Goal: Transaction & Acquisition: Purchase product/service

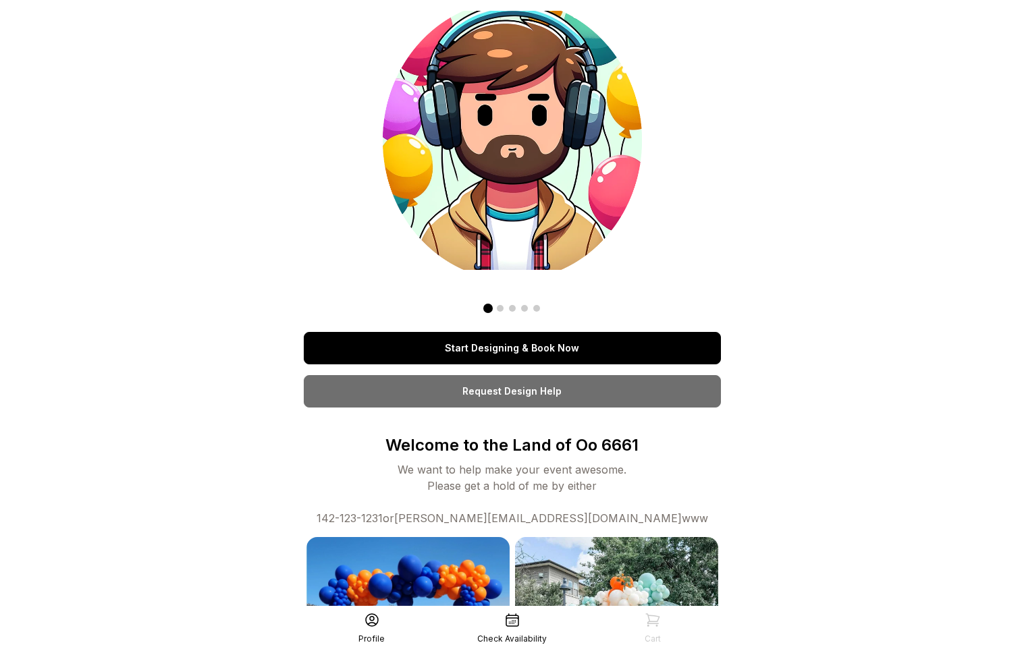
click at [537, 399] on link "Request Design Help" at bounding box center [512, 391] width 417 height 32
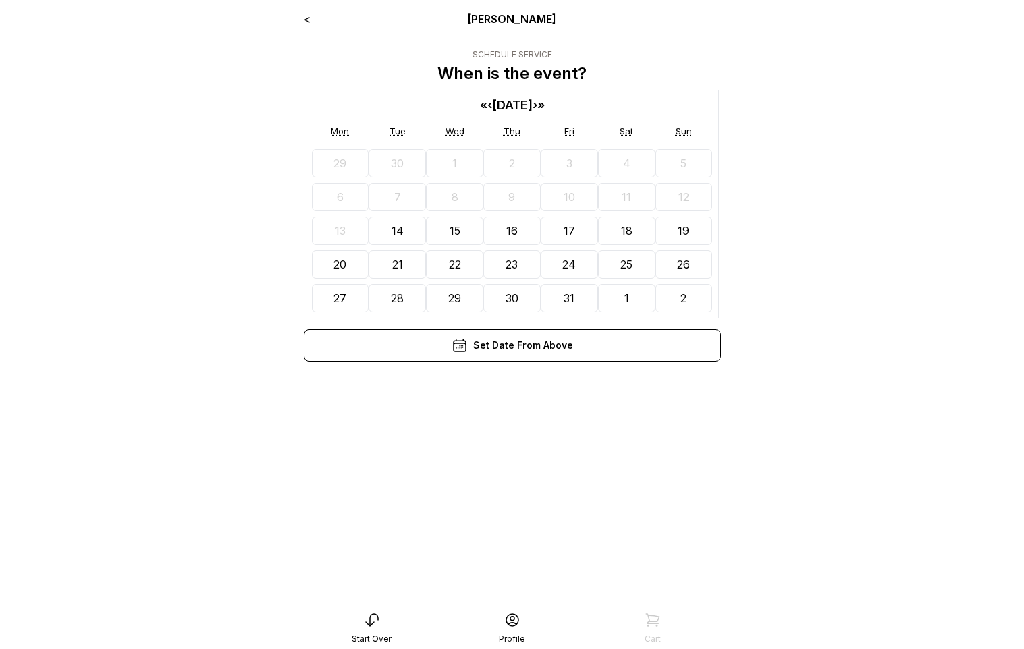
click at [561, 292] on button "31" at bounding box center [569, 298] width 57 height 28
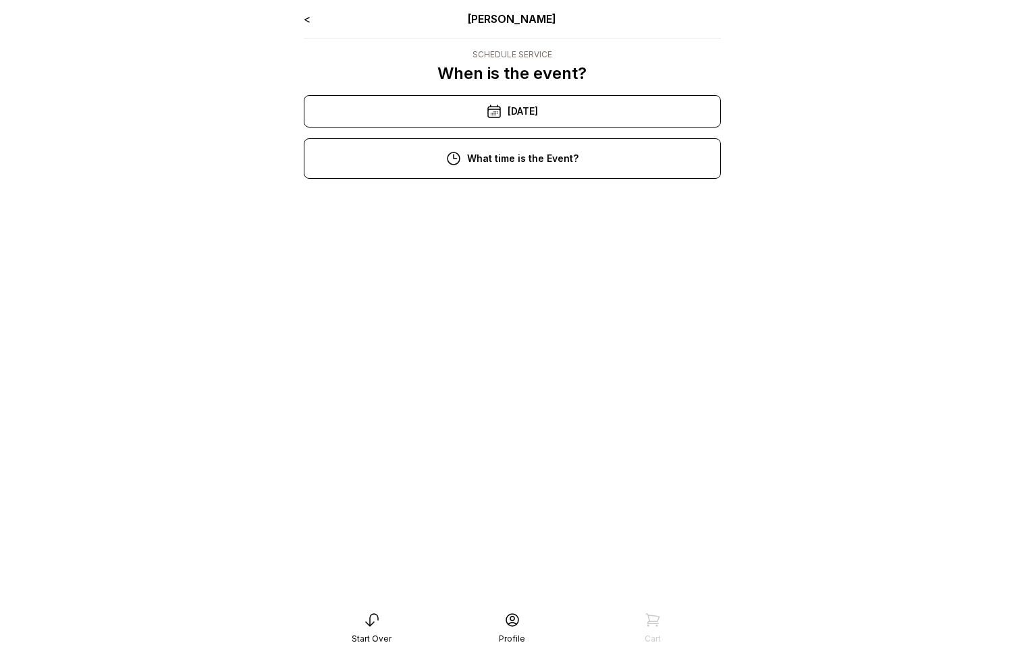
click at [527, 244] on div "11:00 am" at bounding box center [512, 249] width 395 height 32
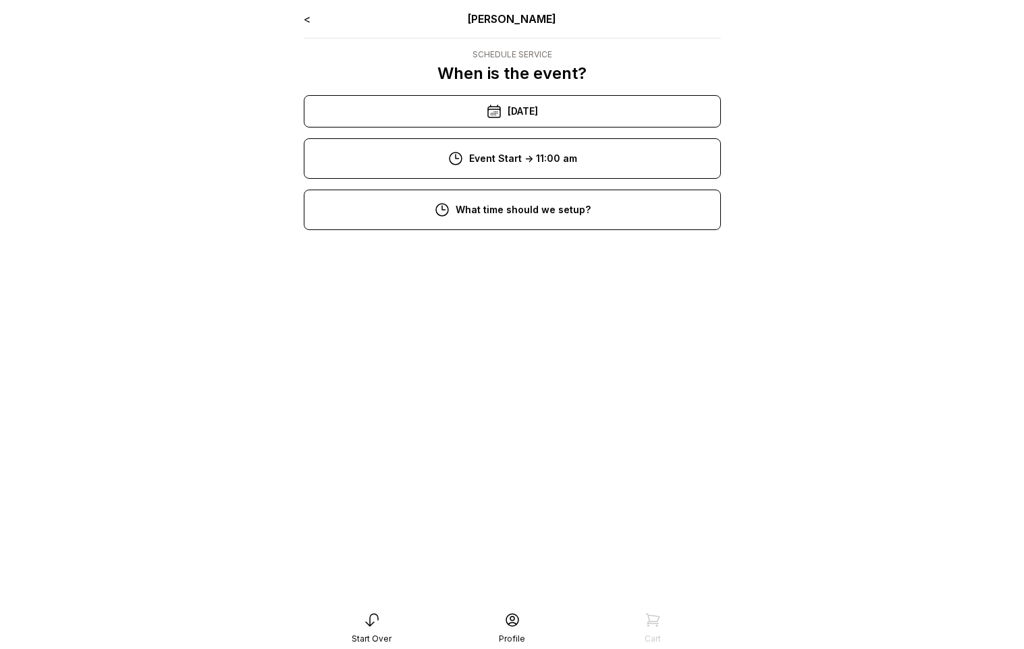
click at [524, 294] on div "9:00 am" at bounding box center [512, 300] width 395 height 32
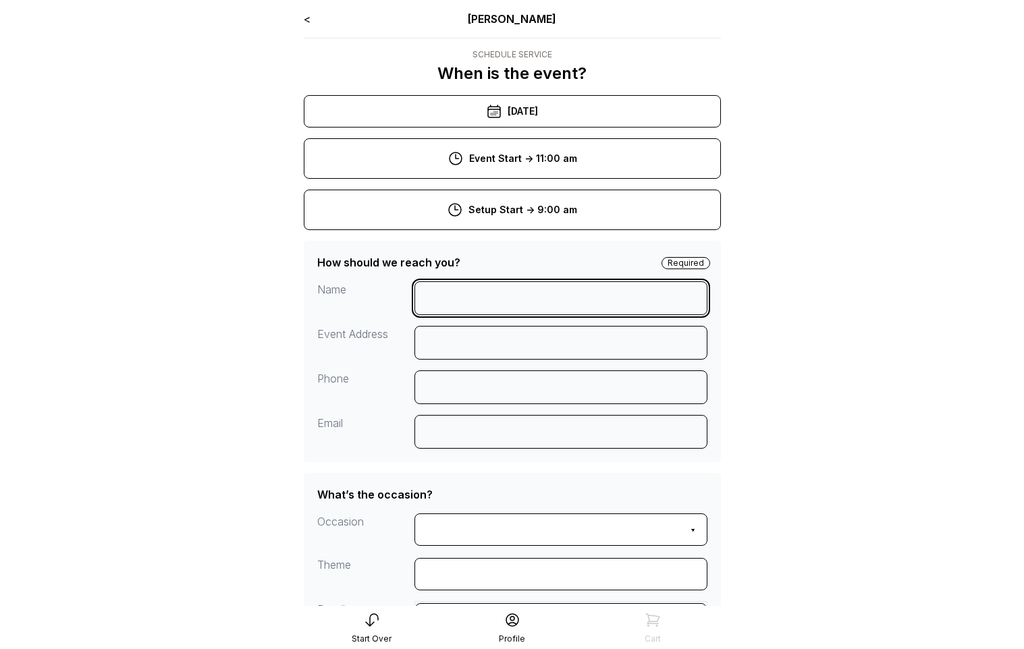
click at [481, 304] on input at bounding box center [560, 298] width 293 height 34
type input "******"
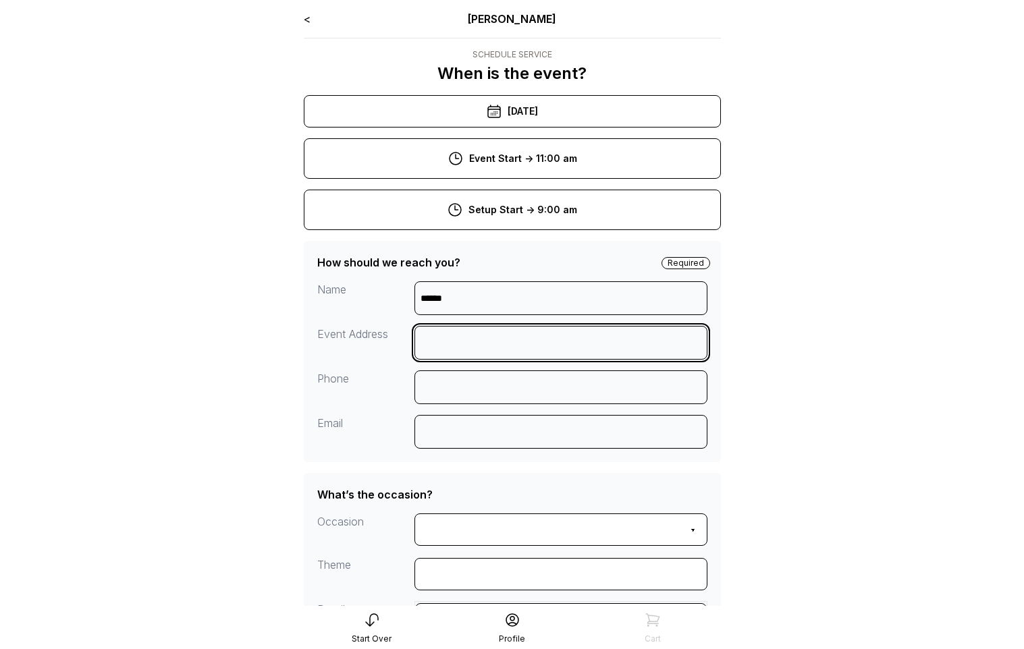
click at [460, 346] on input at bounding box center [560, 343] width 293 height 34
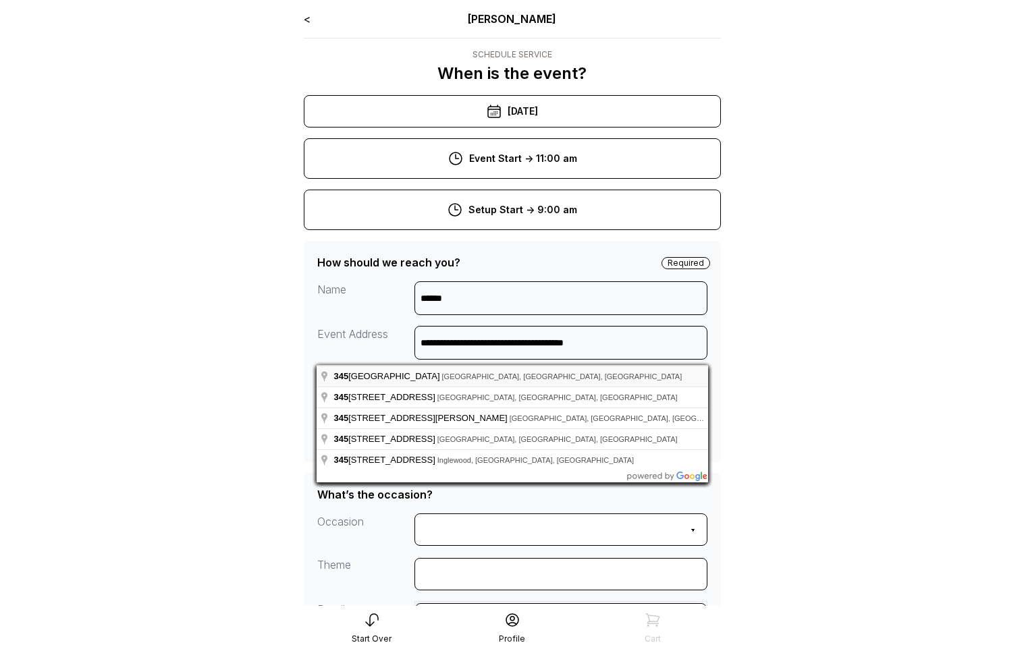
type input "**********"
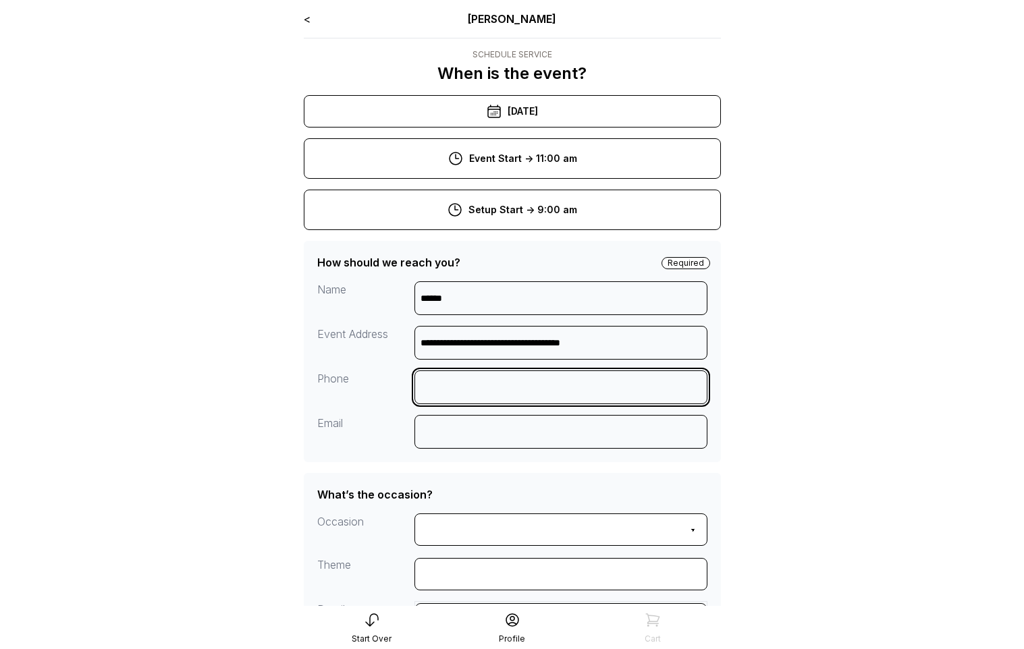
click at [481, 381] on input at bounding box center [560, 388] width 293 height 34
type input "**********"
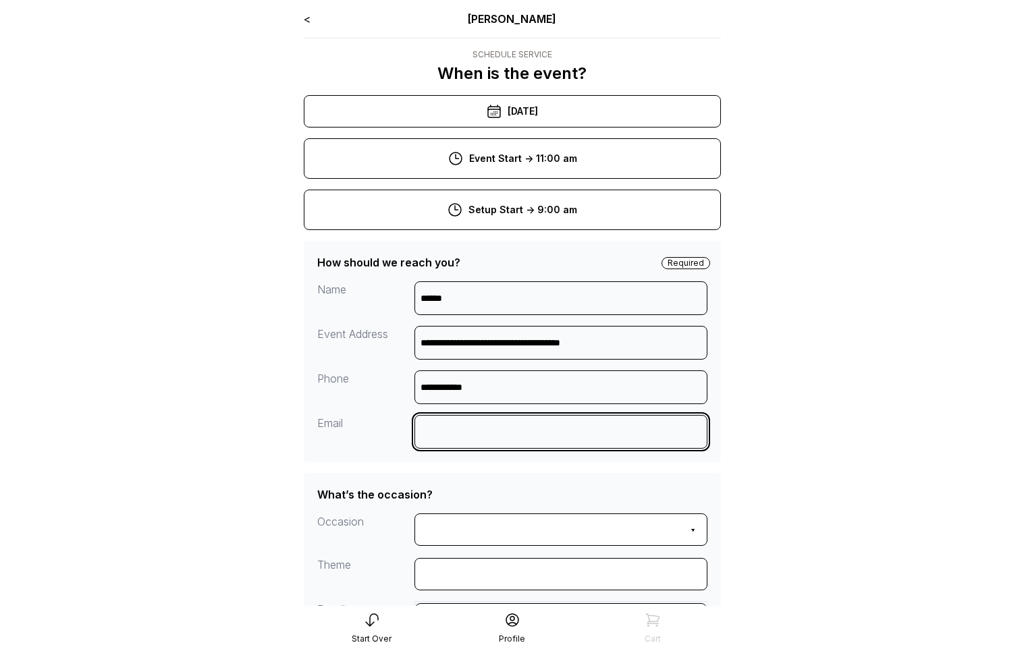
click at [470, 417] on input at bounding box center [560, 432] width 293 height 34
type input "**********"
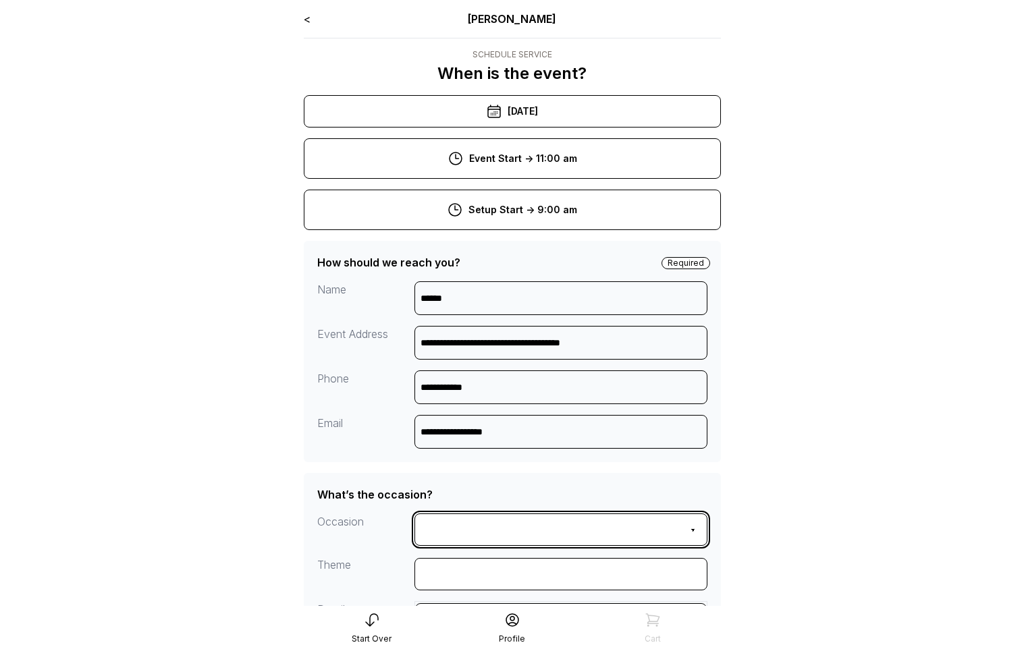
click at [479, 523] on select "**********" at bounding box center [560, 530] width 293 height 32
select select "**********"
click at [414, 514] on select "**********" at bounding box center [560, 530] width 293 height 32
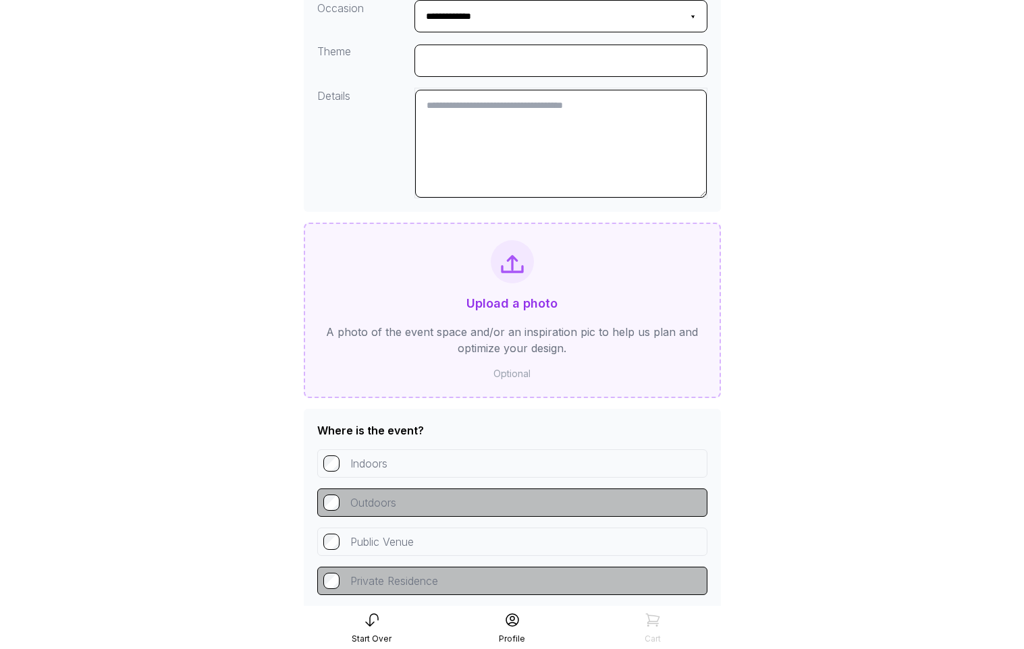
scroll to position [650, 0]
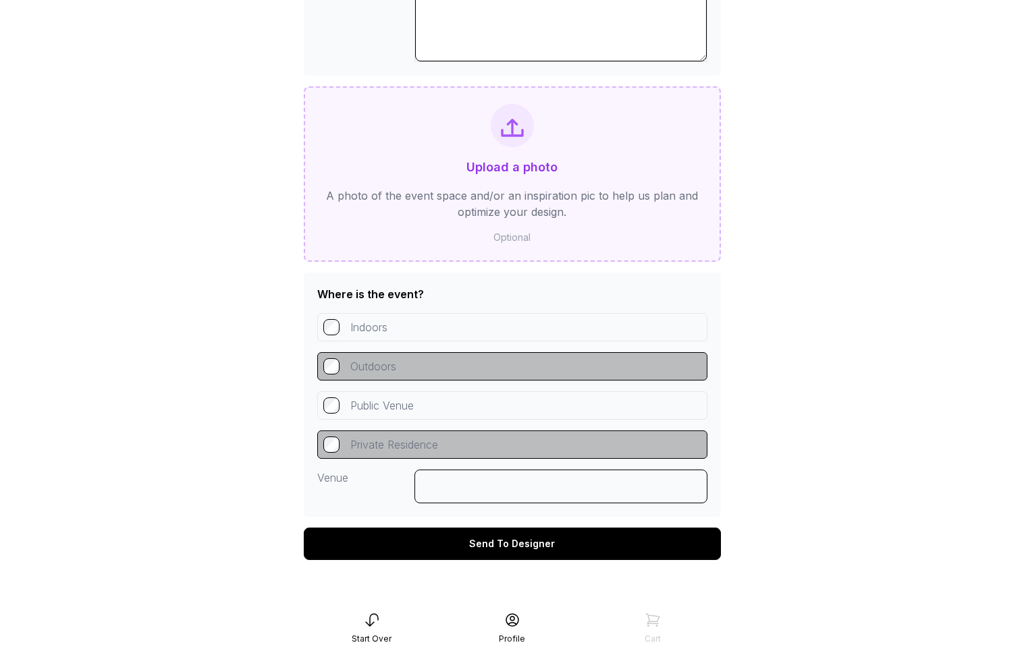
click at [500, 535] on div "Send To Designer" at bounding box center [512, 544] width 417 height 32
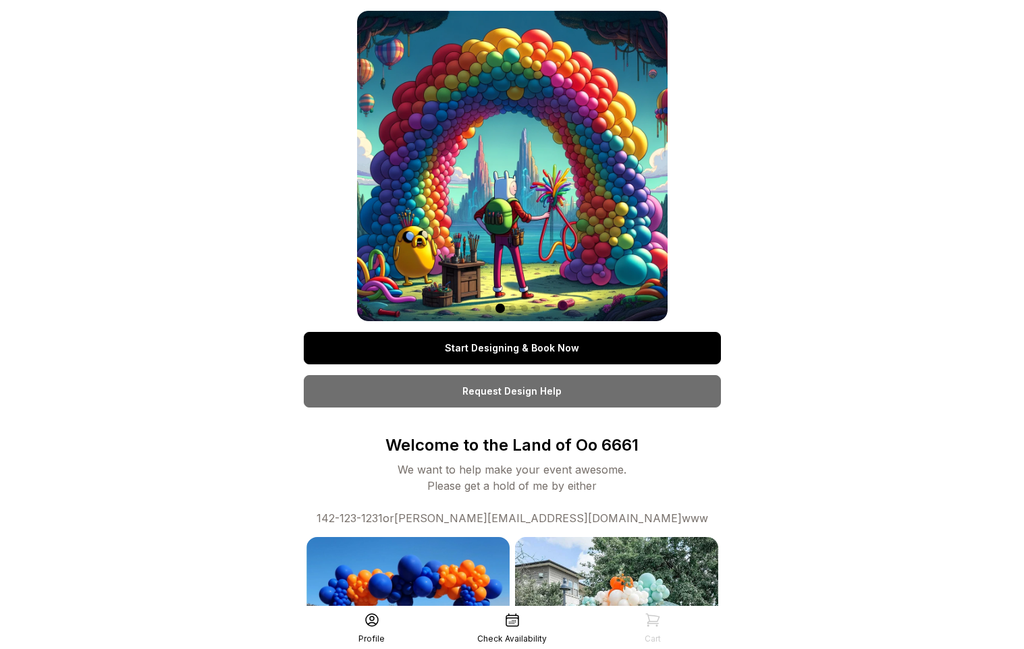
click at [515, 349] on link "Start Designing & Book Now" at bounding box center [512, 348] width 417 height 32
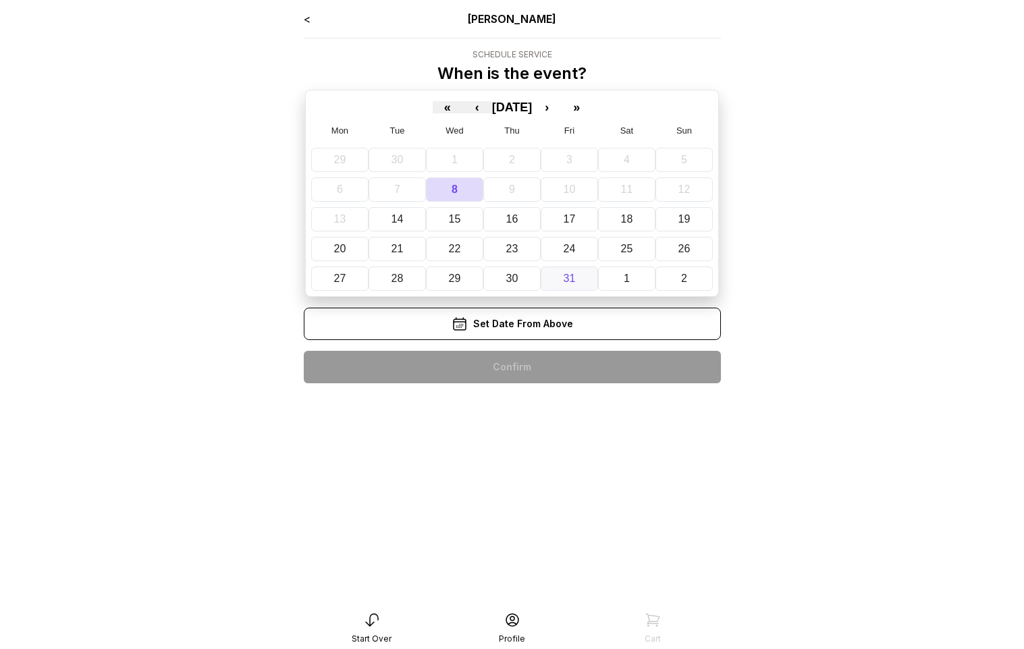
click at [558, 279] on button "31" at bounding box center [569, 279] width 57 height 24
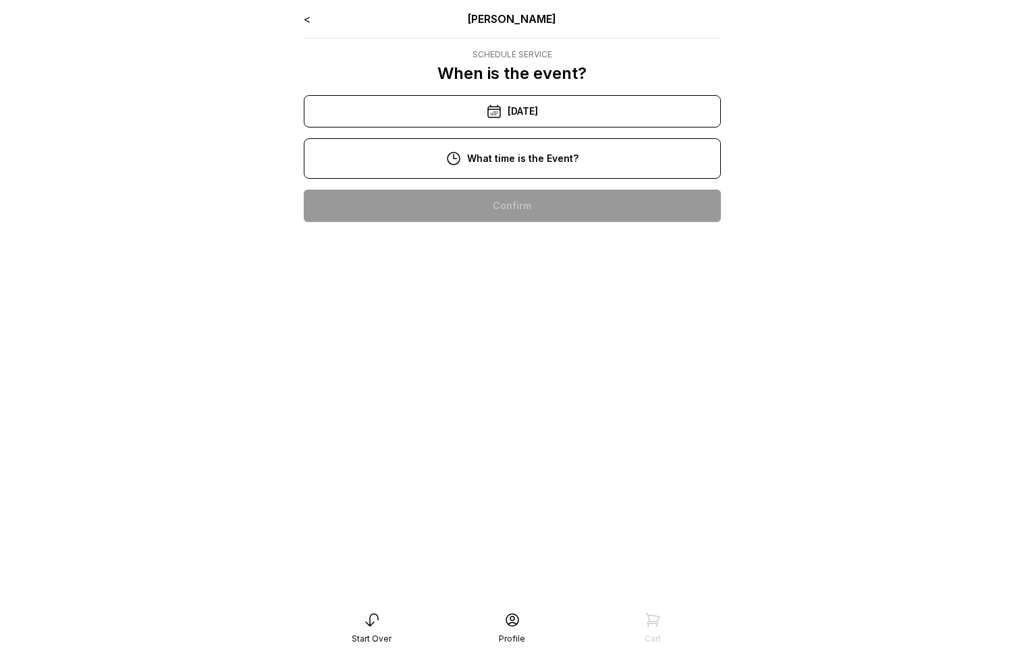
click at [541, 219] on div "10:00 am" at bounding box center [512, 206] width 395 height 32
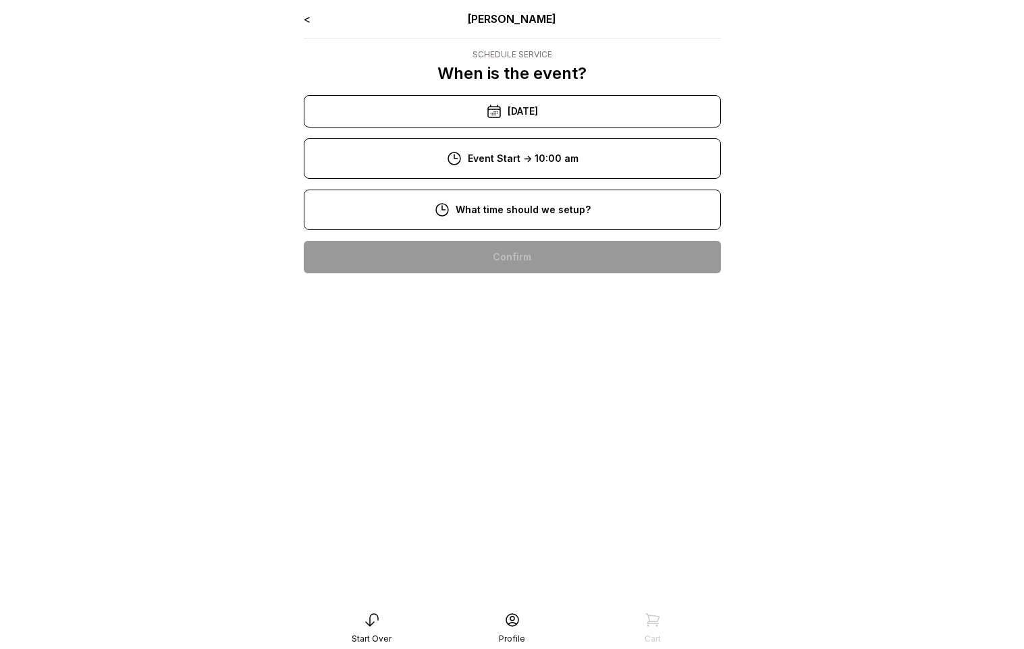
click at [537, 255] on div "8:00 am" at bounding box center [512, 257] width 395 height 32
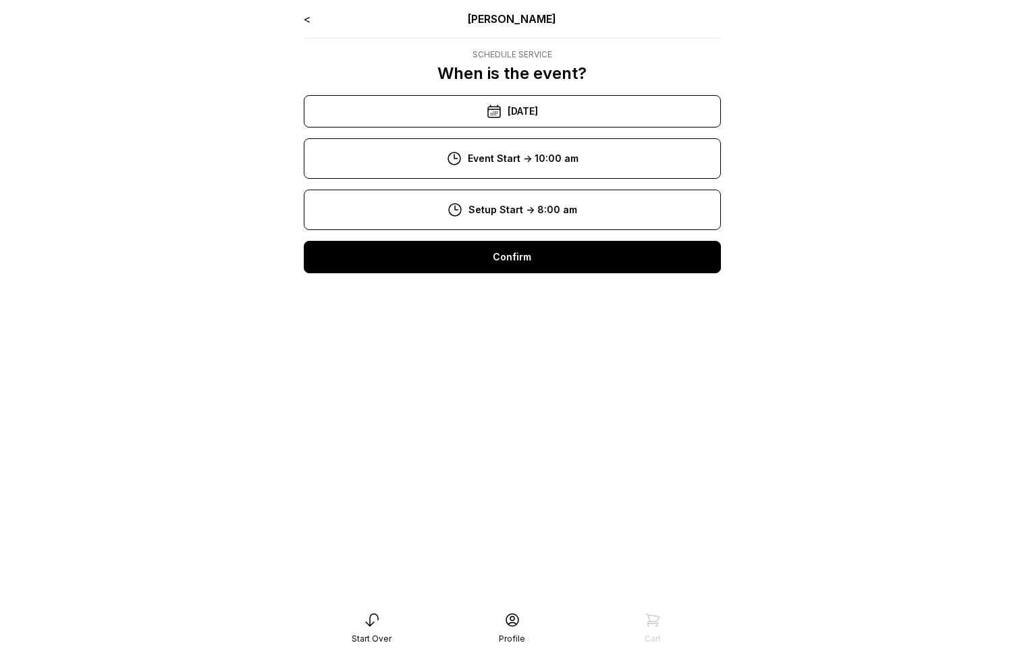
click at [537, 255] on div "Confirm" at bounding box center [512, 257] width 417 height 32
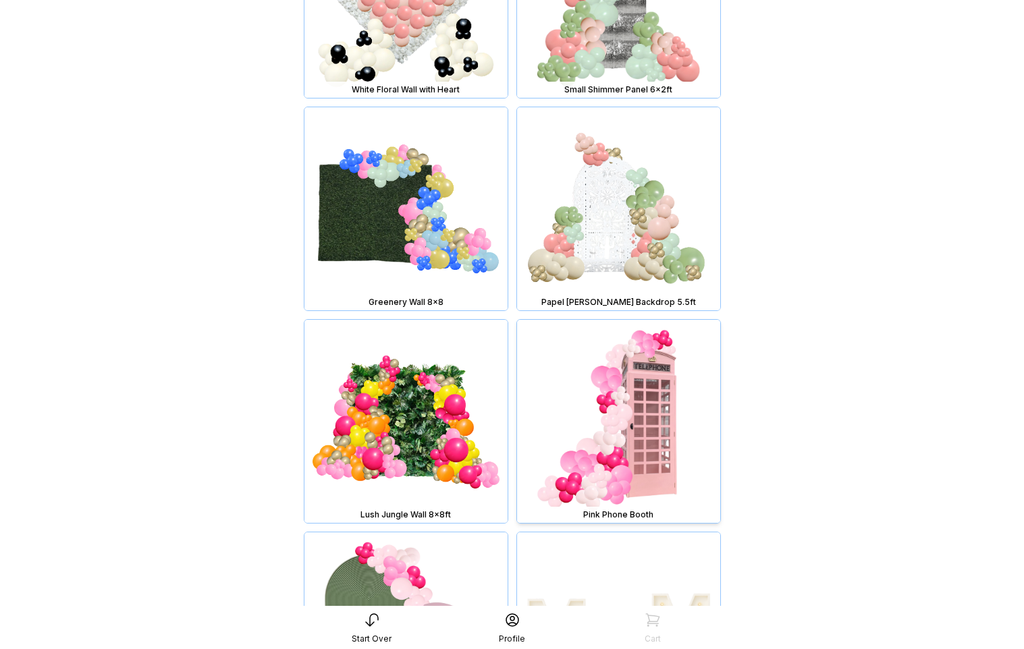
click at [670, 413] on img at bounding box center [618, 421] width 203 height 203
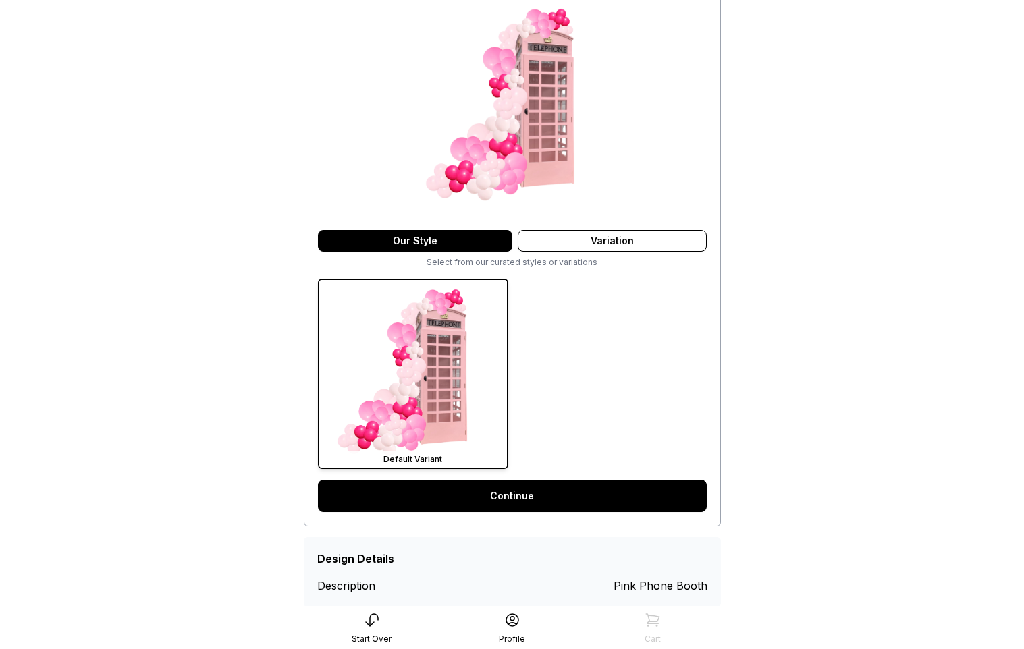
scroll to position [175, 0]
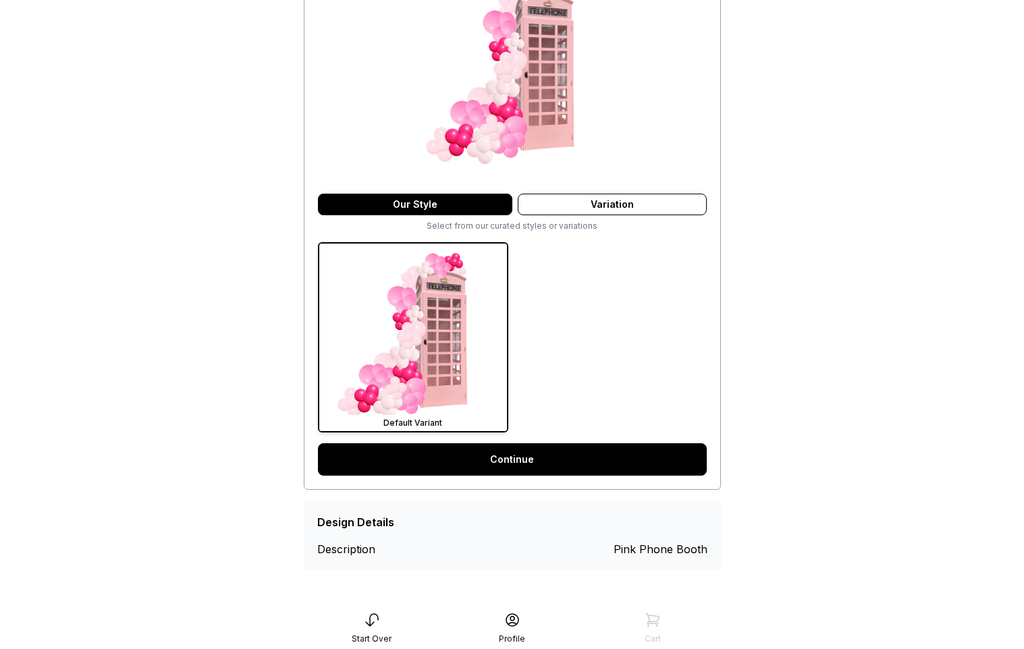
click at [615, 455] on link "Continue" at bounding box center [512, 459] width 389 height 32
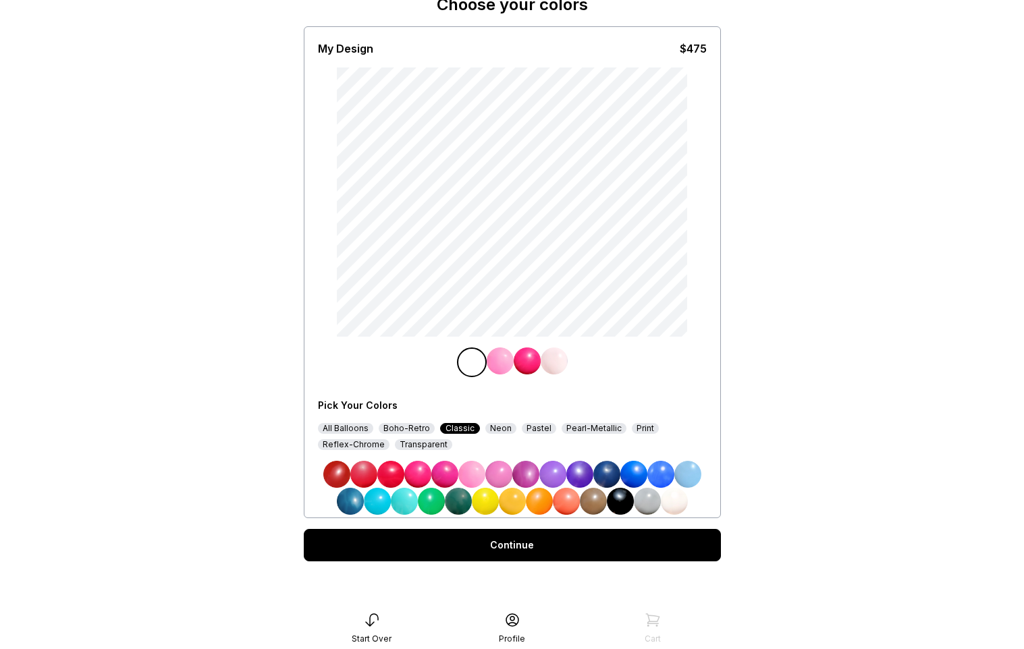
scroll to position [70, 0]
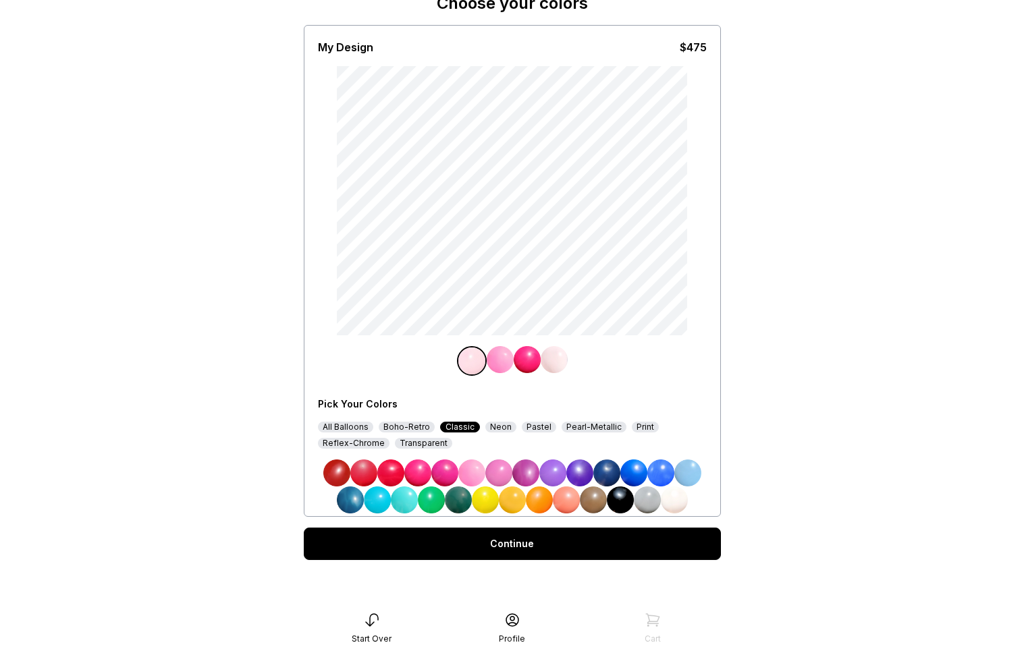
click at [568, 510] on img at bounding box center [566, 500] width 27 height 27
click at [557, 361] on img at bounding box center [554, 359] width 27 height 27
click at [516, 502] on img at bounding box center [512, 500] width 27 height 27
click at [523, 541] on div "Continue" at bounding box center [512, 544] width 417 height 32
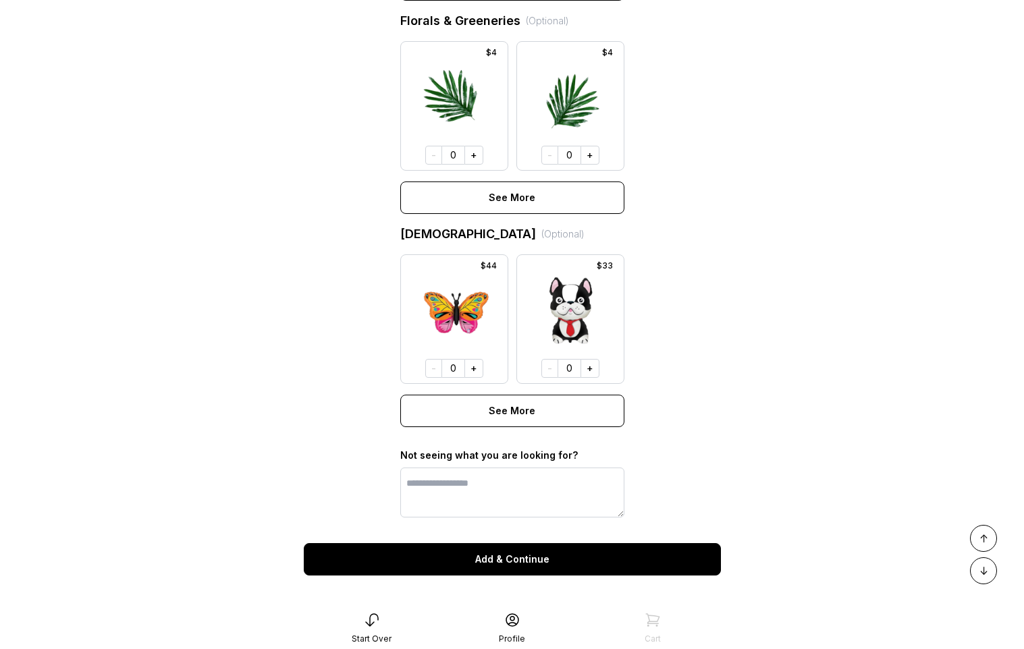
scroll to position [915, 0]
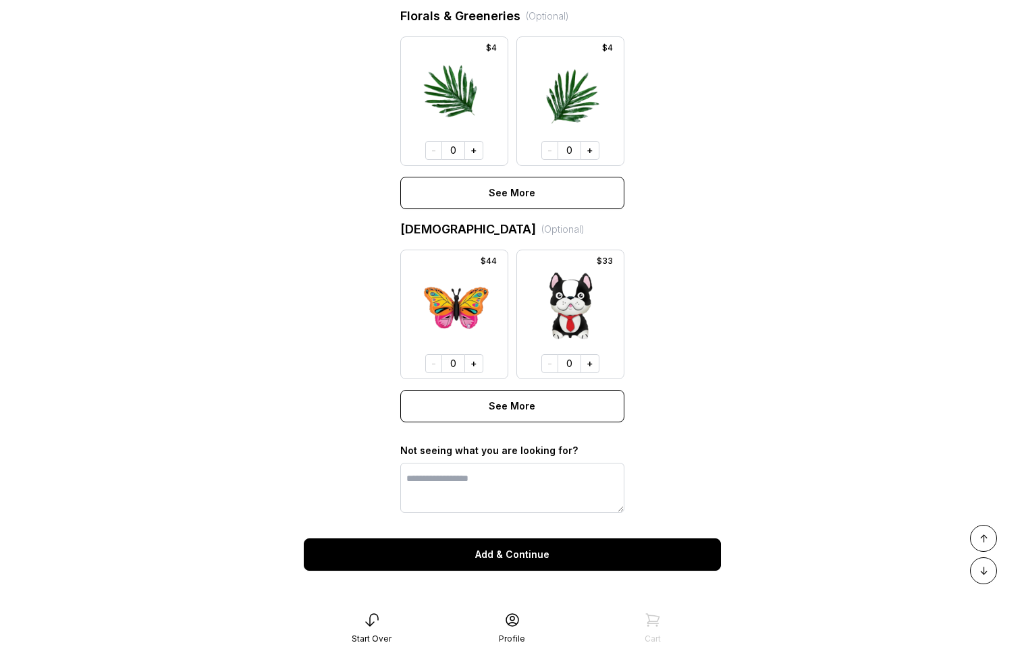
click at [528, 551] on button "Add & Continue" at bounding box center [512, 555] width 417 height 32
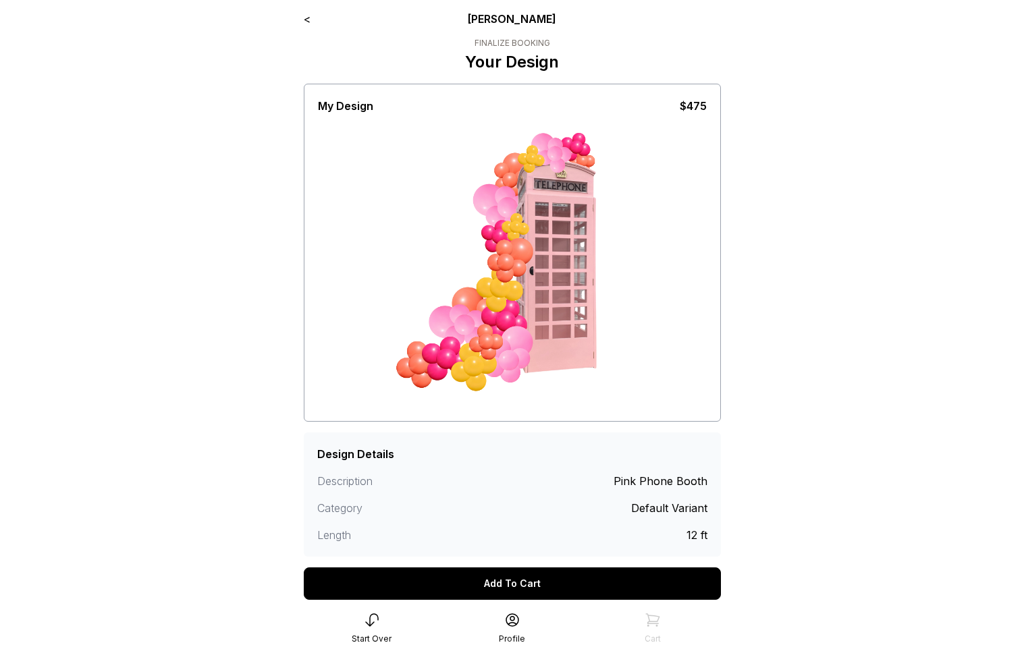
click at [540, 580] on div "Add To Cart" at bounding box center [512, 584] width 417 height 32
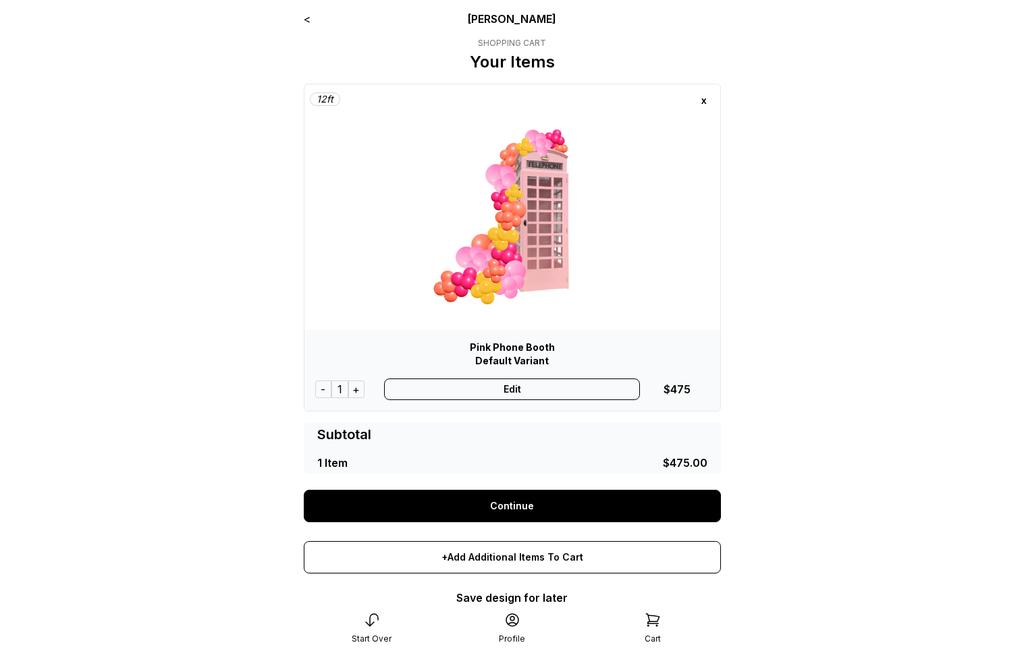
click at [510, 509] on link "Continue" at bounding box center [512, 506] width 417 height 32
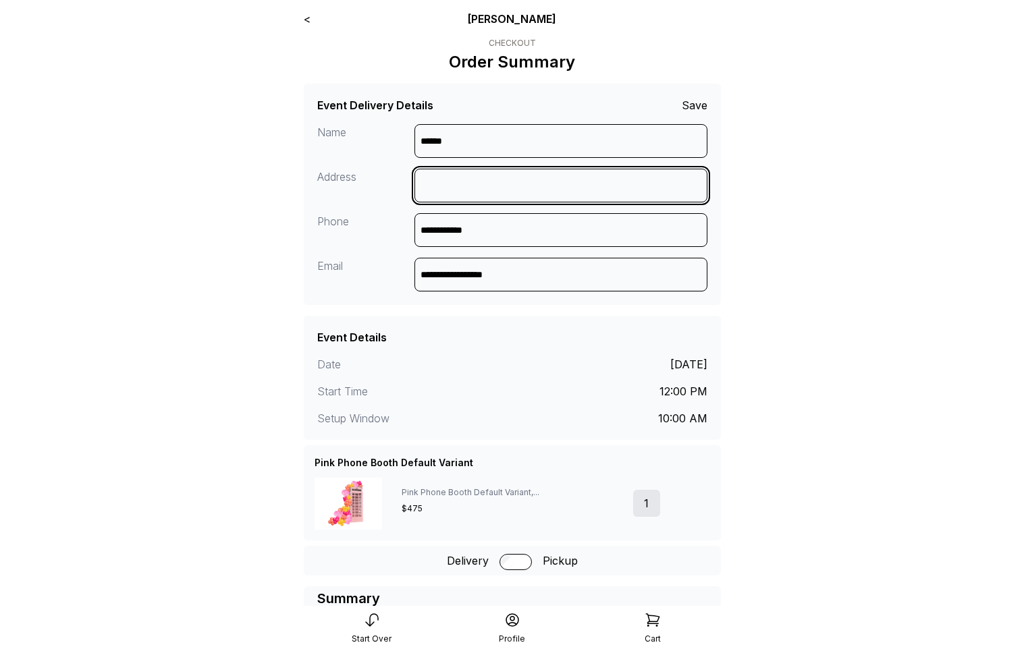
click at [445, 174] on input at bounding box center [560, 186] width 293 height 34
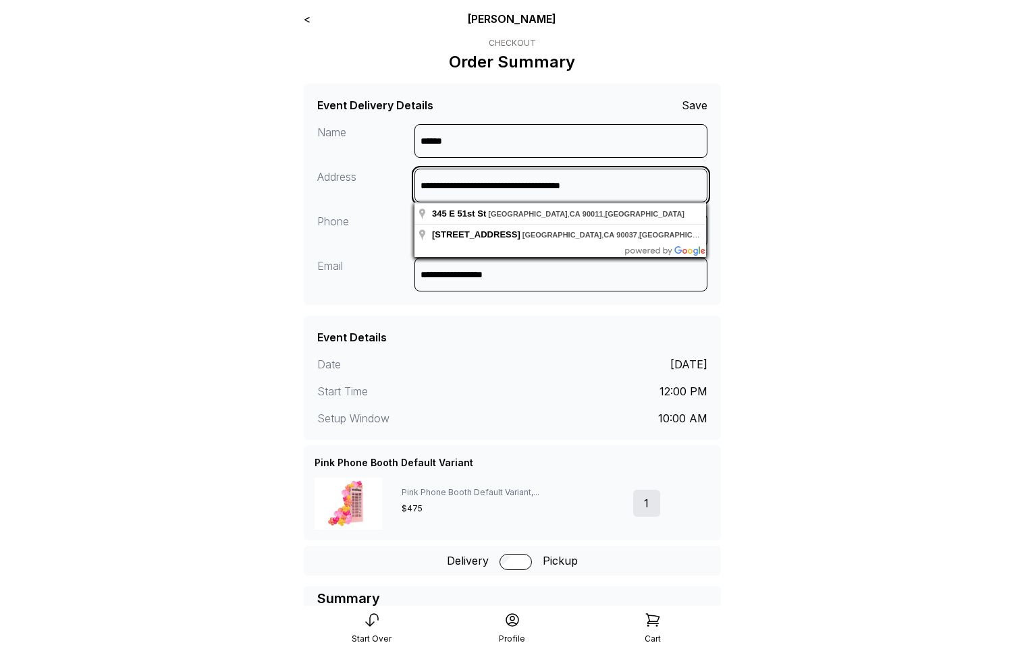
drag, startPoint x: 632, startPoint y: 190, endPoint x: 411, endPoint y: 182, distance: 220.8
click at [411, 182] on div "**********" at bounding box center [512, 213] width 390 height 178
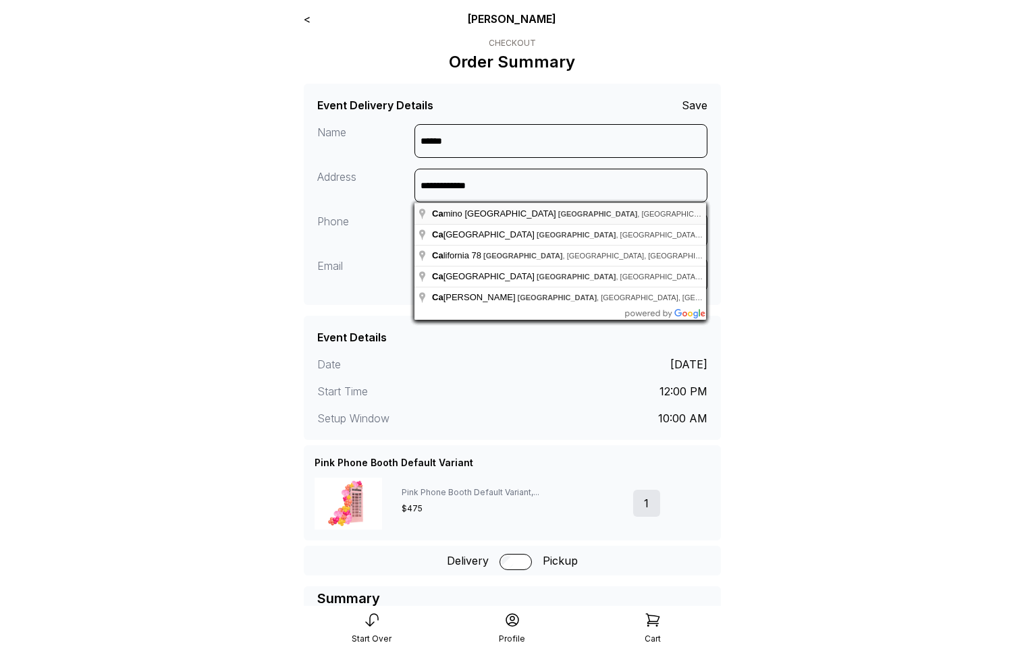
type input "**********"
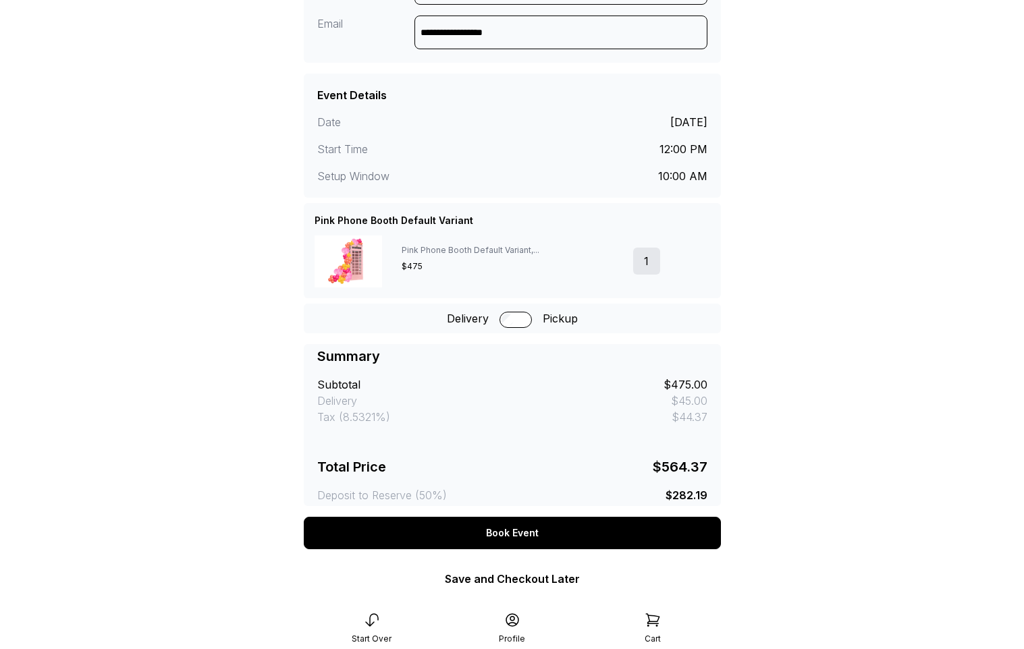
scroll to position [269, 0]
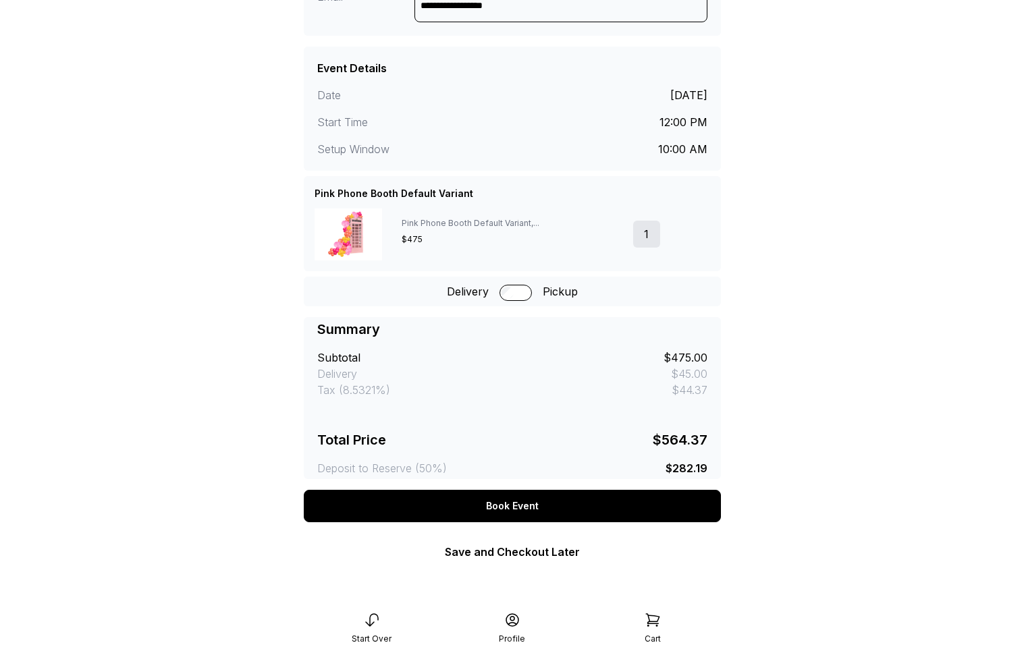
click at [515, 509] on div "Book Event" at bounding box center [512, 506] width 417 height 32
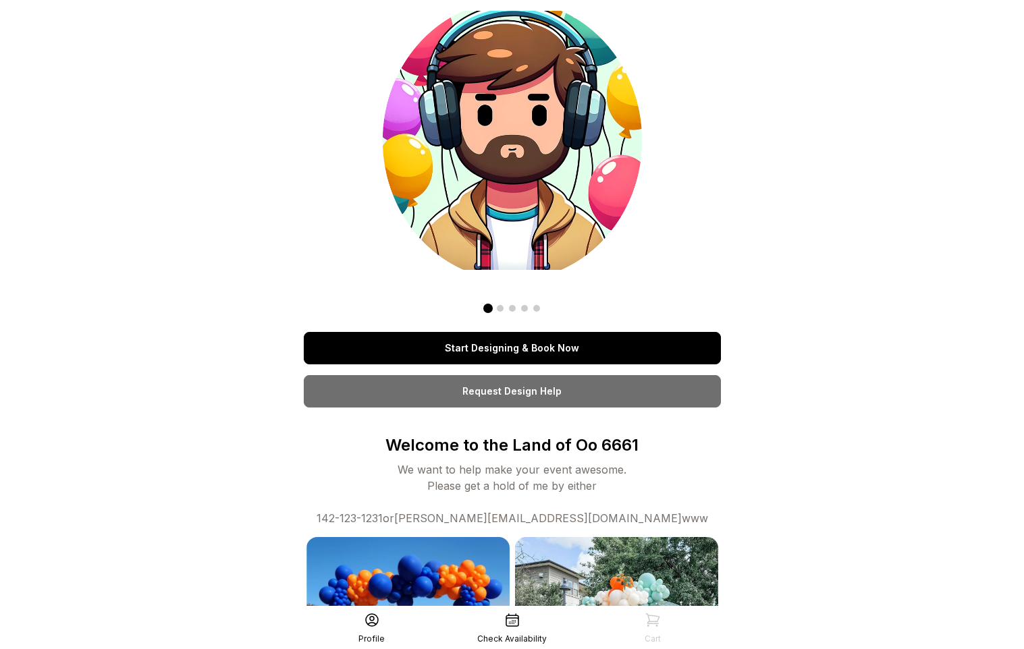
click at [573, 348] on link "Start Designing & Book Now" at bounding box center [512, 348] width 417 height 32
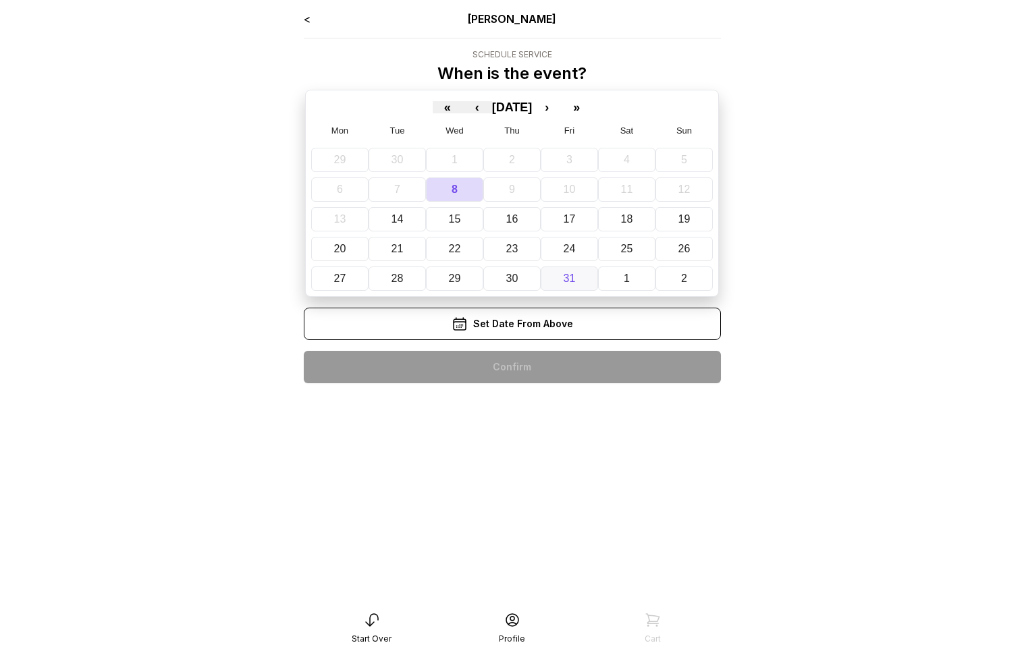
click at [575, 275] on abbr "31" at bounding box center [570, 278] width 12 height 11
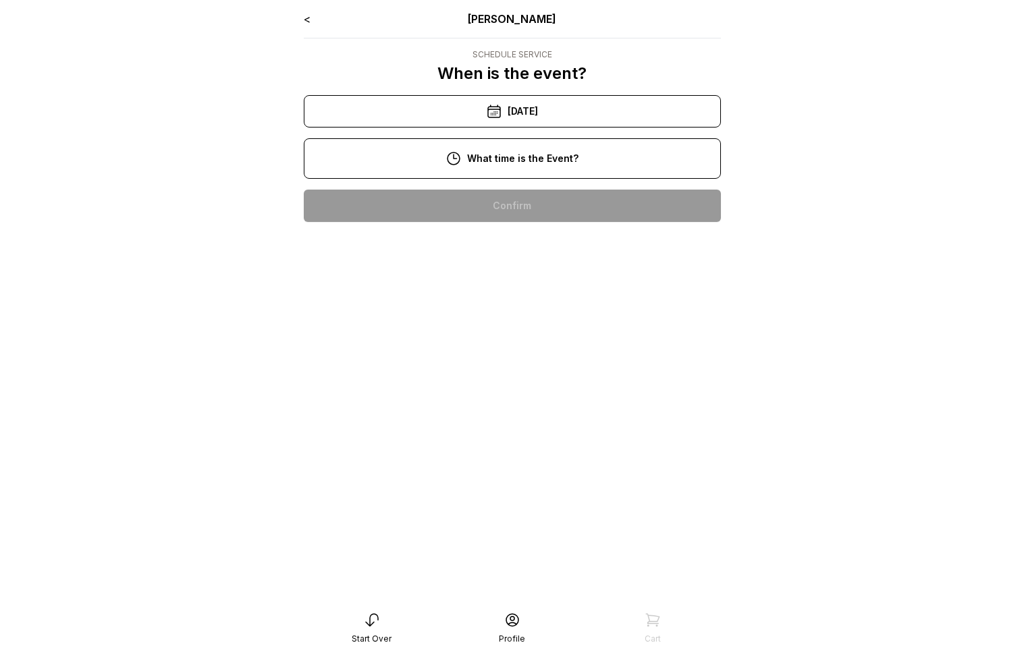
click at [552, 381] on div "5:00 pm" at bounding box center [512, 378] width 395 height 32
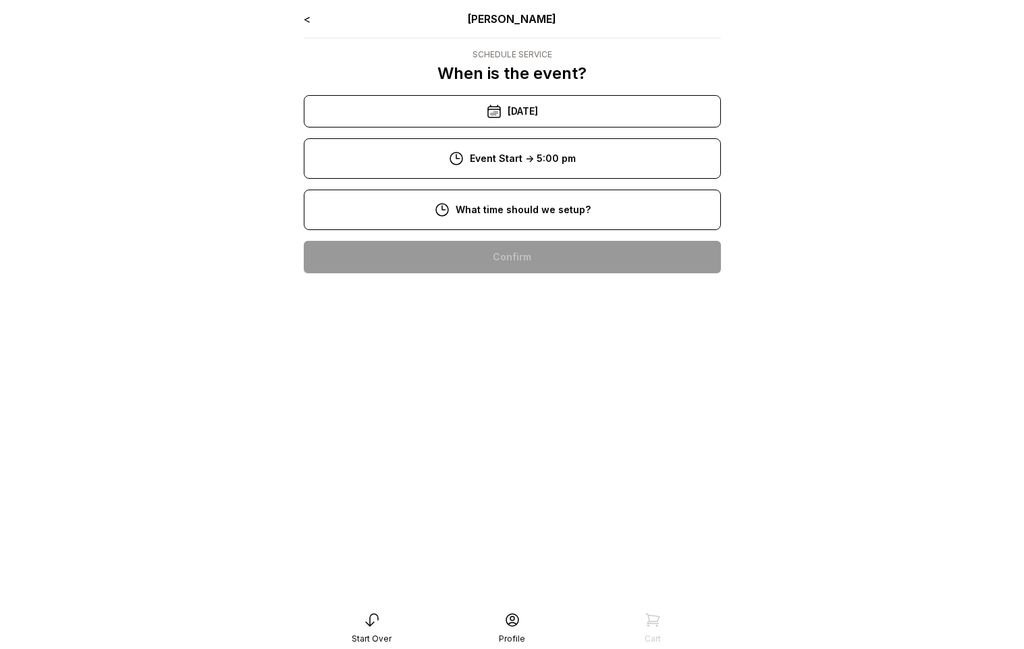
click at [524, 387] on div "2:00 pm" at bounding box center [512, 387] width 395 height 32
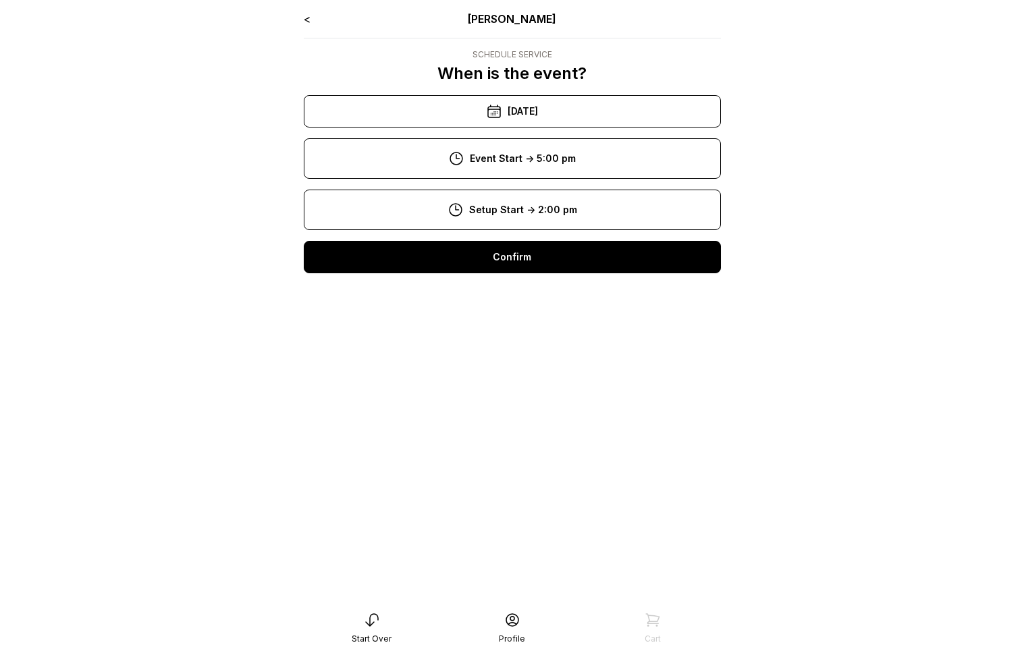
click at [526, 252] on div "Confirm" at bounding box center [512, 257] width 417 height 32
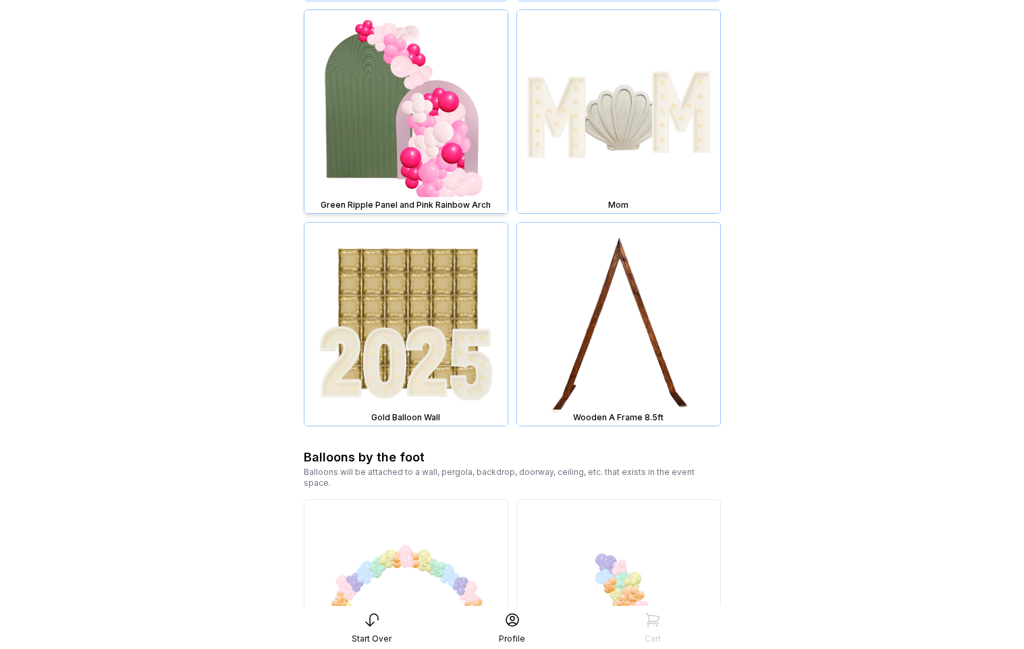
click at [455, 106] on img at bounding box center [405, 111] width 203 height 203
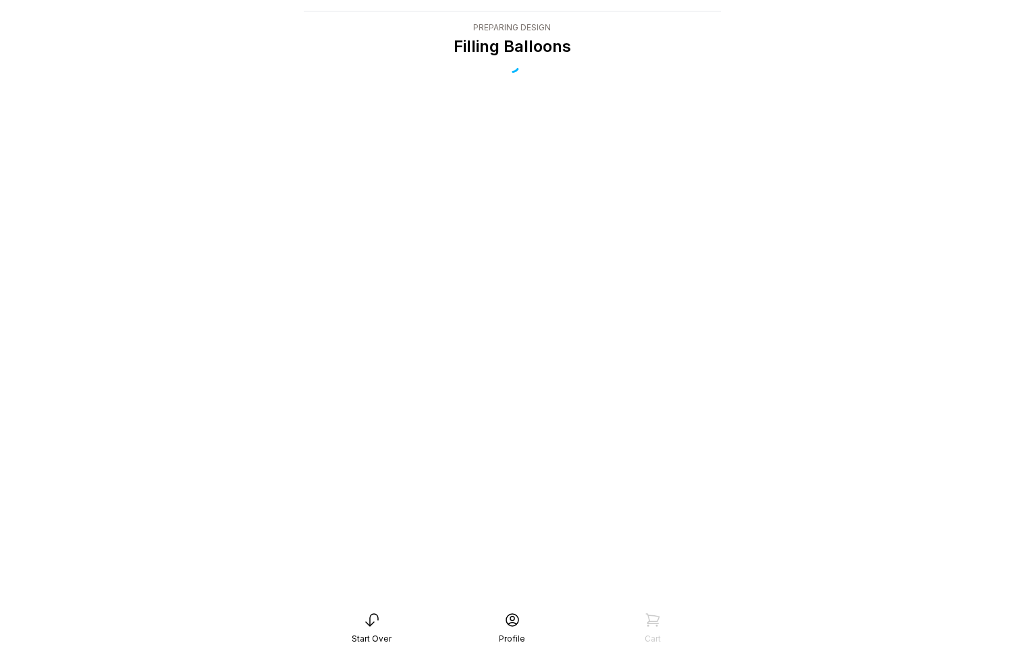
scroll to position [27, 0]
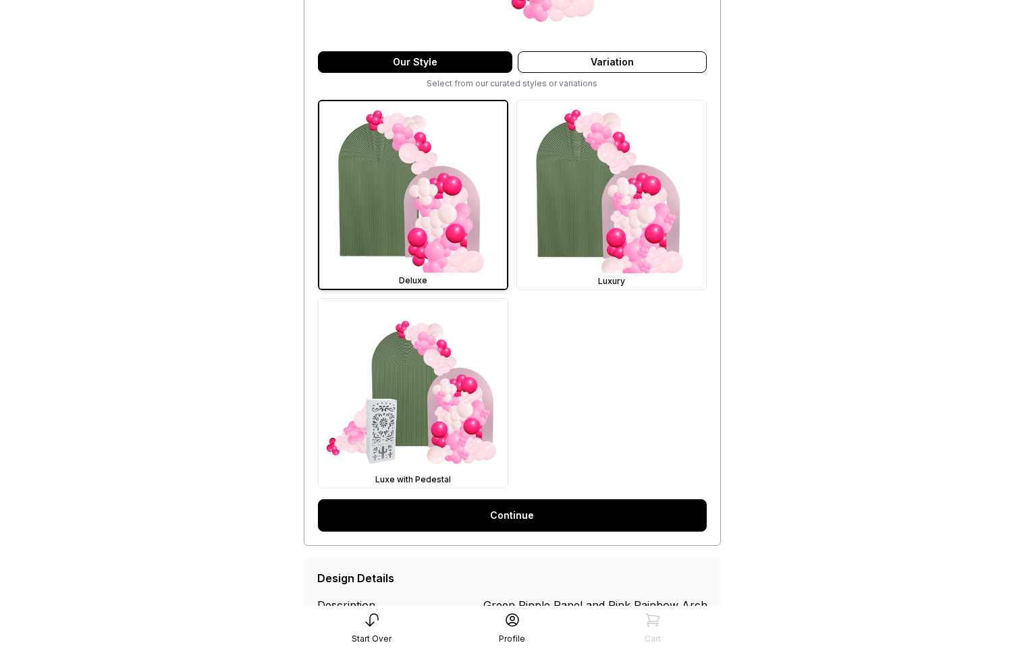
scroll to position [338, 0]
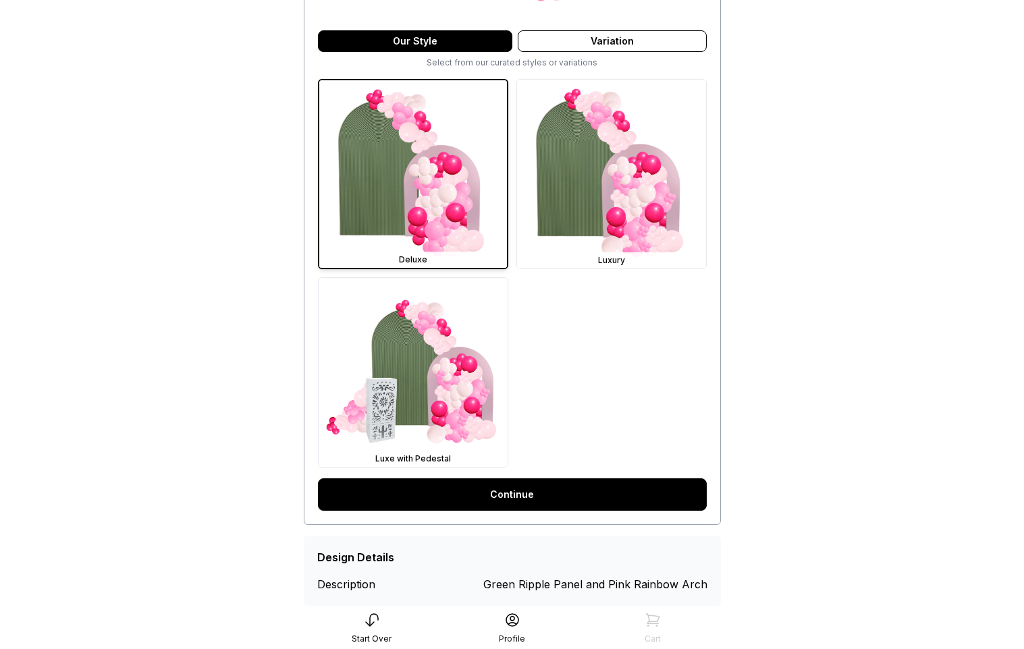
click at [527, 499] on link "Continue" at bounding box center [512, 495] width 389 height 32
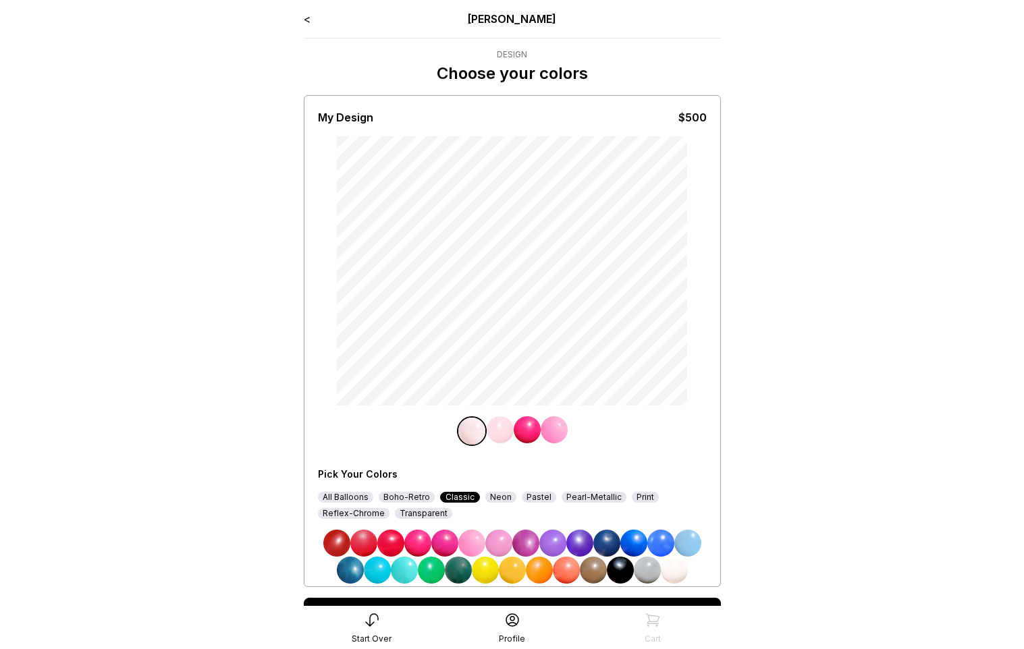
click at [501, 541] on img at bounding box center [498, 543] width 27 height 27
click at [526, 431] on img at bounding box center [527, 429] width 27 height 27
click at [546, 570] on img at bounding box center [539, 570] width 27 height 27
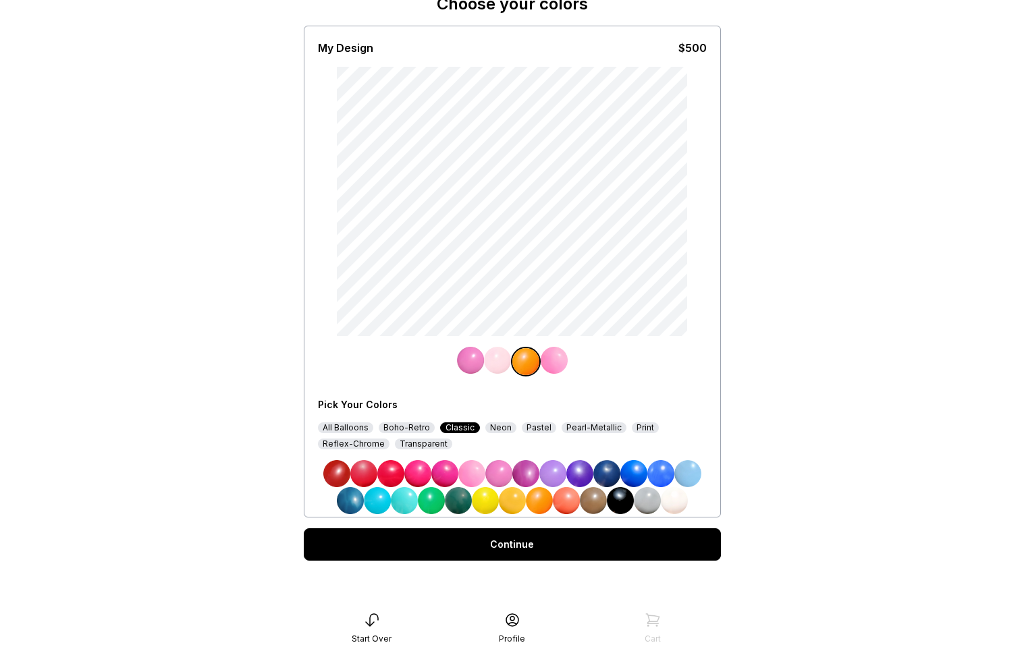
scroll to position [70, 0]
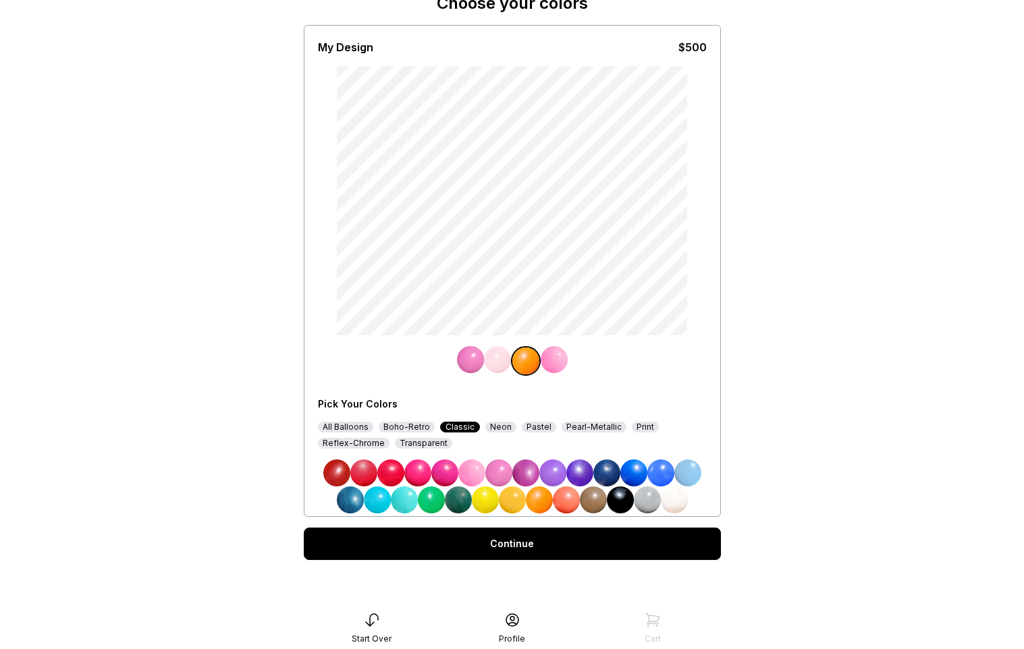
click at [546, 539] on div "Continue" at bounding box center [512, 544] width 417 height 32
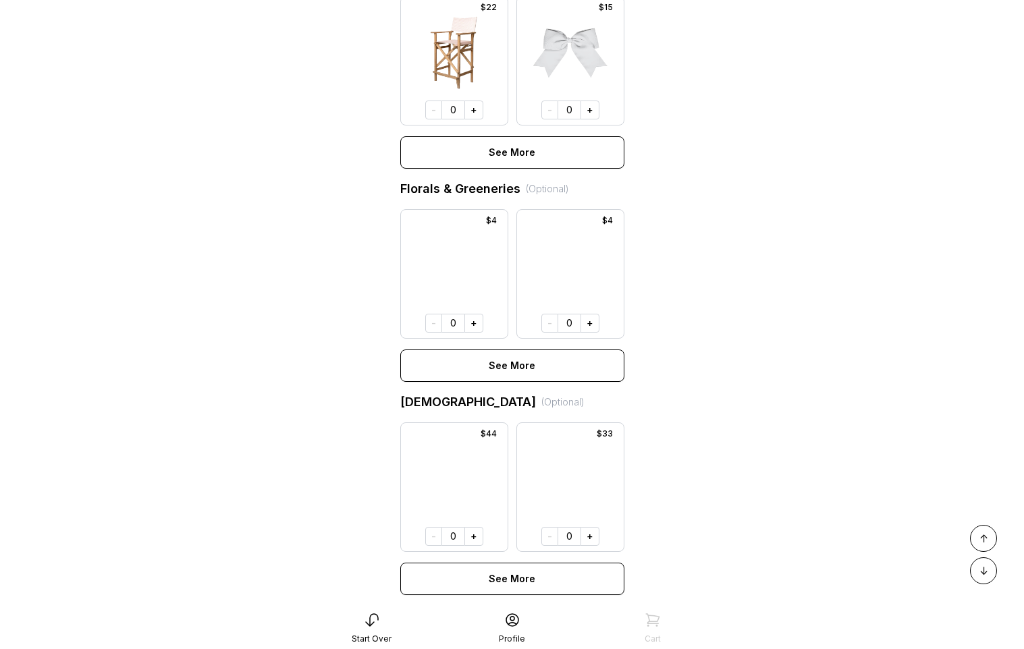
scroll to position [915, 0]
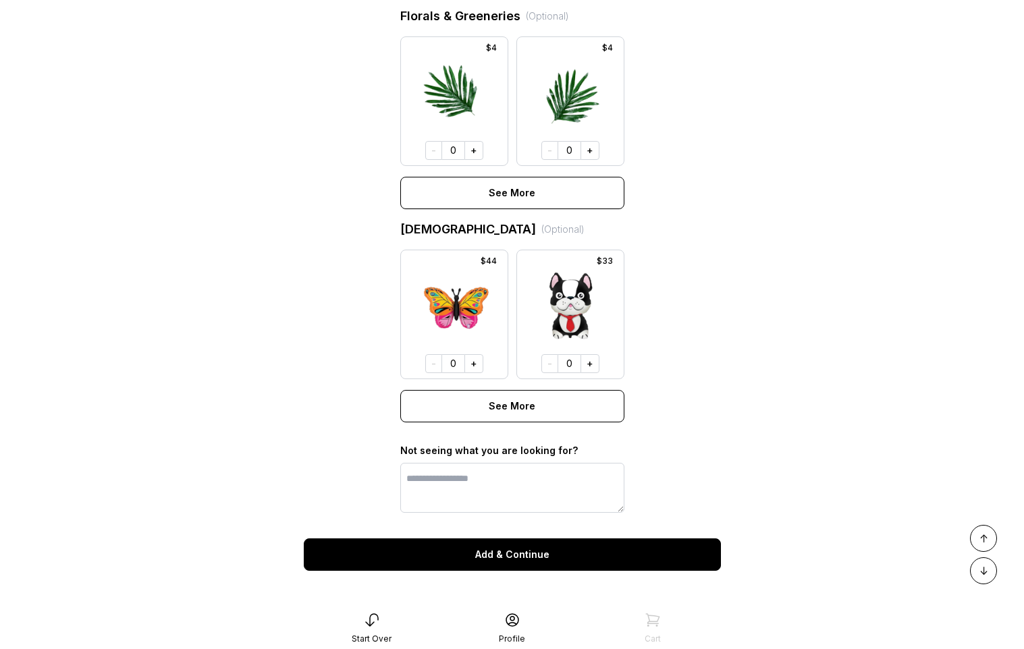
click at [547, 554] on button "Add & Continue" at bounding box center [512, 555] width 417 height 32
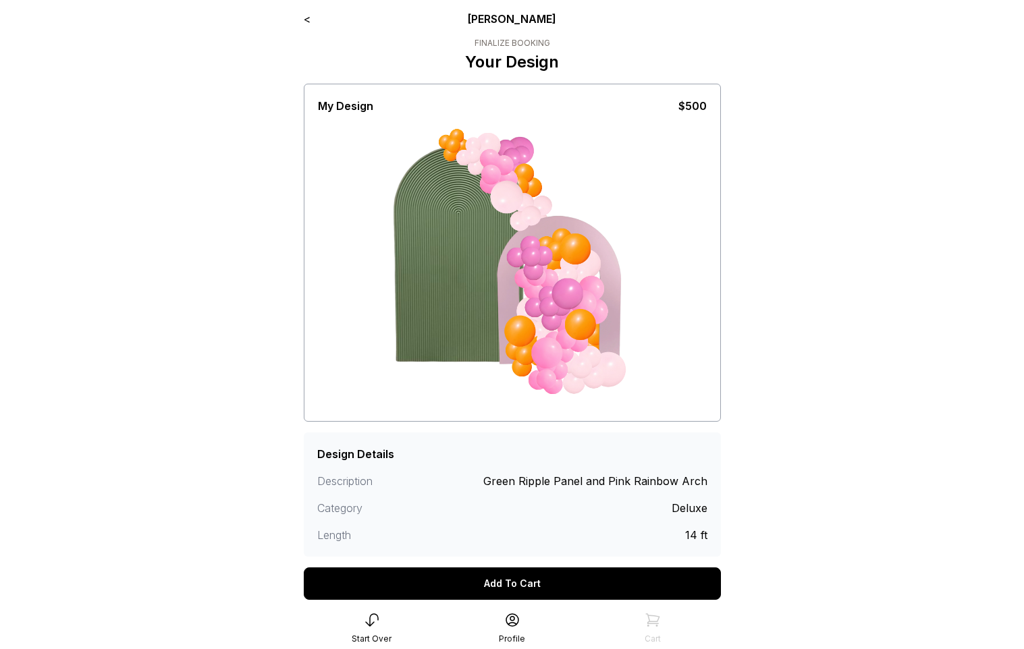
click at [548, 578] on div "Add To Cart" at bounding box center [512, 584] width 417 height 32
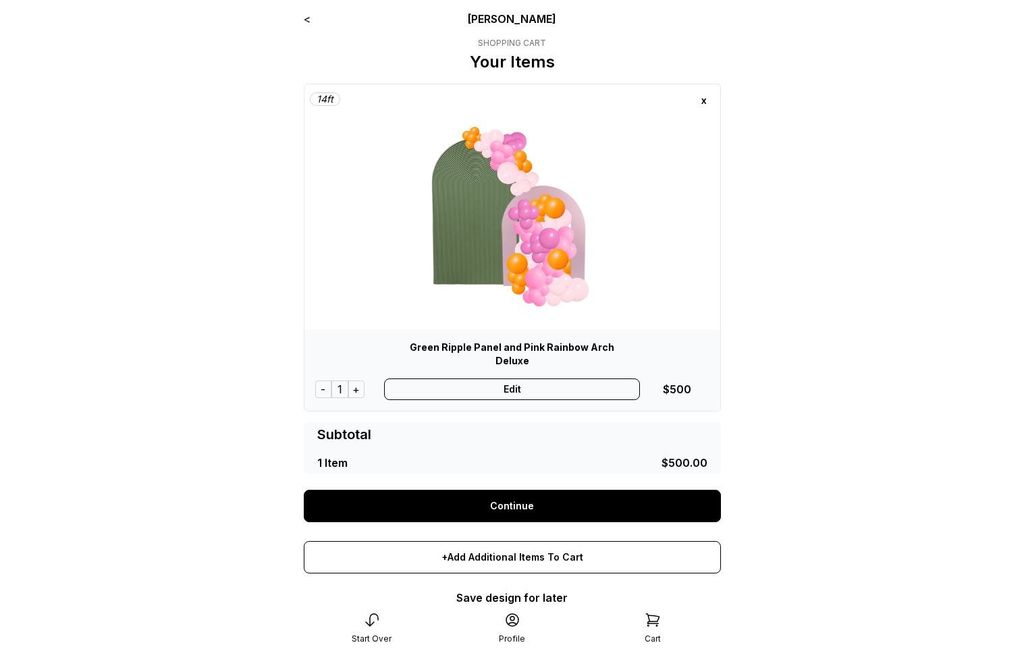
click at [539, 499] on link "Continue" at bounding box center [512, 506] width 417 height 32
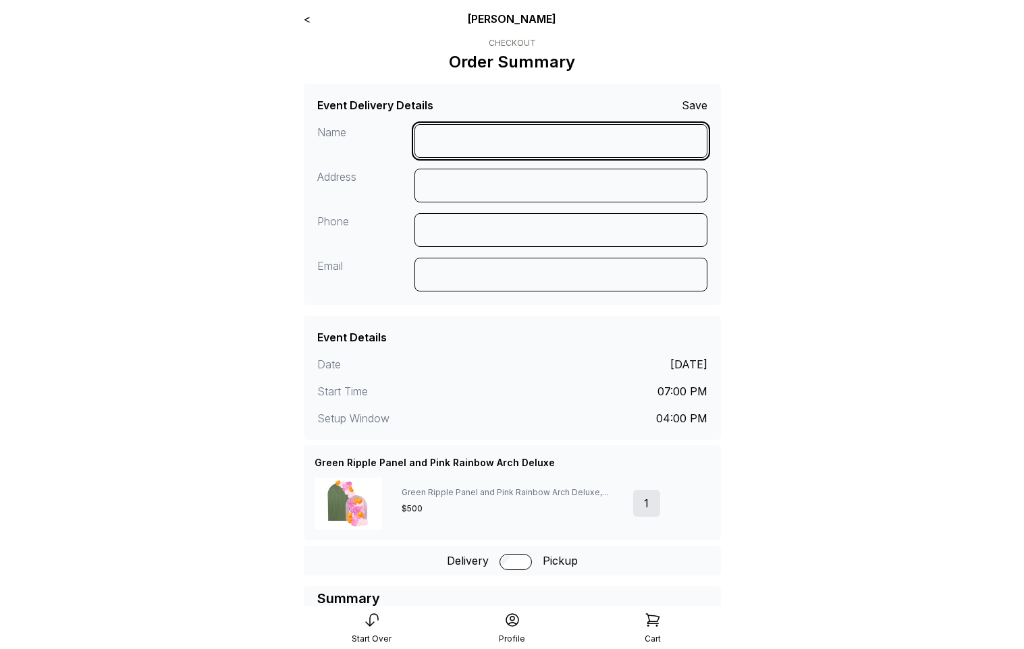
click at [457, 148] on input at bounding box center [560, 141] width 293 height 34
type input "**********"
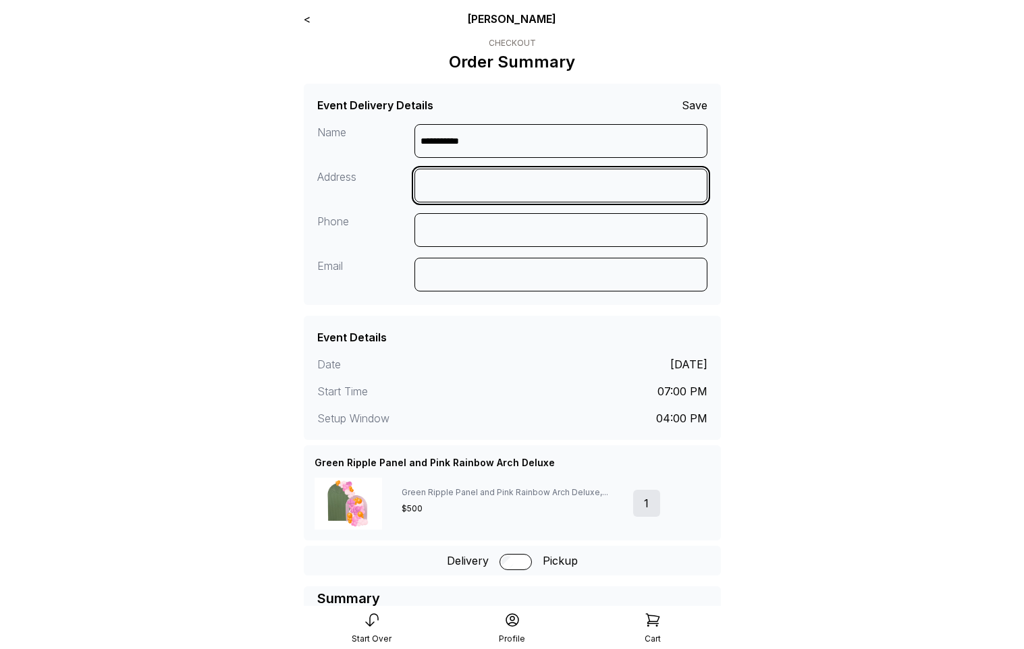
click at [445, 180] on input at bounding box center [560, 186] width 293 height 34
drag, startPoint x: 503, startPoint y: 184, endPoint x: 440, endPoint y: 183, distance: 62.8
click at [440, 183] on input "**********" at bounding box center [560, 186] width 293 height 34
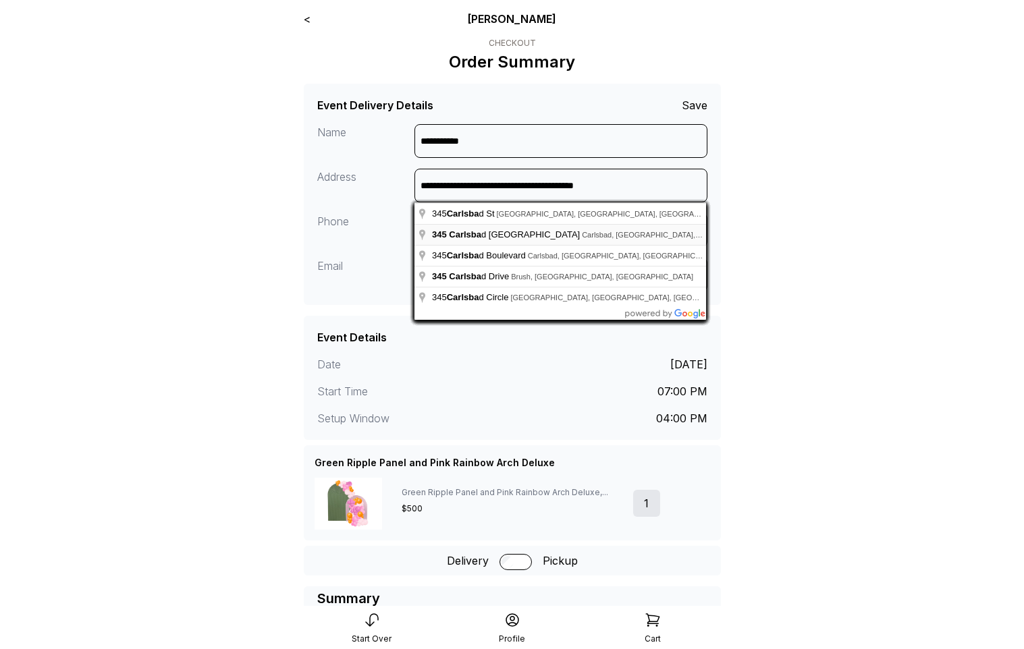
type input "**********"
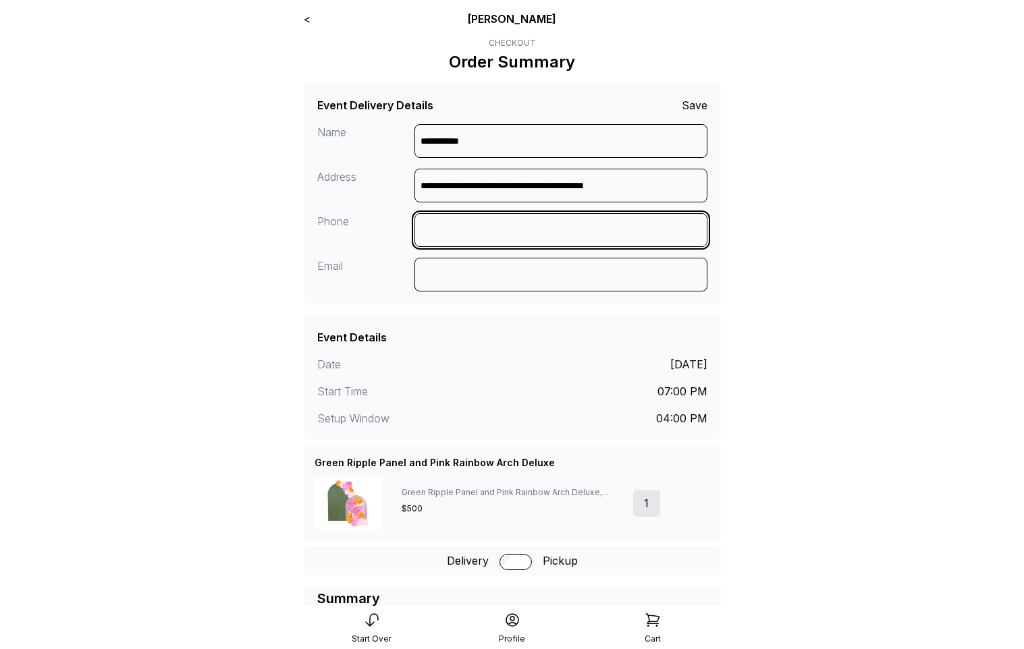
click at [499, 236] on input at bounding box center [560, 230] width 293 height 34
type input "**********"
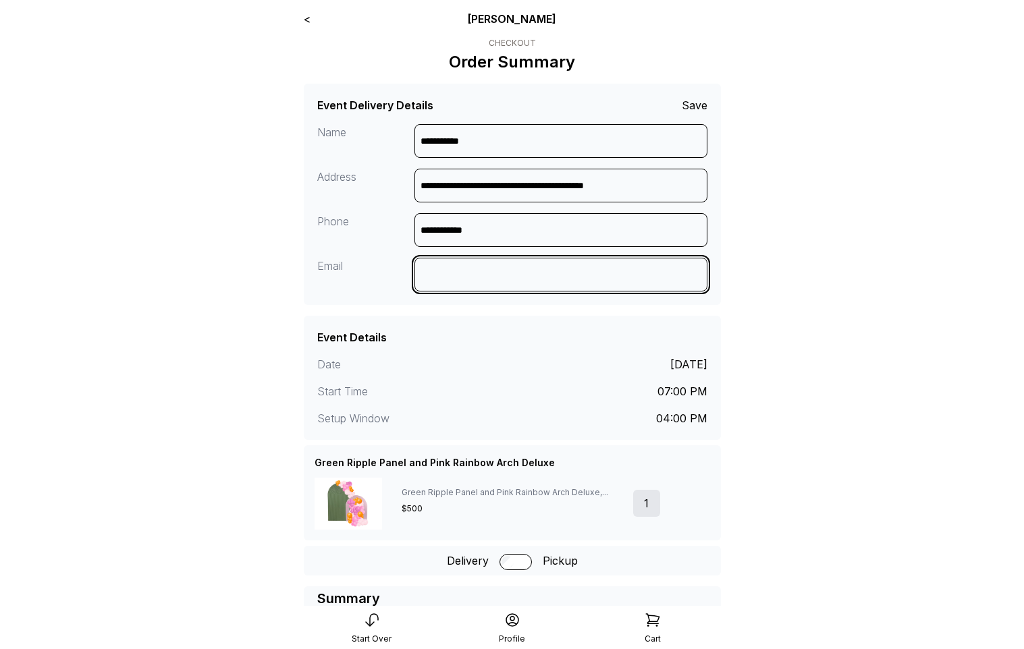
click at [458, 279] on input at bounding box center [560, 275] width 293 height 34
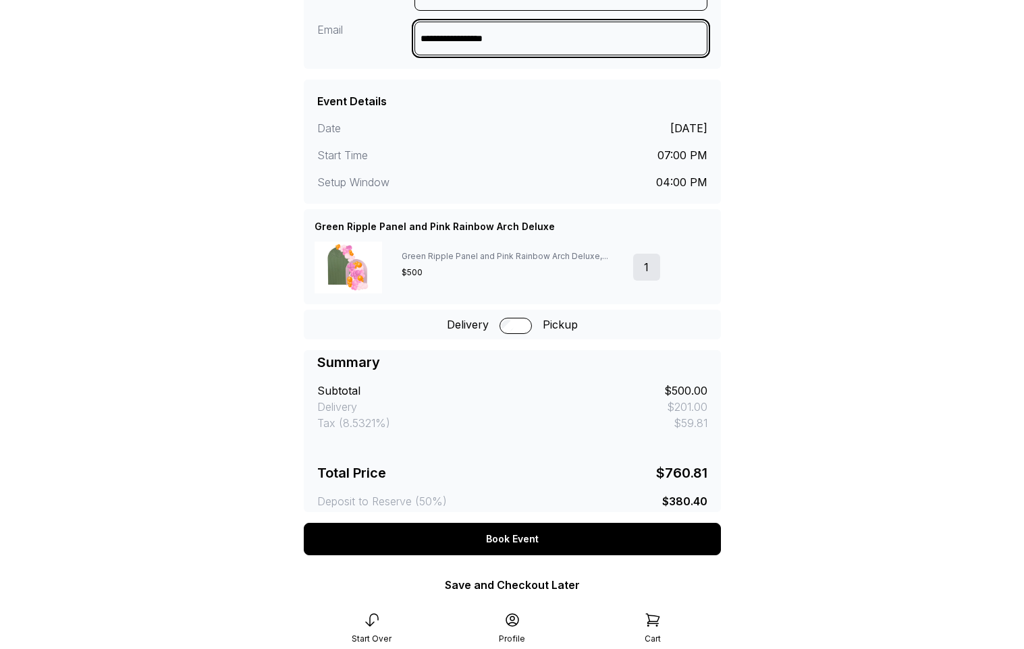
scroll to position [269, 0]
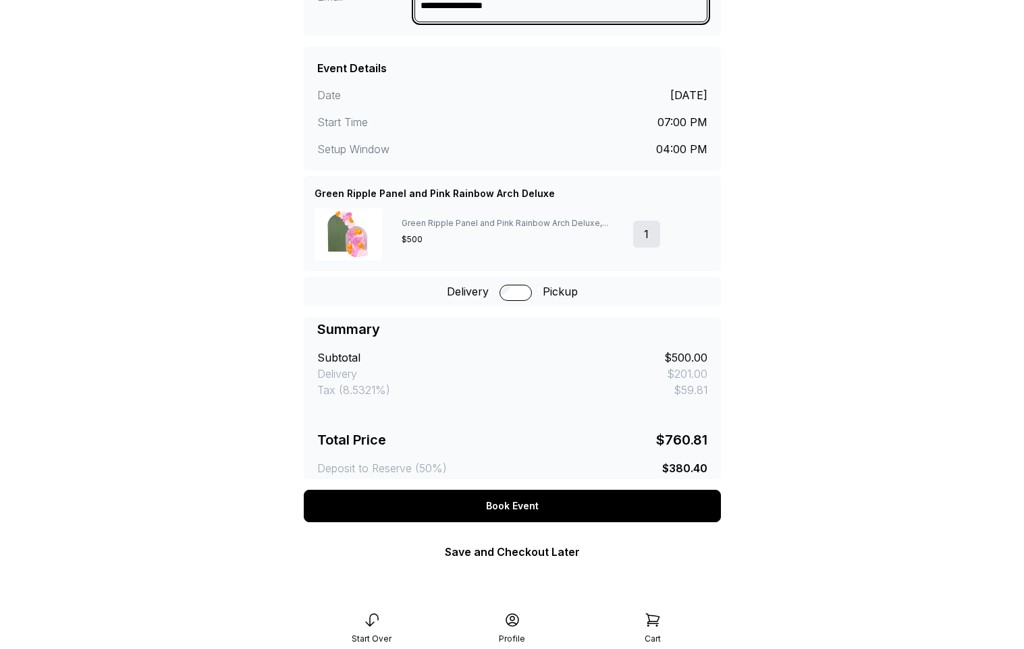
type input "**********"
click at [499, 506] on div "Book Event" at bounding box center [512, 506] width 417 height 32
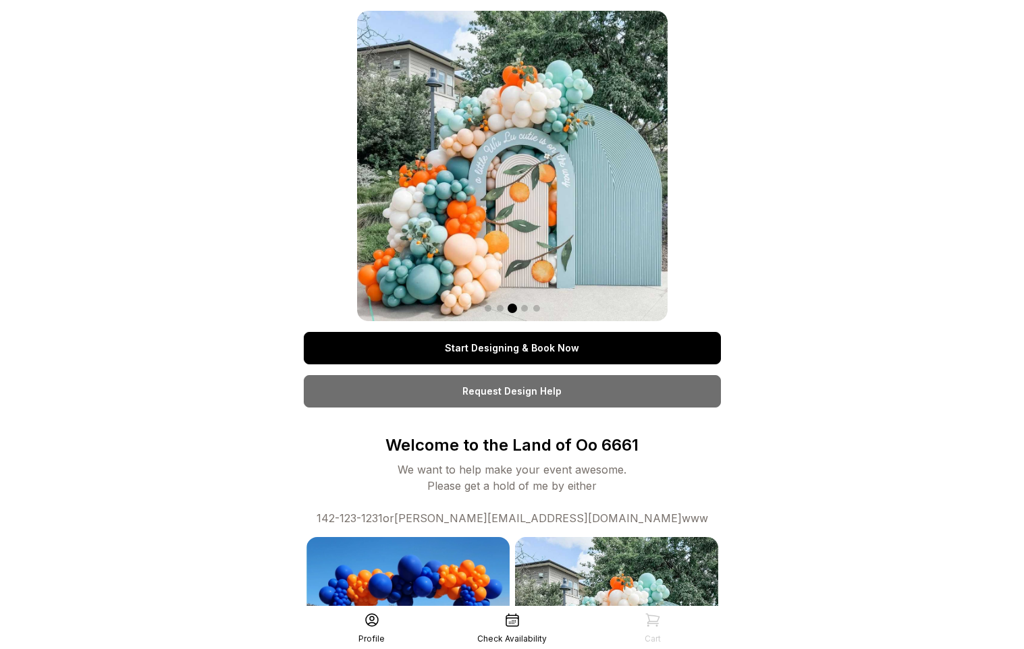
click at [549, 395] on link "Request Design Help" at bounding box center [512, 391] width 417 height 32
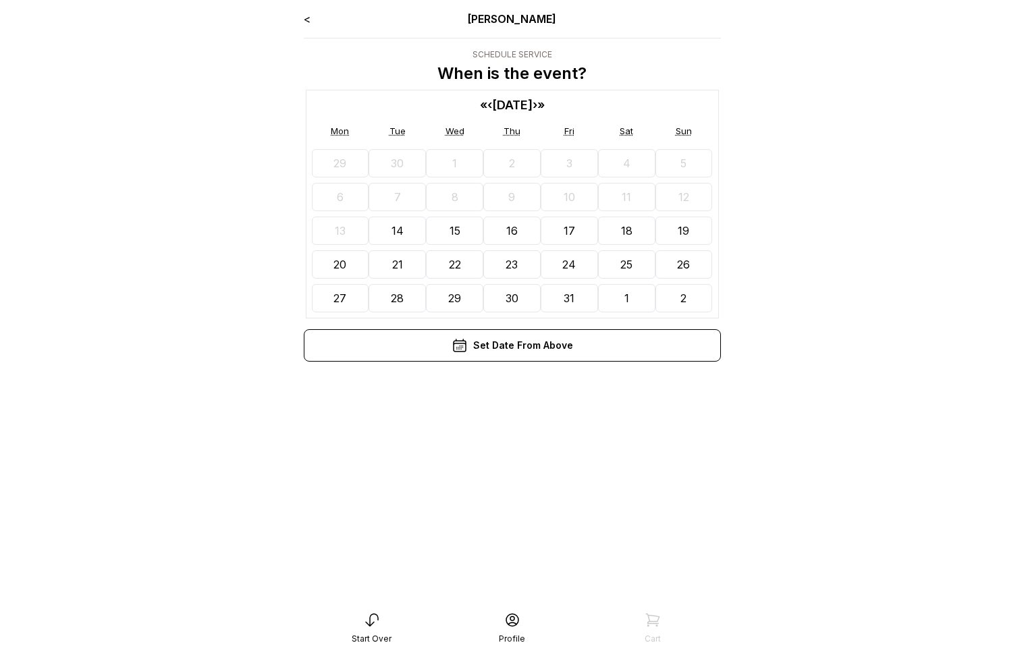
click at [583, 298] on button "31" at bounding box center [569, 298] width 57 height 28
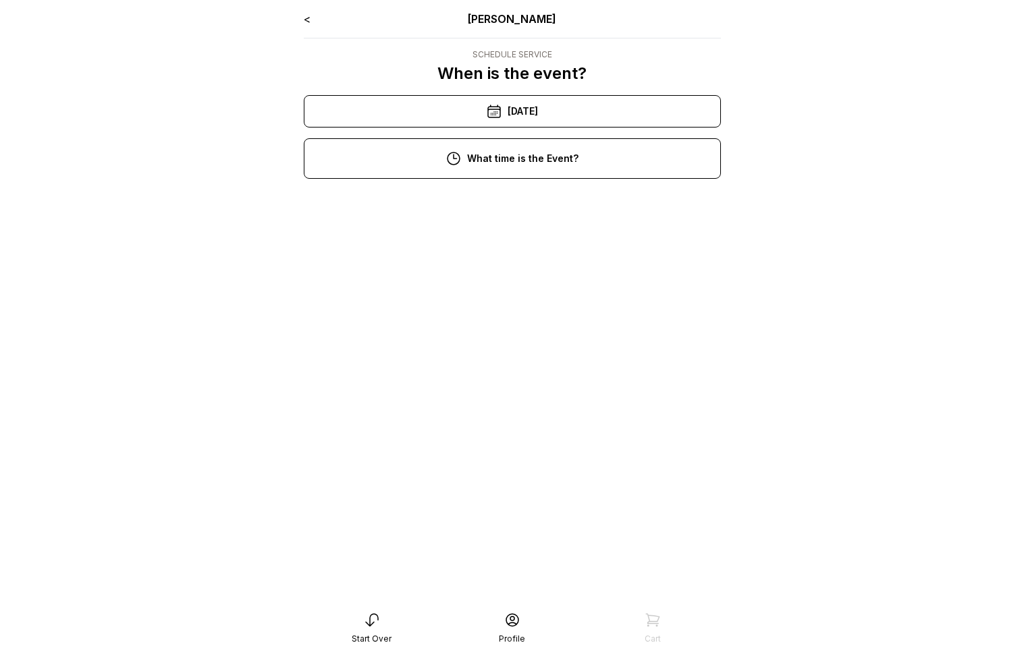
click at [539, 253] on div "6:00 pm" at bounding box center [512, 249] width 395 height 32
click at [529, 344] on div "1:00 pm" at bounding box center [512, 343] width 395 height 32
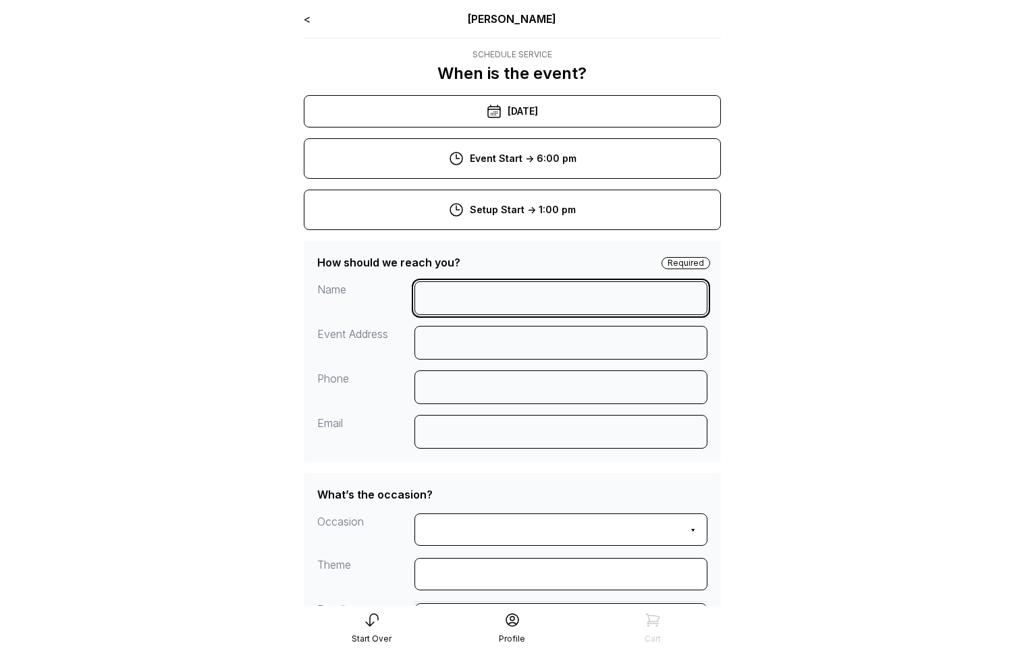
click at [518, 305] on input at bounding box center [560, 298] width 293 height 34
type input "*********"
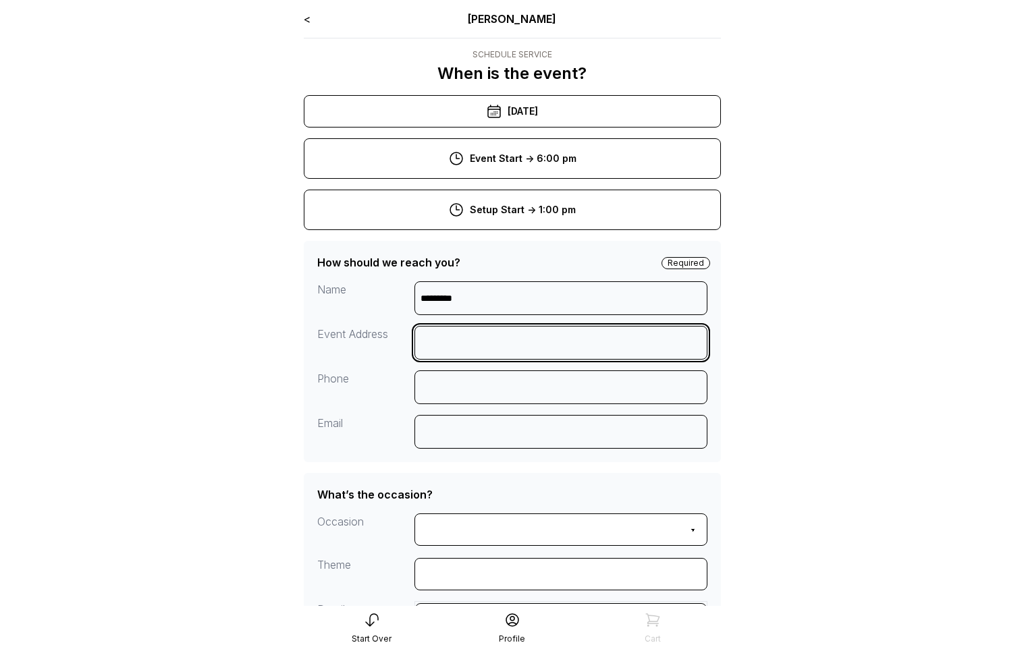
click at [502, 344] on input at bounding box center [560, 343] width 293 height 34
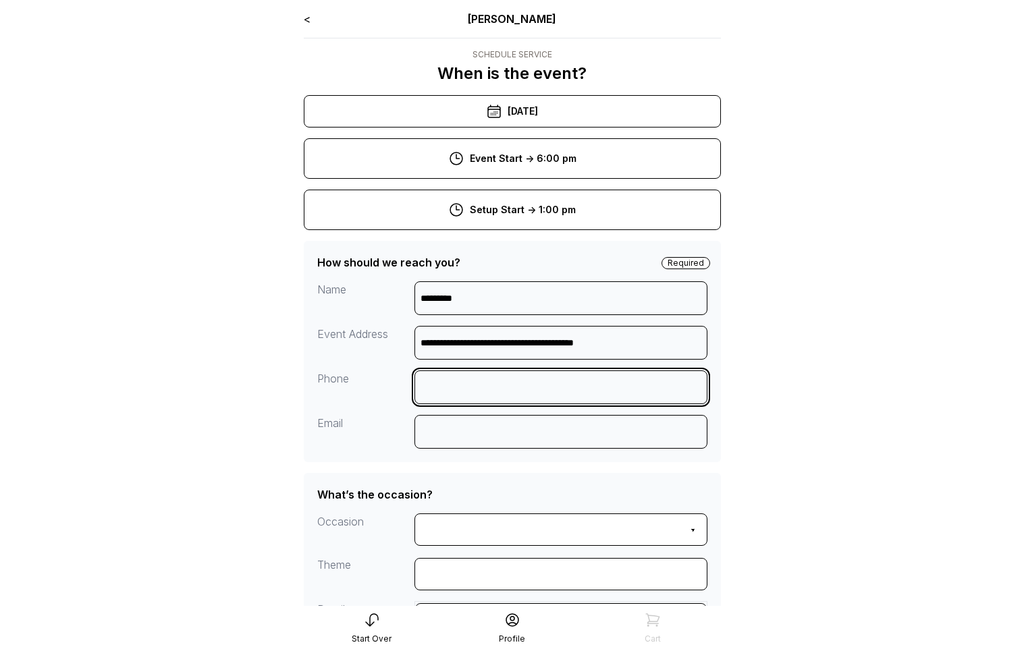
type input "**********"
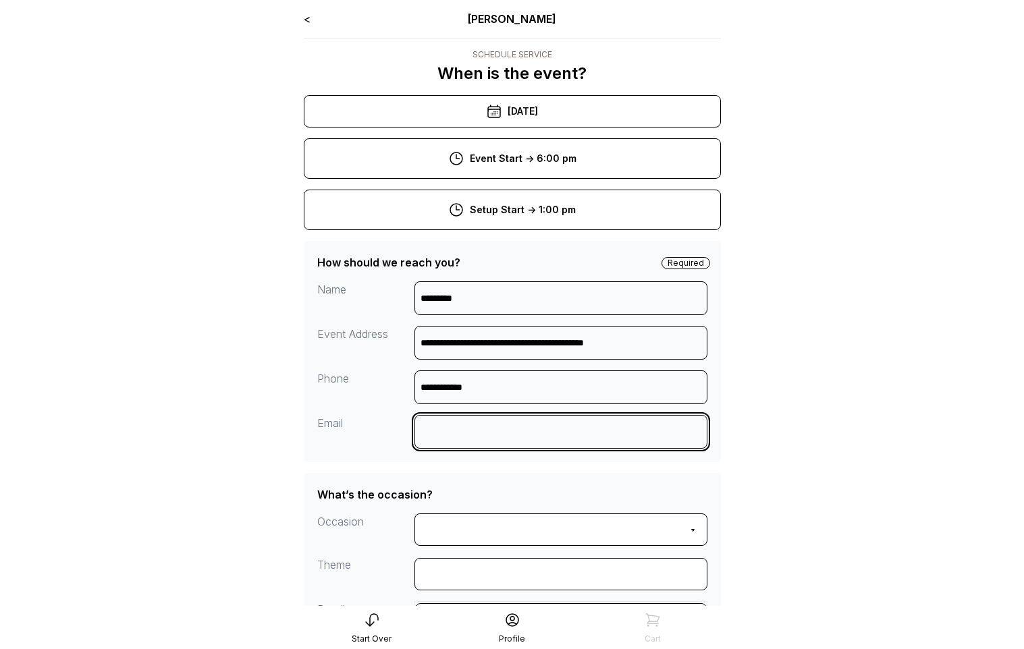
click at [469, 427] on input at bounding box center [560, 432] width 293 height 34
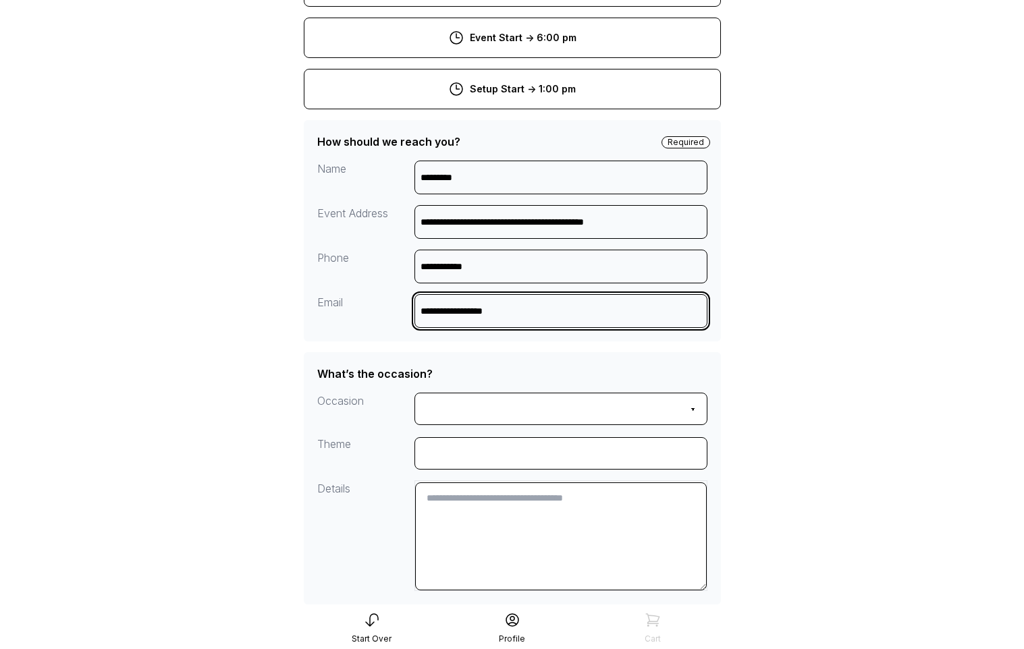
scroll to position [198, 0]
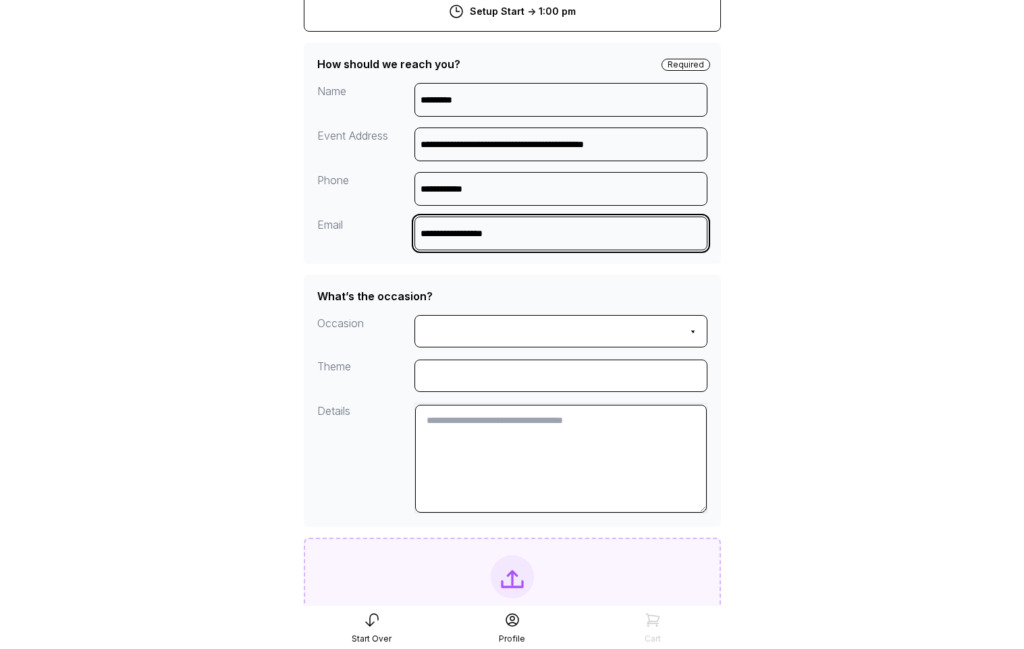
type input "**********"
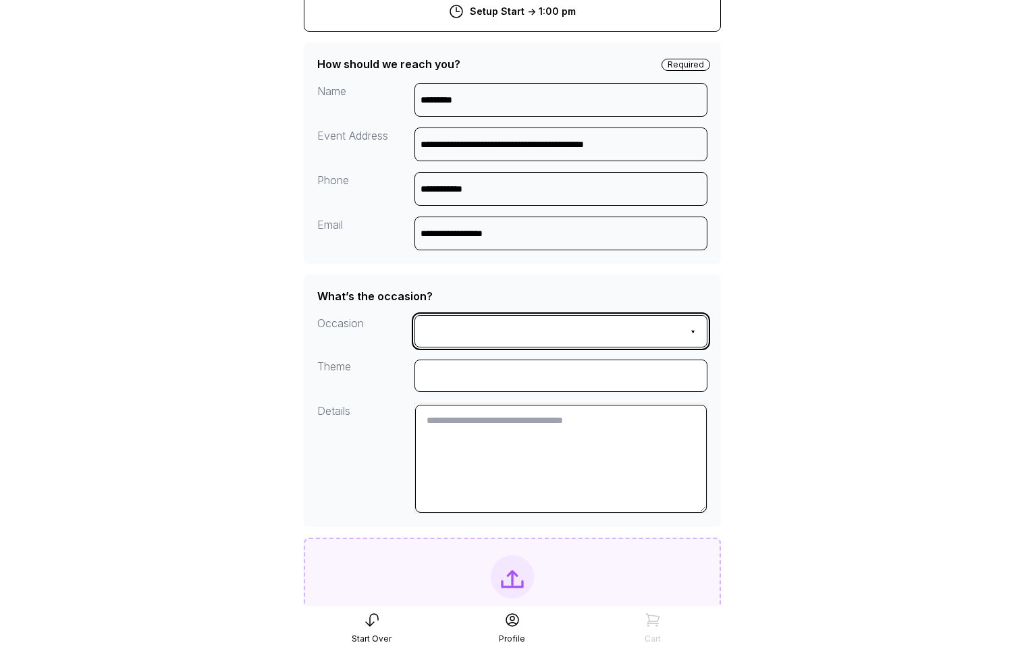
click at [445, 335] on select "**********" at bounding box center [560, 331] width 293 height 32
select select "**********"
click at [414, 315] on select "**********" at bounding box center [560, 331] width 293 height 32
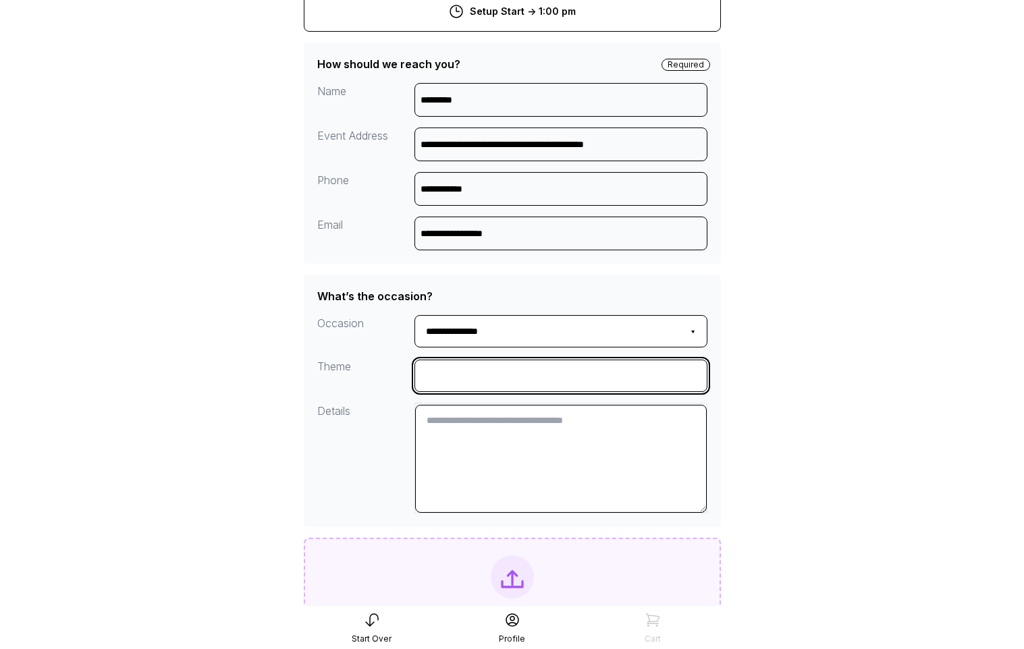
click at [447, 373] on input "input" at bounding box center [560, 376] width 293 height 32
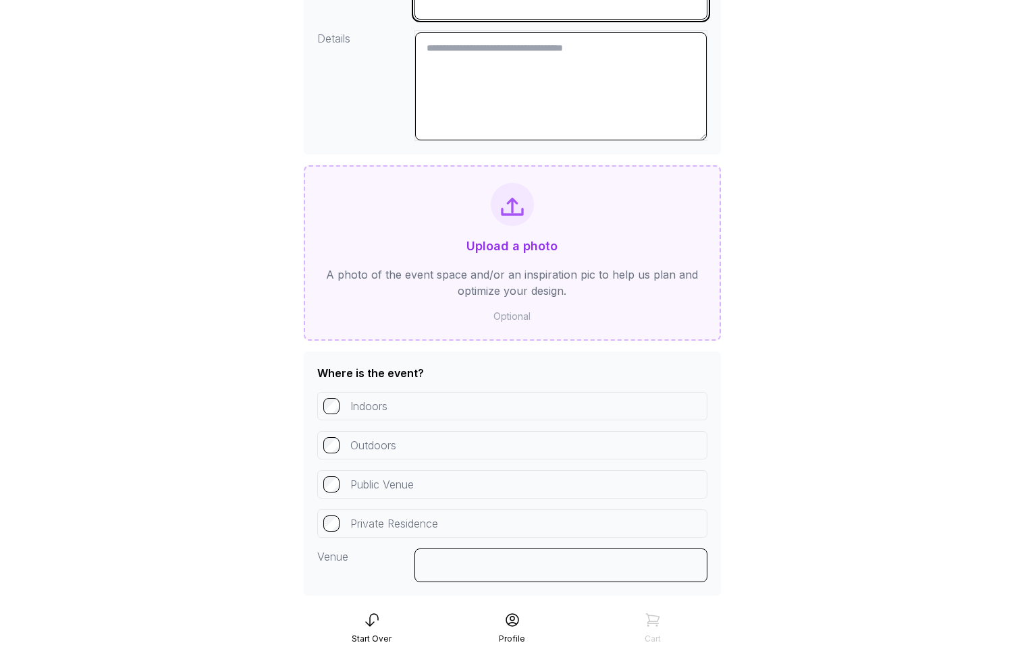
scroll to position [572, 0]
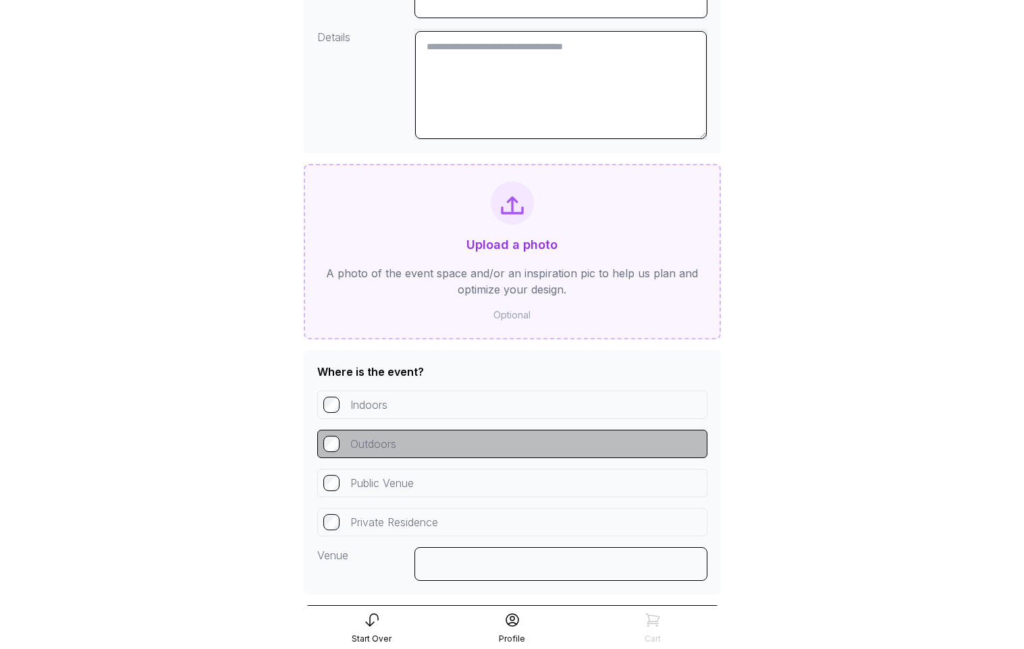
click at [332, 511] on div "Private Residence" at bounding box center [512, 522] width 390 height 28
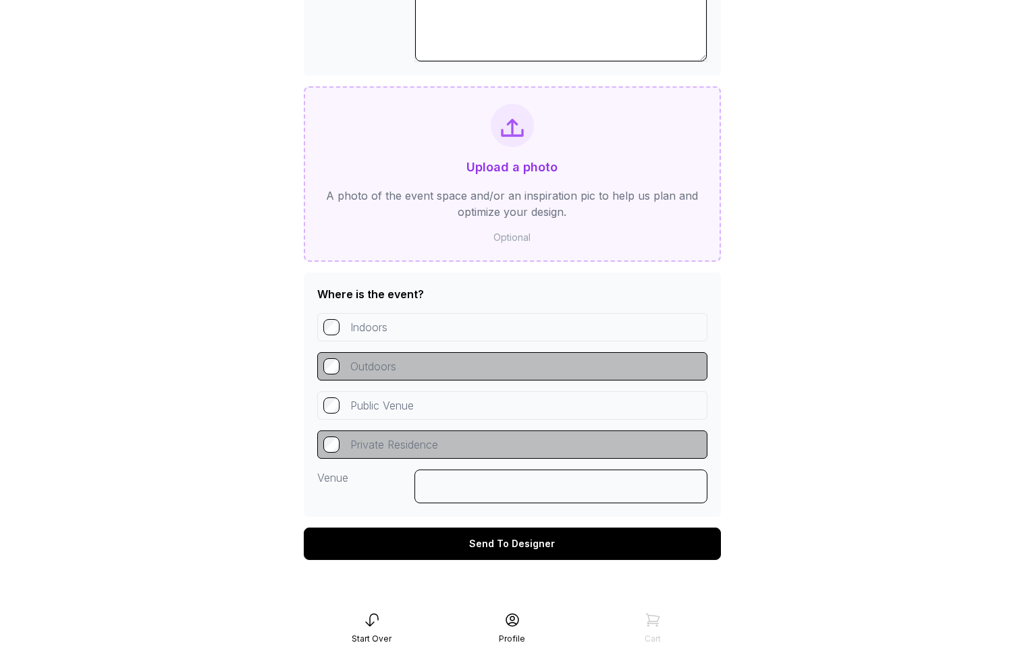
click at [411, 528] on div "Send To Designer" at bounding box center [512, 544] width 417 height 32
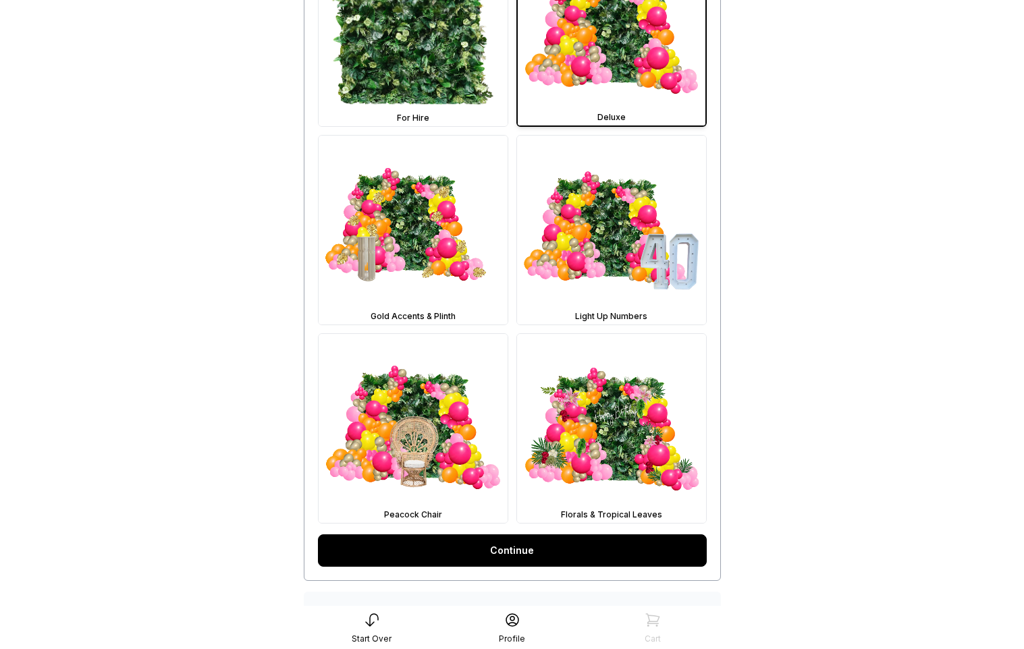
scroll to position [572, 0]
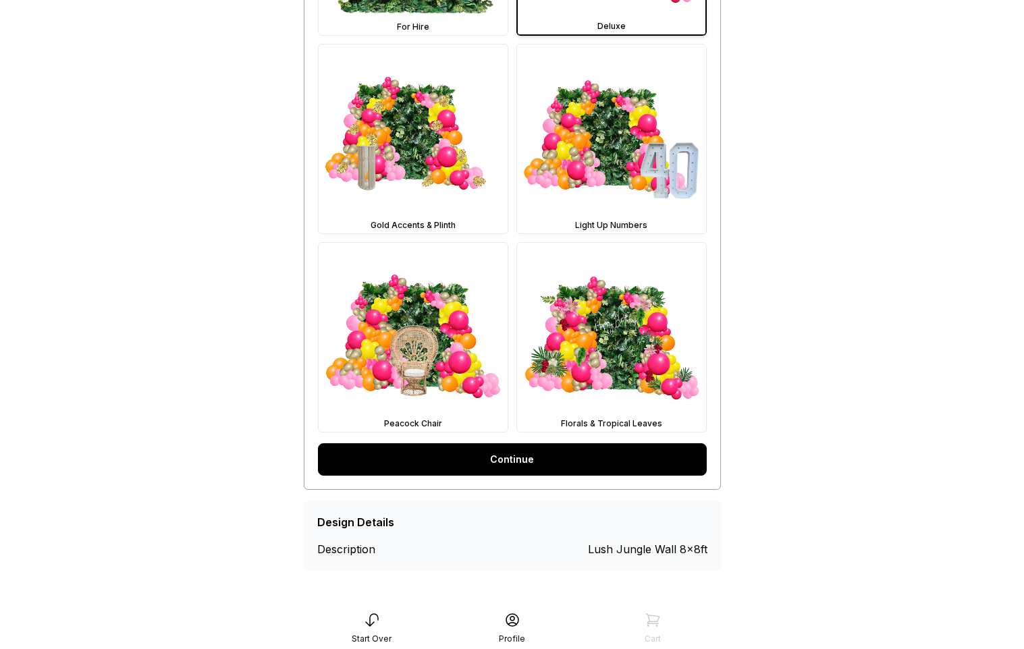
click at [466, 474] on link "Continue" at bounding box center [512, 459] width 389 height 32
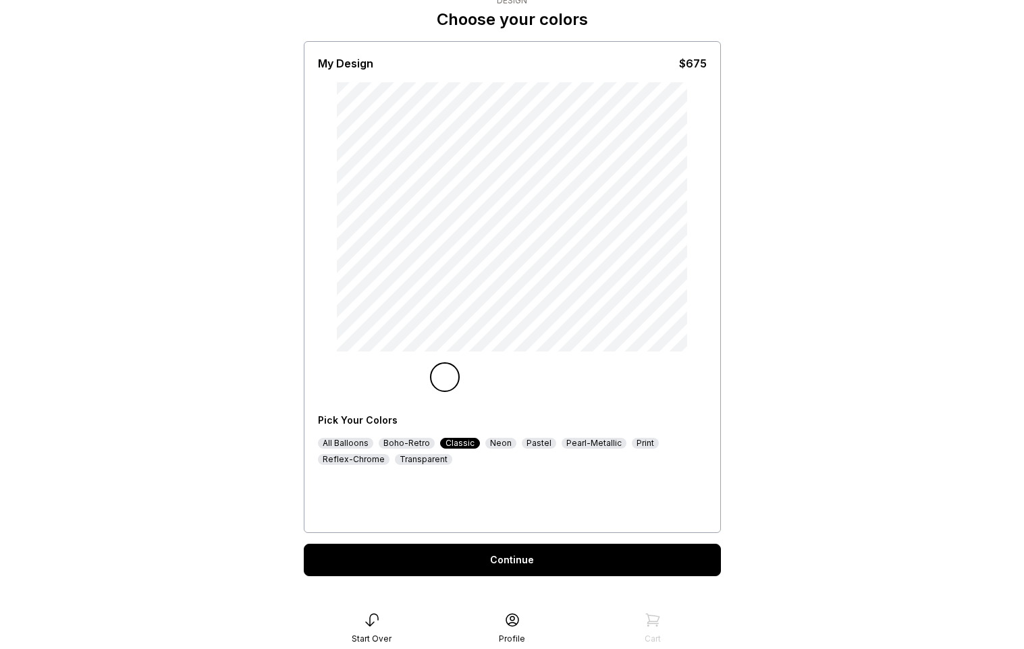
scroll to position [70, 0]
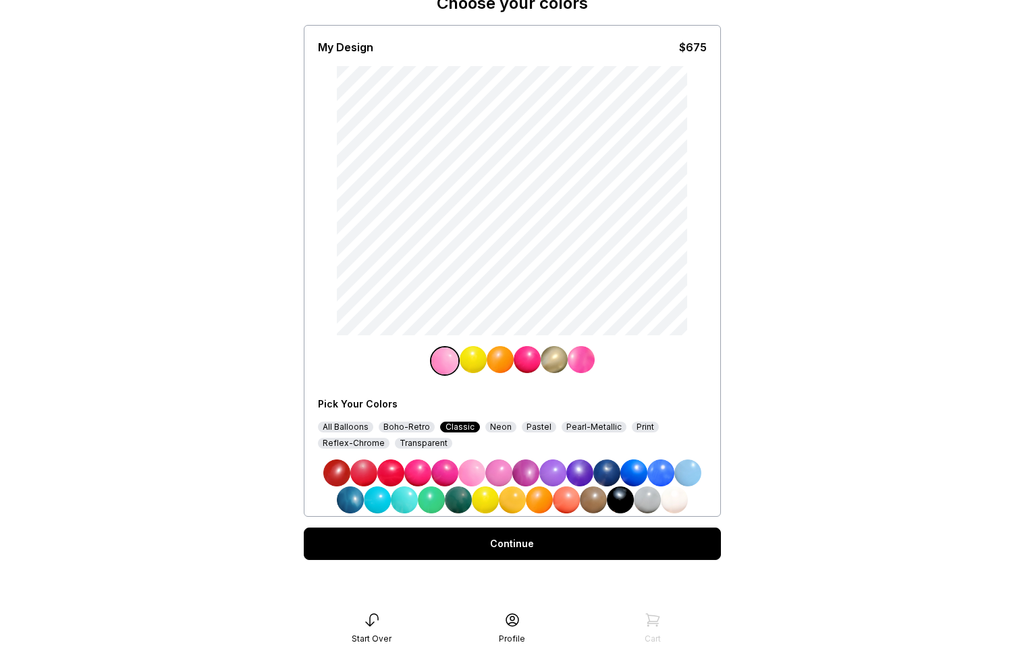
click at [439, 503] on img at bounding box center [431, 500] width 27 height 27
click at [557, 359] on img at bounding box center [554, 359] width 27 height 27
click at [695, 482] on img at bounding box center [687, 473] width 27 height 27
click at [605, 543] on div "Continue" at bounding box center [512, 544] width 417 height 32
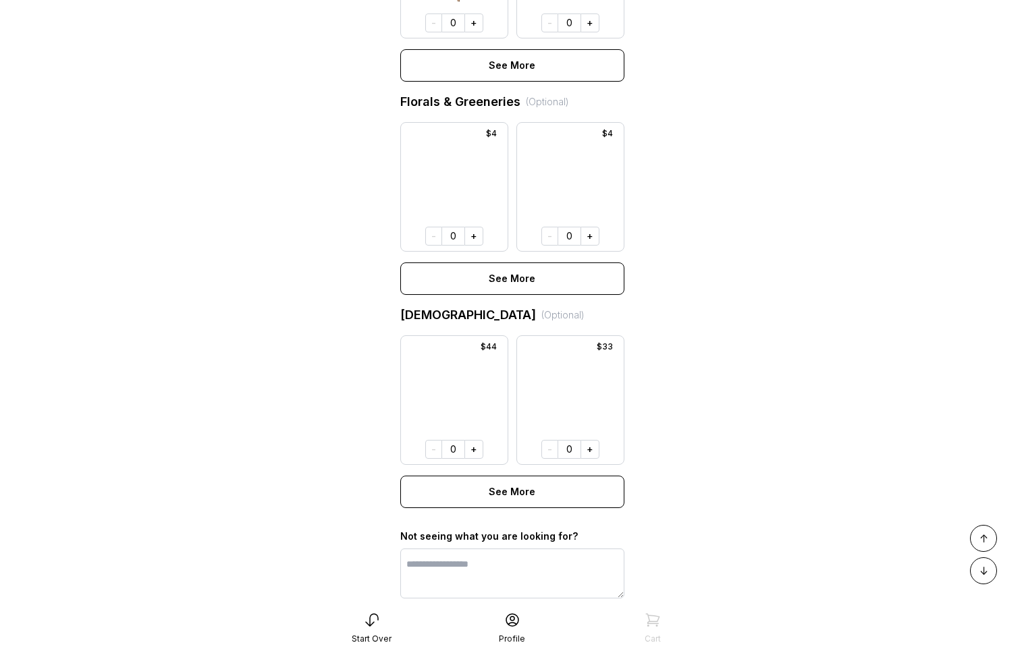
scroll to position [915, 0]
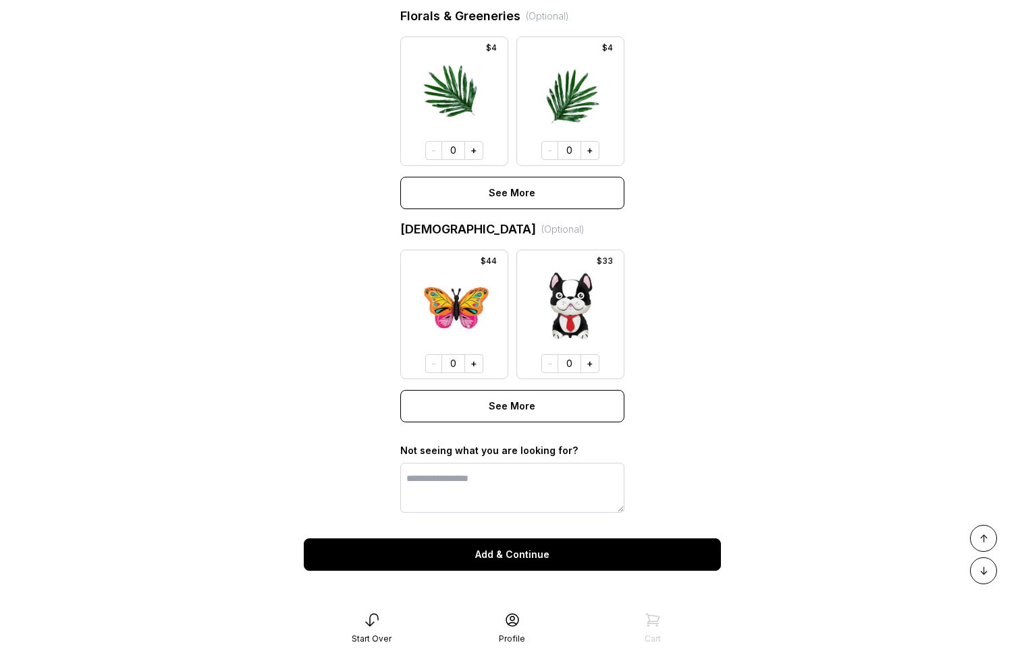
click at [520, 549] on button "Add & Continue" at bounding box center [512, 555] width 417 height 32
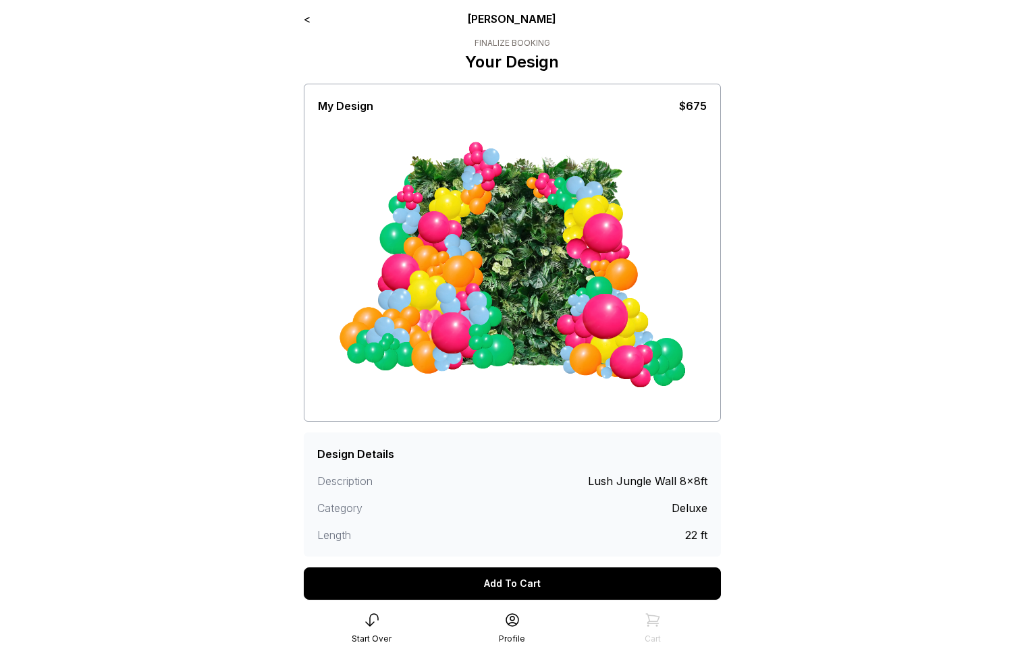
click at [531, 579] on div "Add To Cart" at bounding box center [512, 584] width 417 height 32
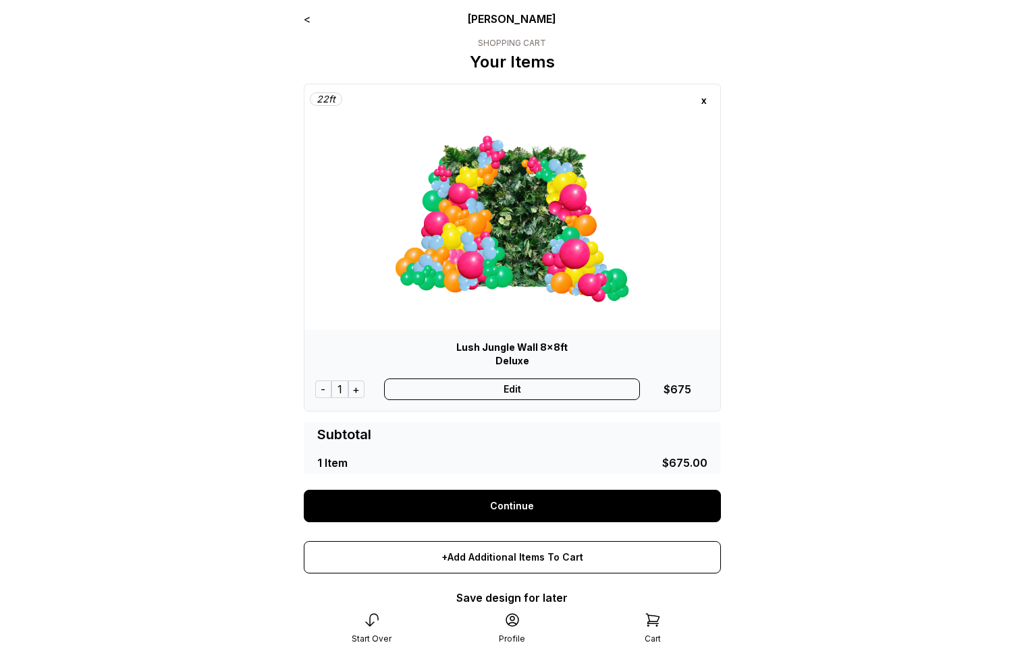
click at [528, 499] on link "Continue" at bounding box center [512, 506] width 417 height 32
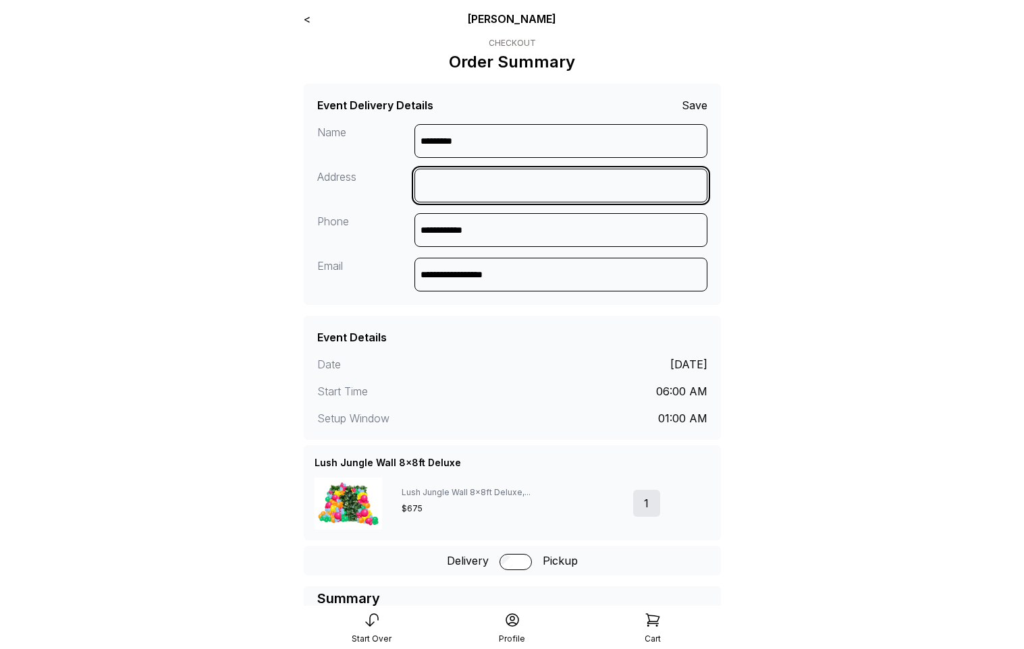
click at [464, 182] on input at bounding box center [560, 186] width 293 height 34
type input "**********"
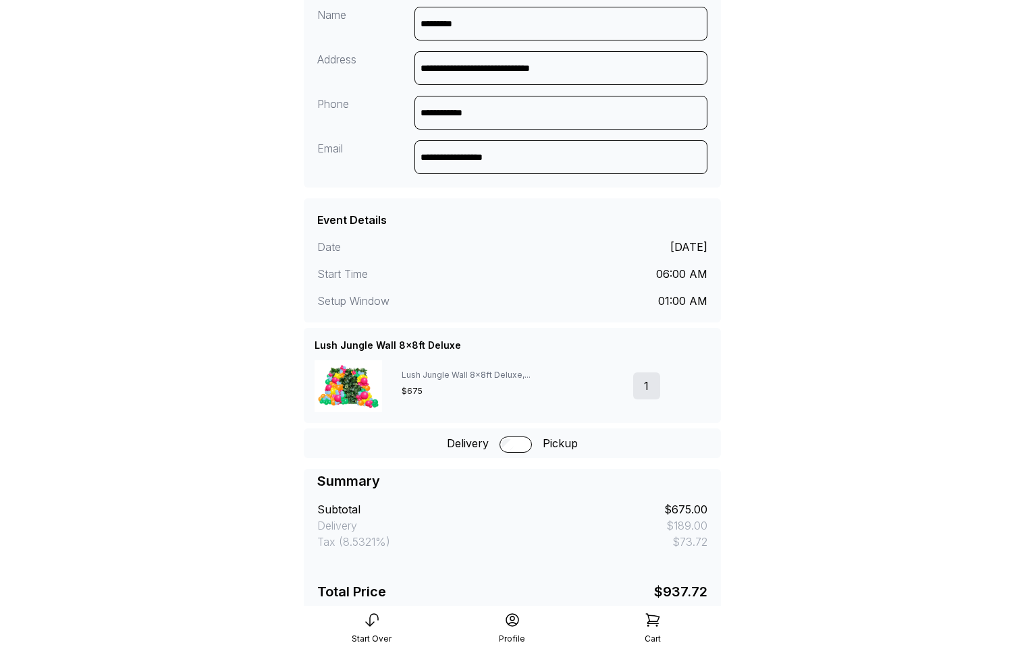
scroll to position [269, 0]
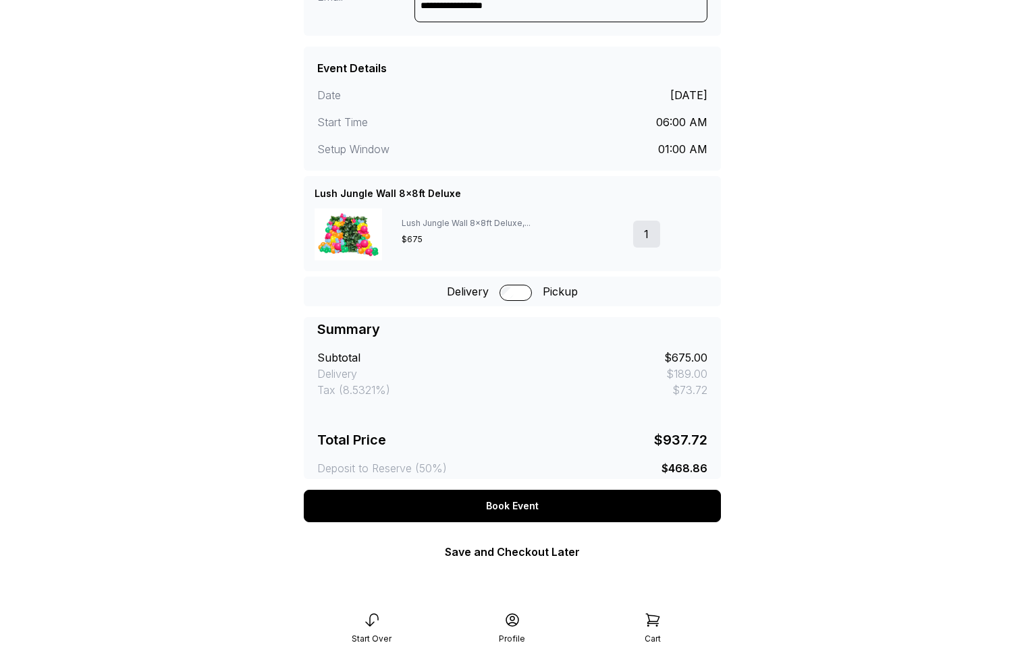
click at [502, 509] on div "Book Event" at bounding box center [512, 506] width 417 height 32
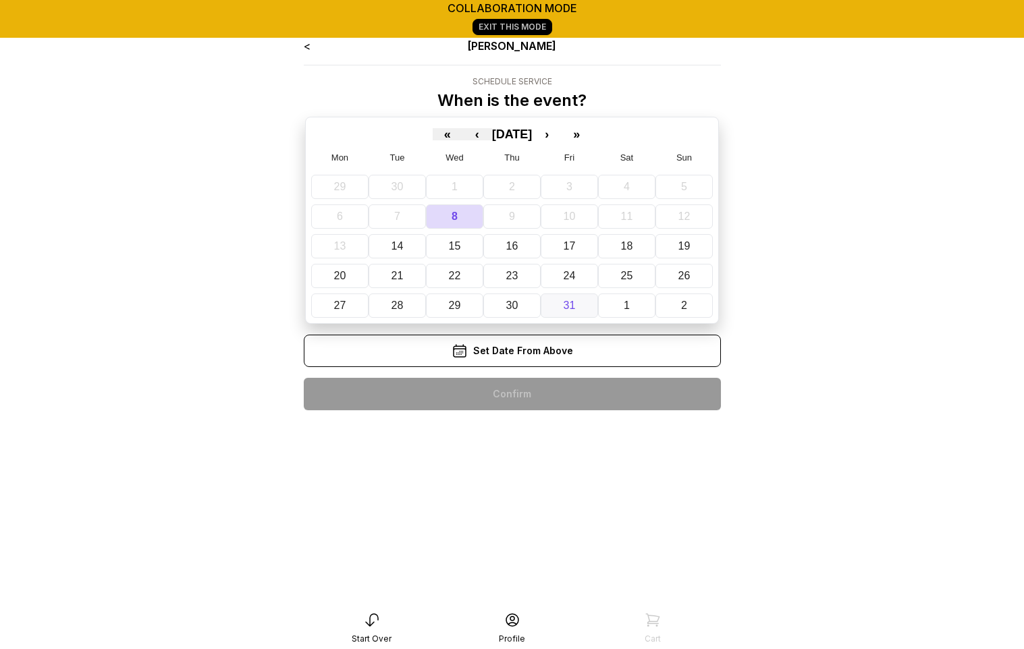
click at [570, 302] on abbr "31" at bounding box center [570, 305] width 12 height 11
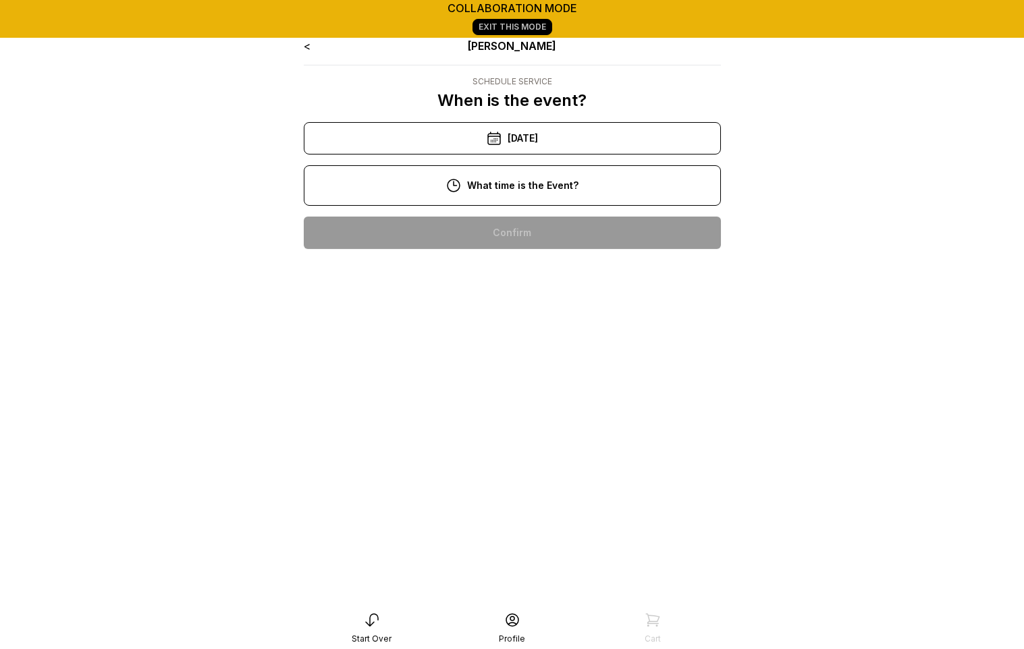
click at [533, 366] on div "8:00 pm" at bounding box center [512, 362] width 395 height 32
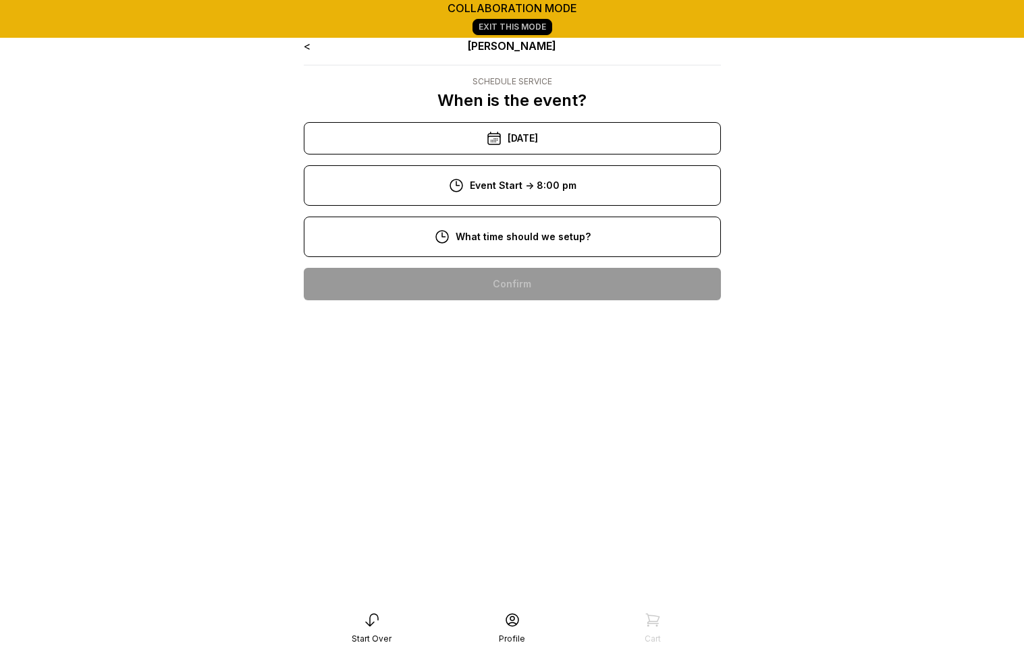
click at [528, 326] on div "12:00 pm" at bounding box center [512, 327] width 395 height 32
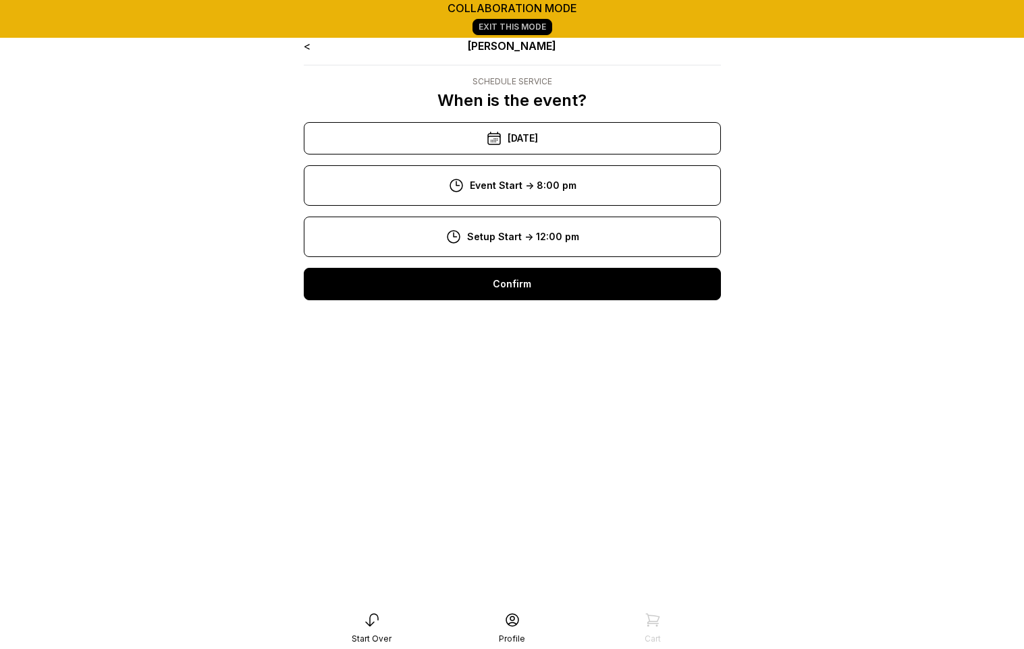
click at [521, 280] on div "Confirm" at bounding box center [512, 284] width 417 height 32
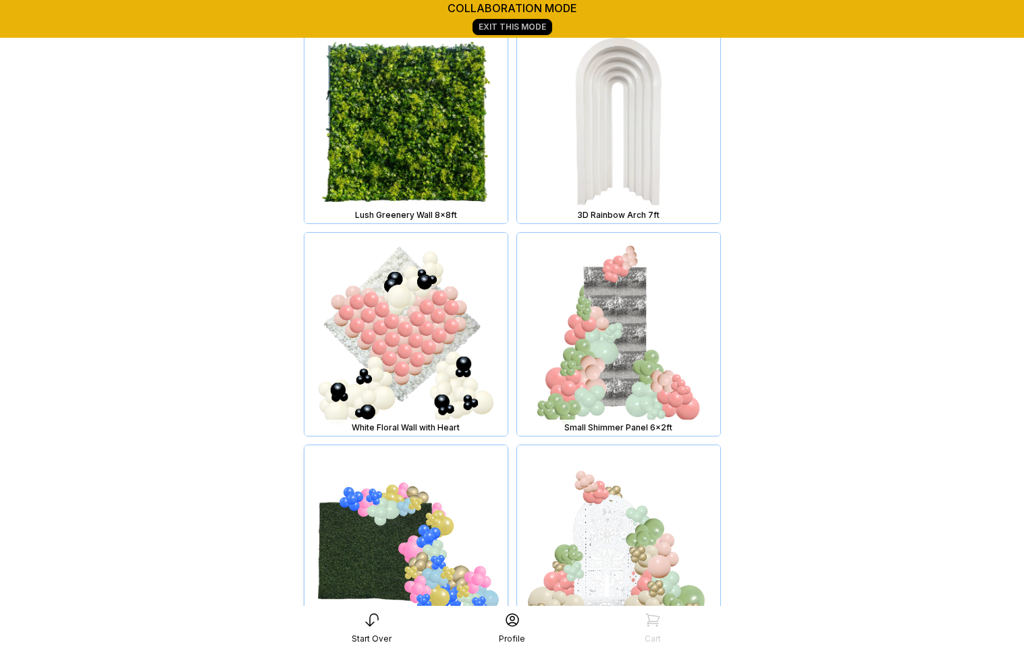
click at [456, 517] on img at bounding box center [405, 546] width 203 height 203
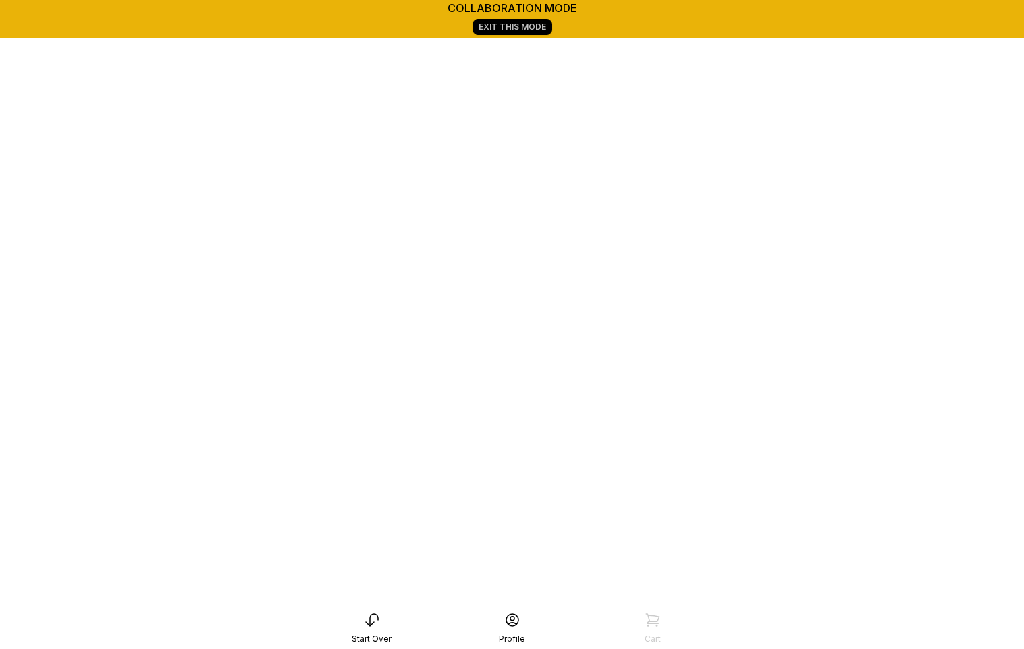
scroll to position [189, 0]
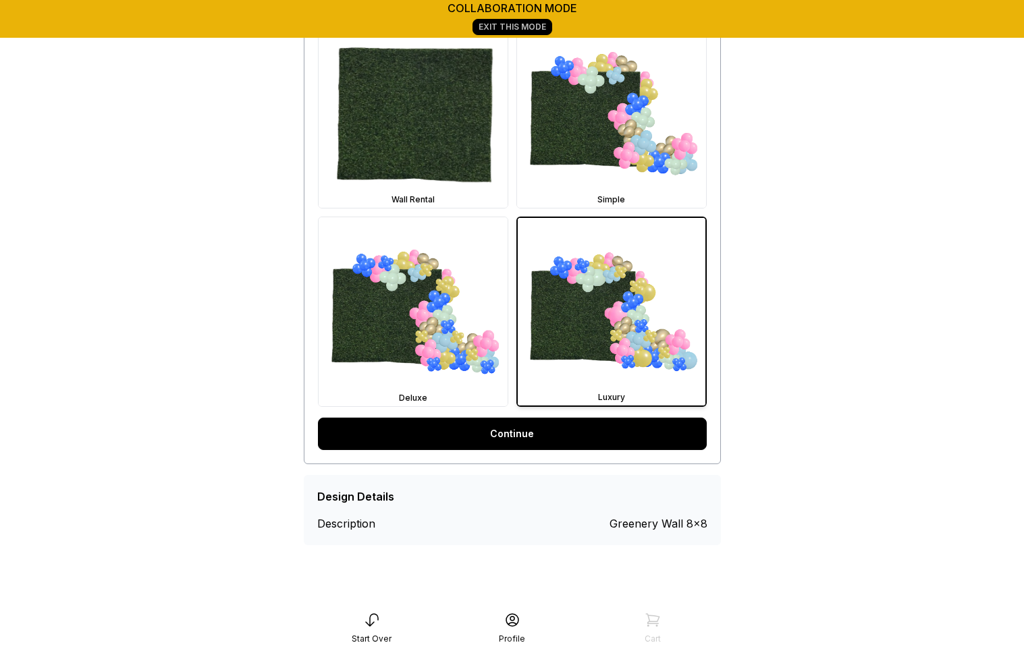
scroll to position [472, 0]
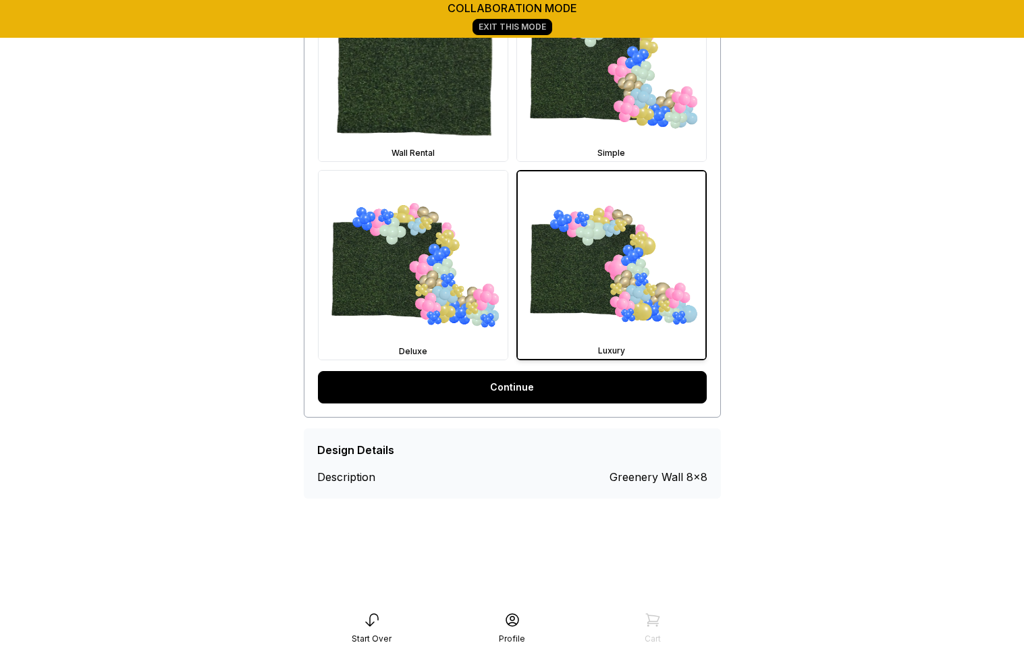
click at [477, 393] on link "Continue" at bounding box center [512, 387] width 389 height 32
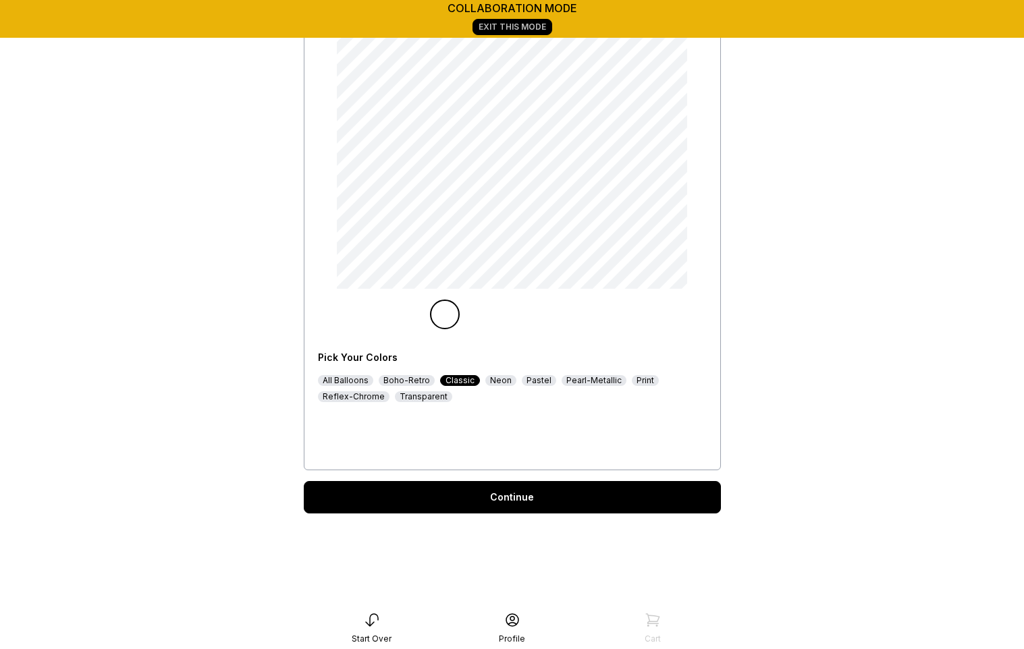
scroll to position [232, 0]
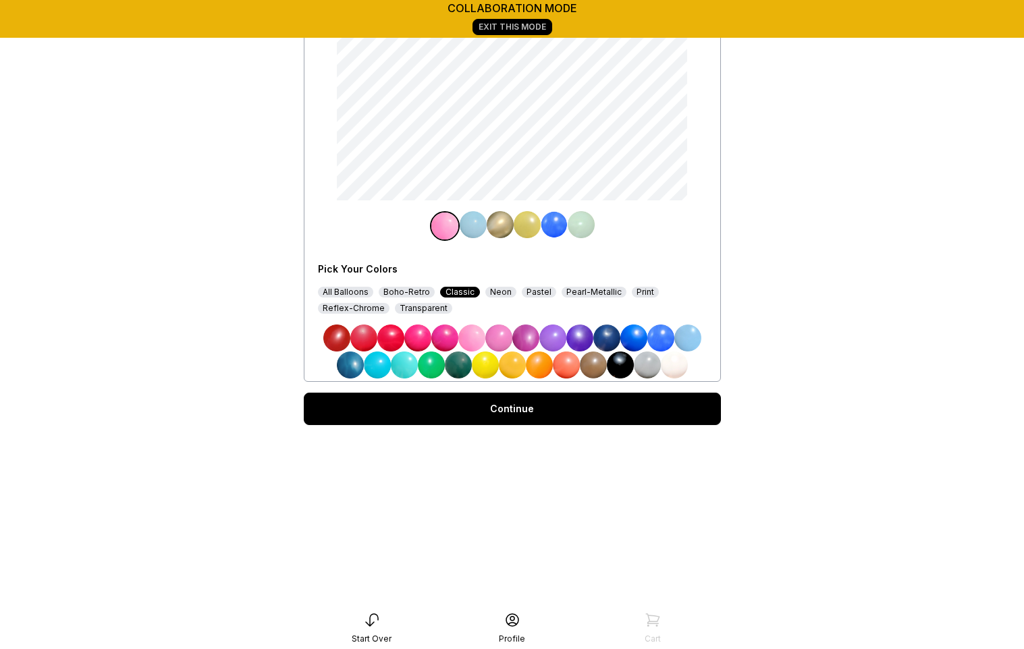
click at [483, 407] on div "Continue" at bounding box center [512, 409] width 417 height 32
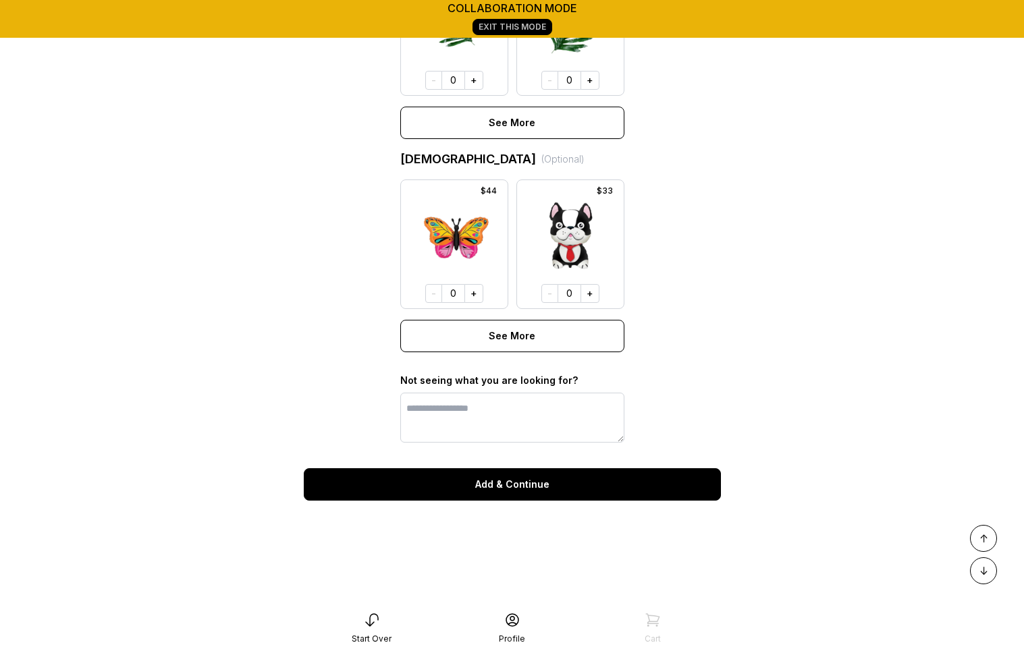
scroll to position [1077, 0]
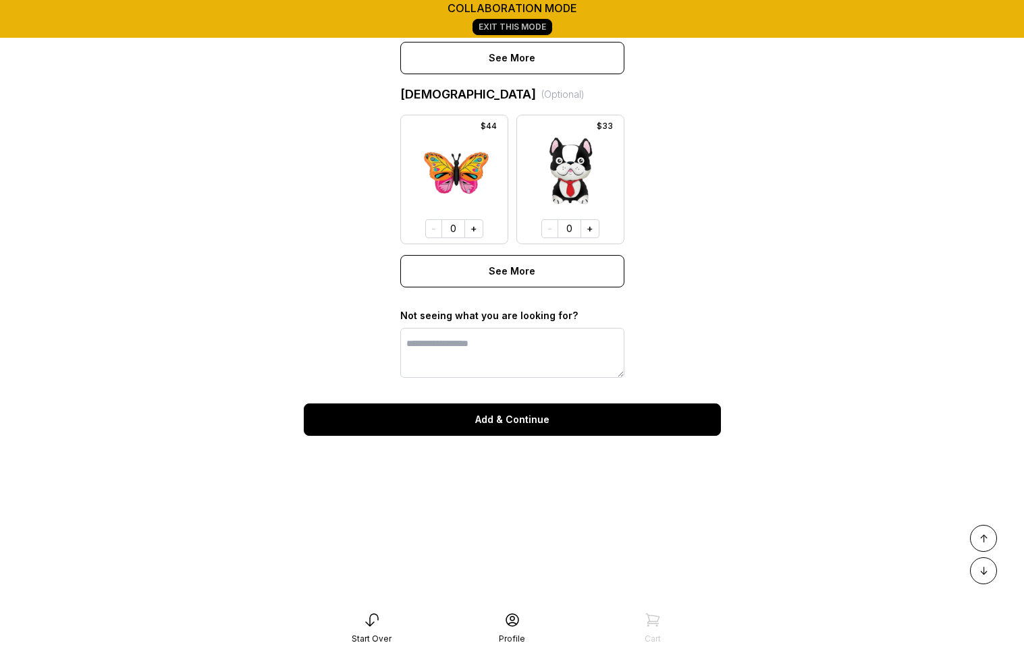
click at [482, 406] on button "Add & Continue" at bounding box center [512, 420] width 417 height 32
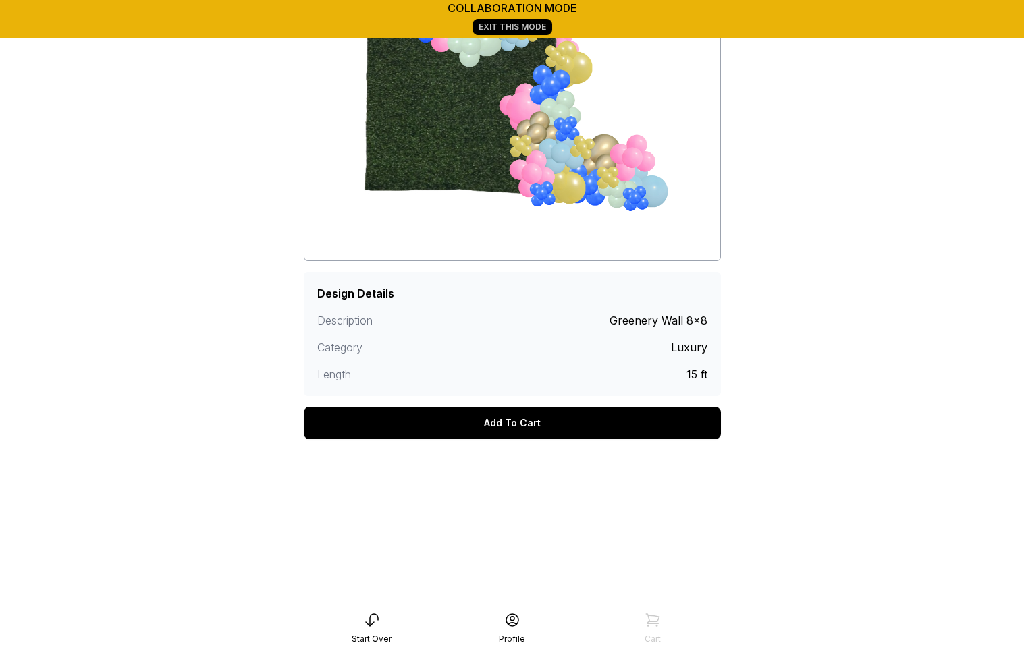
scroll to position [194, 0]
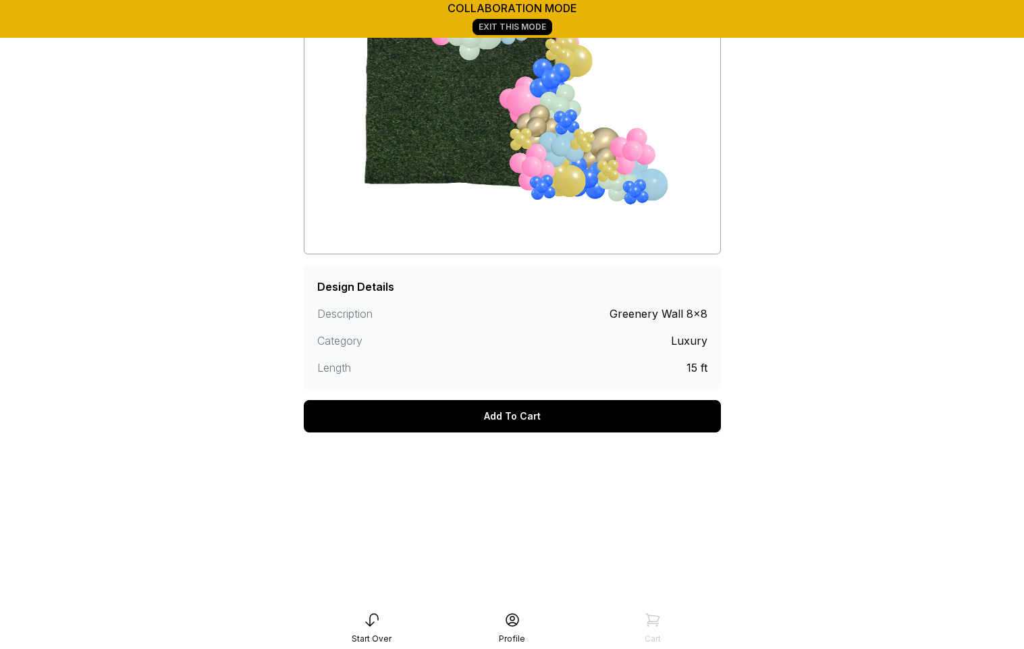
click at [480, 420] on div "Add To Cart" at bounding box center [512, 416] width 417 height 32
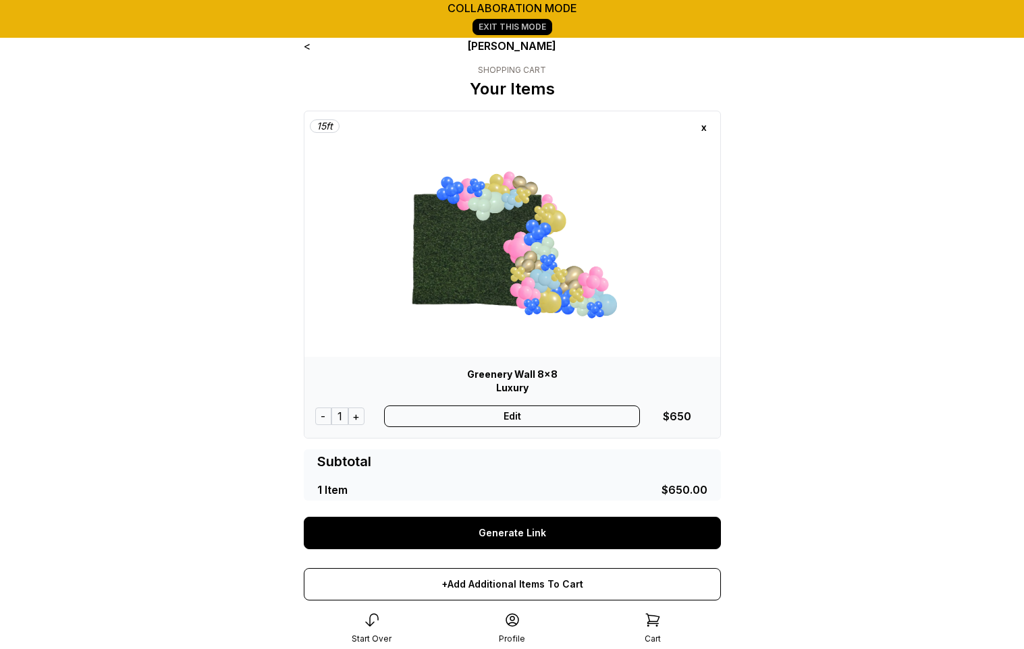
click at [510, 535] on link "Generate Link" at bounding box center [512, 533] width 417 height 32
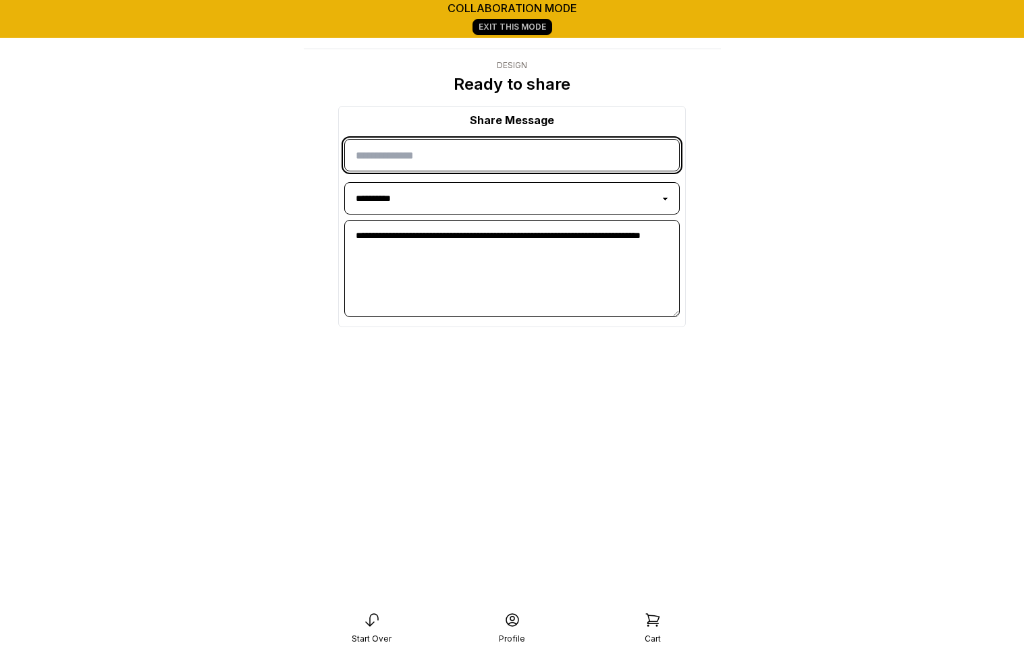
click at [442, 157] on input "input" at bounding box center [511, 155] width 335 height 32
type input "******"
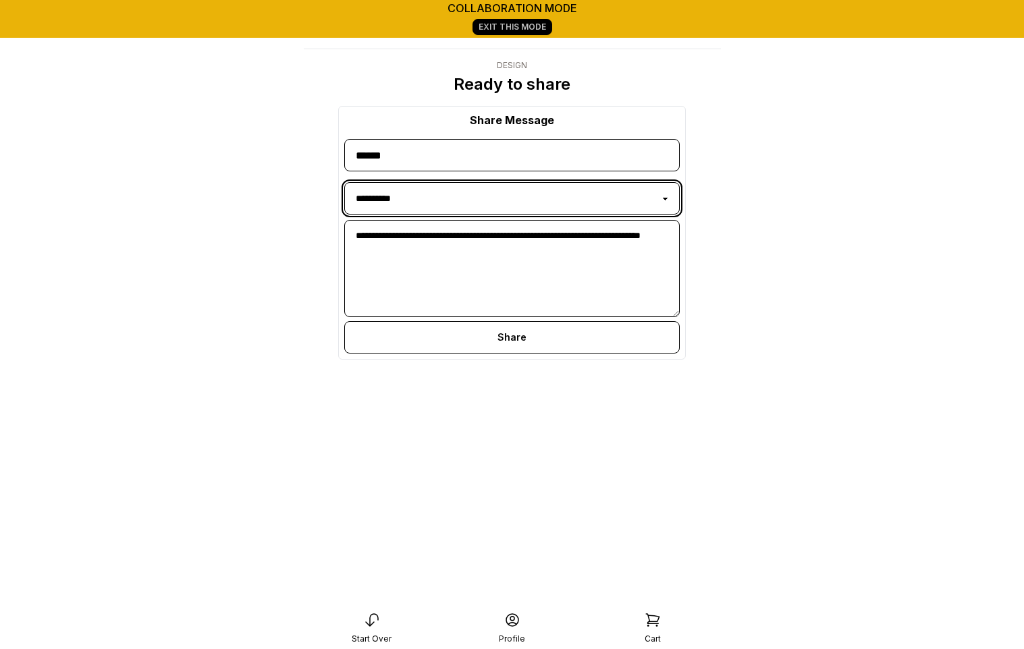
click at [417, 196] on select "**********" at bounding box center [511, 198] width 335 height 32
select select "**********"
click at [344, 182] on select "**********" at bounding box center [511, 198] width 335 height 32
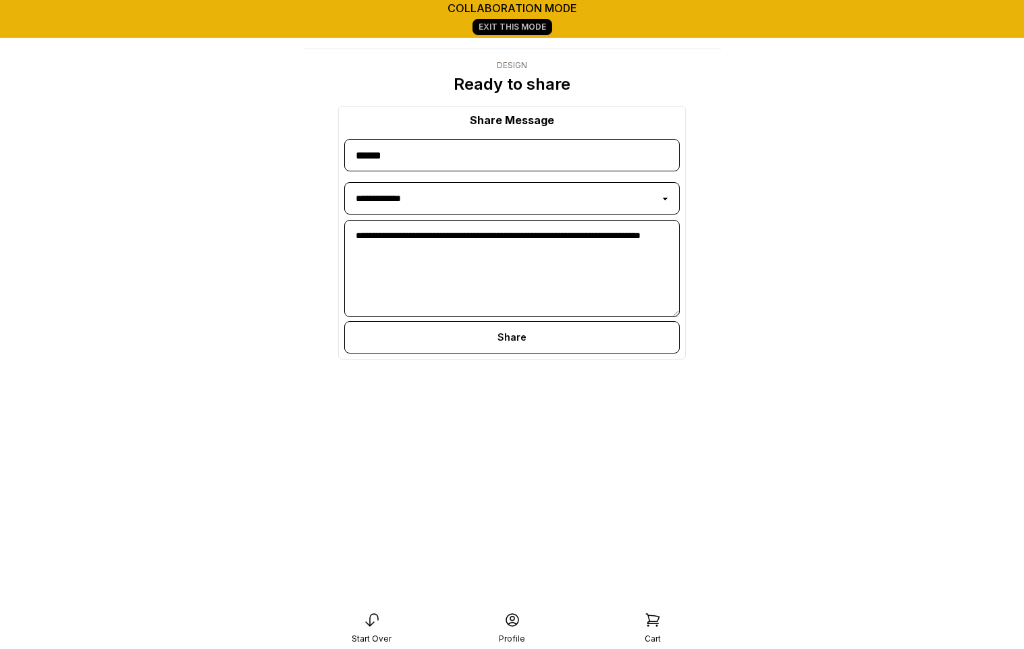
click at [489, 338] on div "Share" at bounding box center [511, 337] width 335 height 32
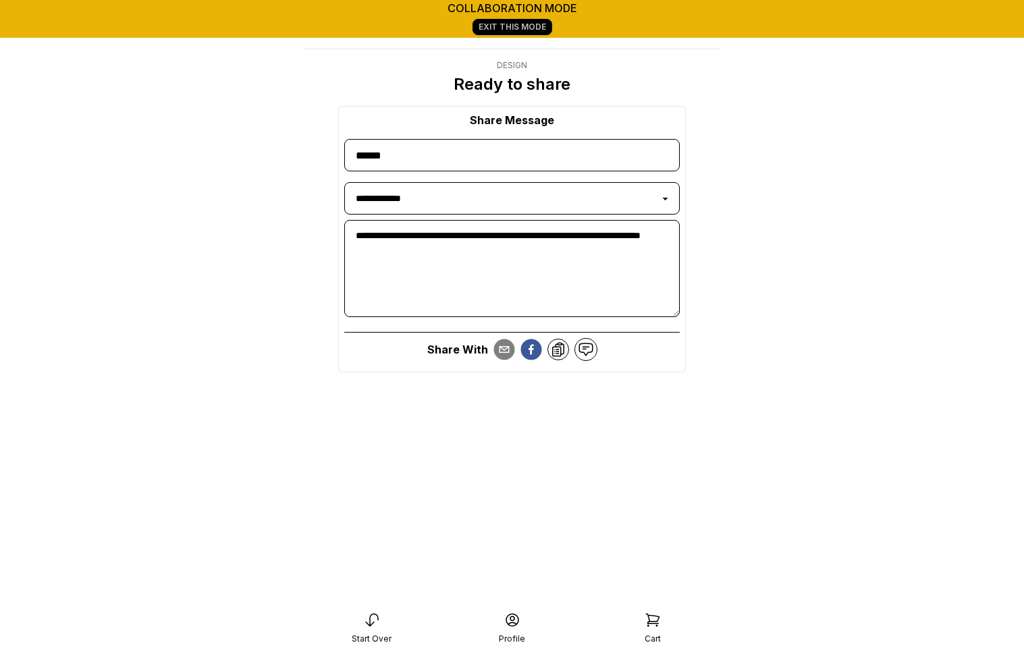
click at [557, 349] on icon at bounding box center [558, 350] width 16 height 16
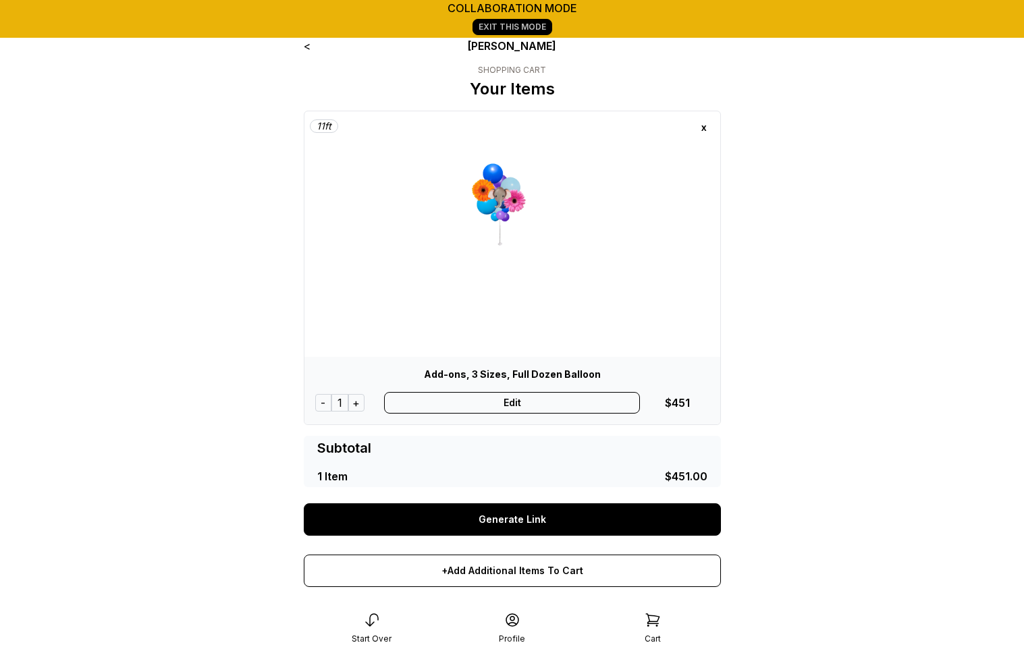
click at [501, 31] on link "Exit This Mode" at bounding box center [512, 27] width 80 height 16
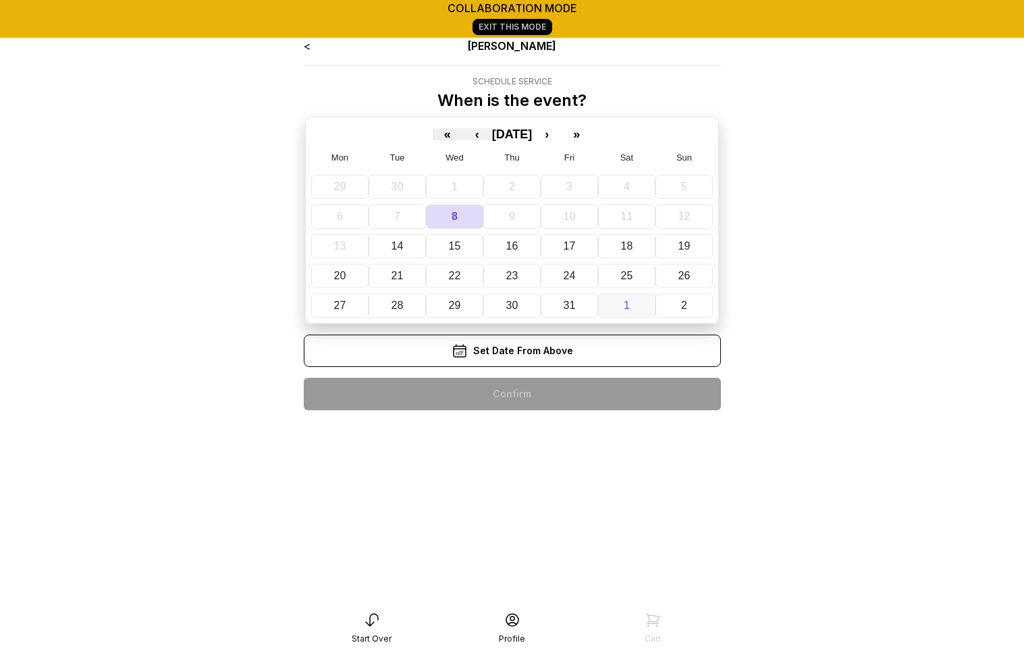
click at [634, 299] on button "1" at bounding box center [626, 306] width 57 height 24
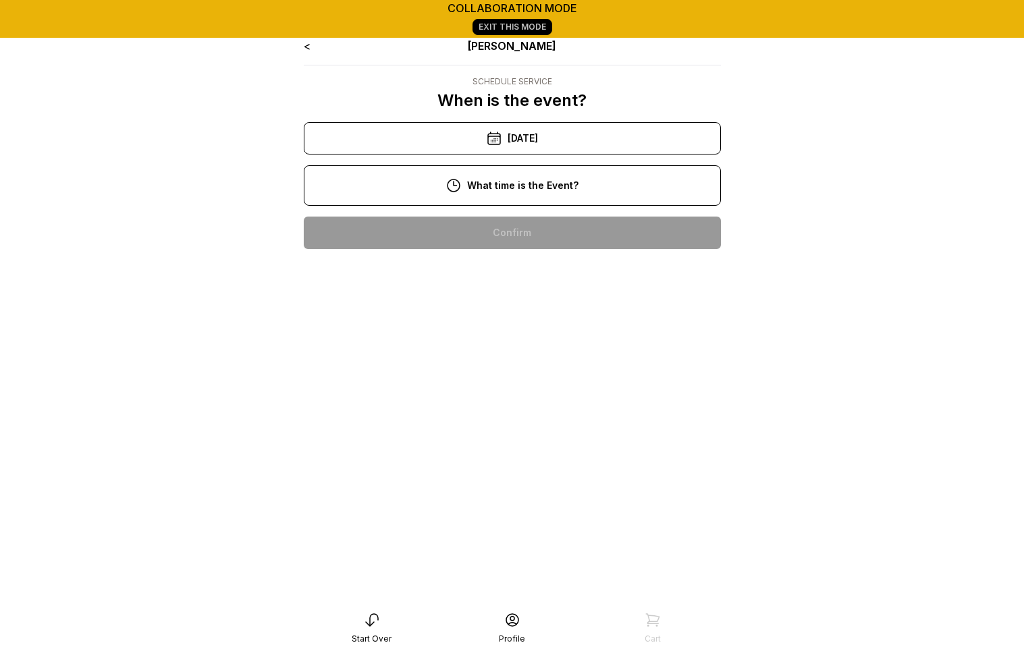
click at [561, 317] on div "12:00 pm" at bounding box center [512, 319] width 395 height 32
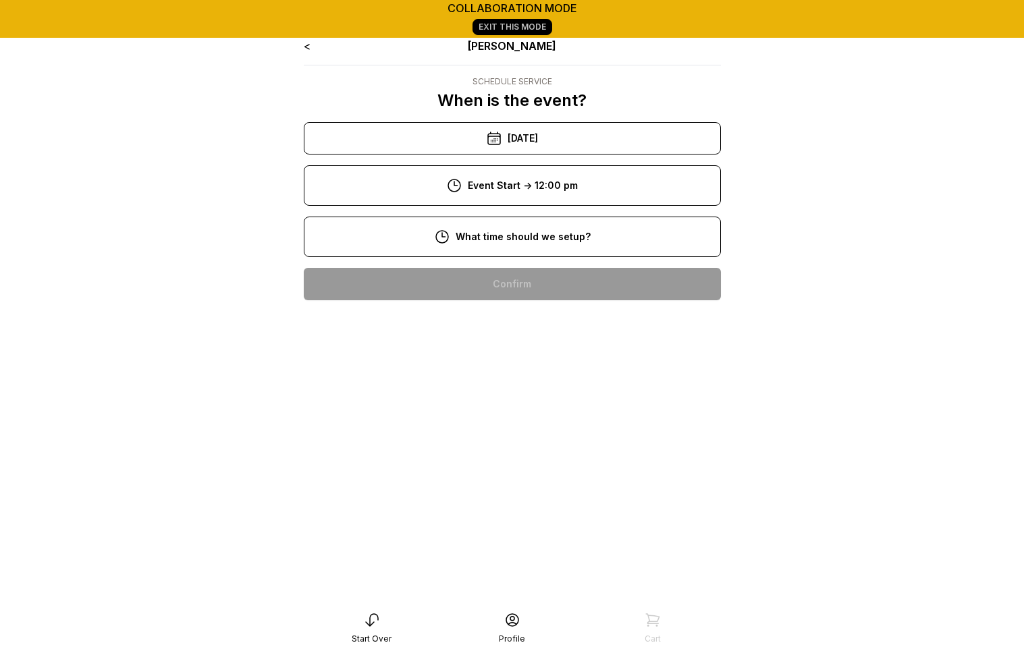
click at [541, 365] on div "10:00 am" at bounding box center [512, 370] width 395 height 32
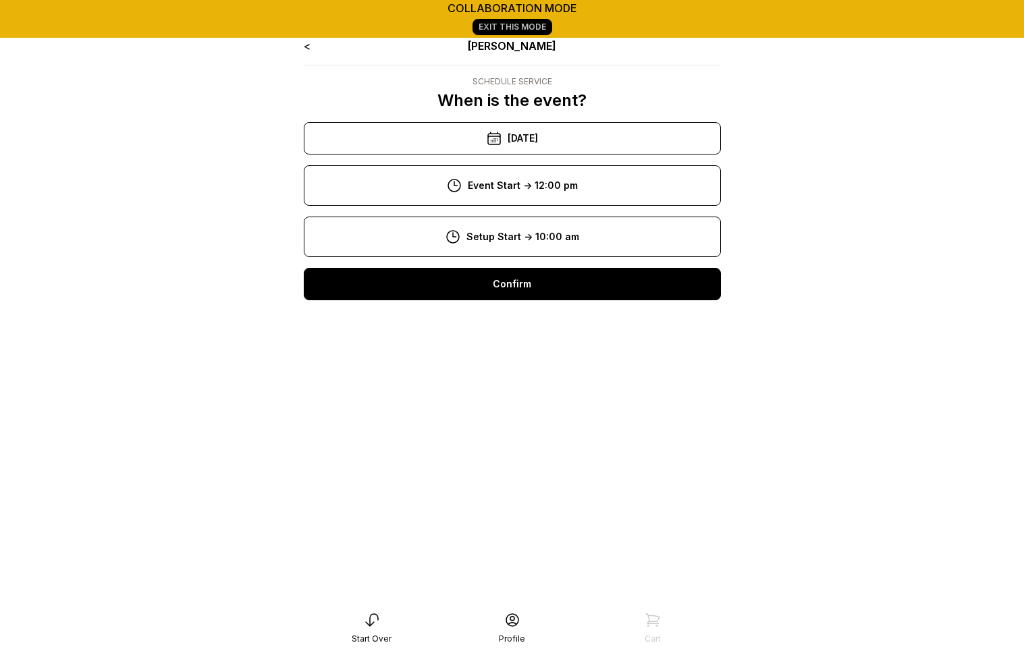
click at [539, 281] on div "Confirm" at bounding box center [512, 284] width 417 height 32
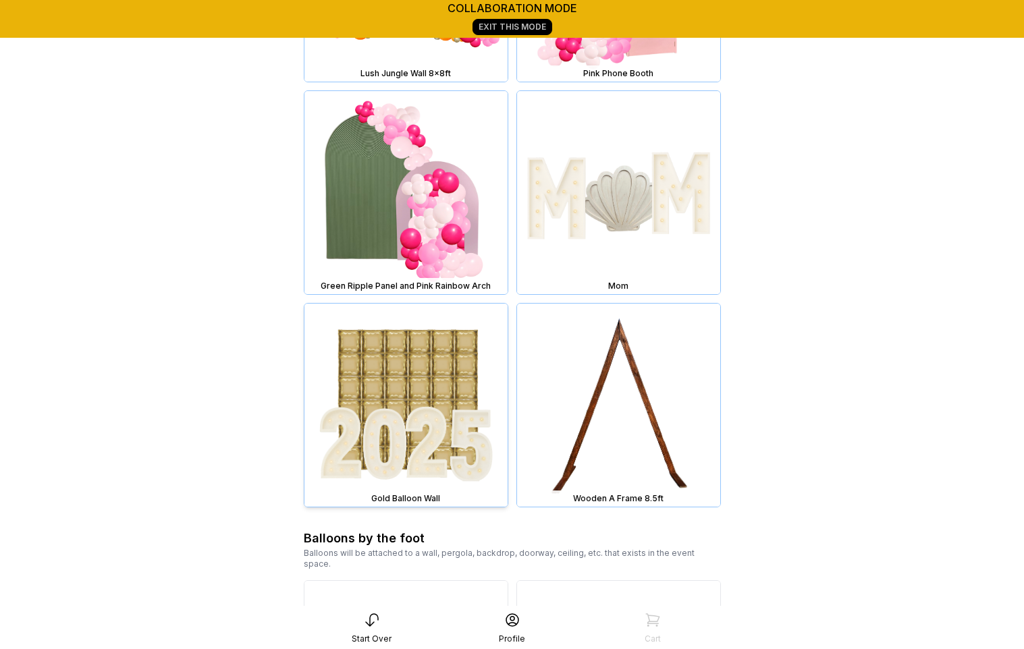
click at [428, 395] on img at bounding box center [405, 405] width 203 height 203
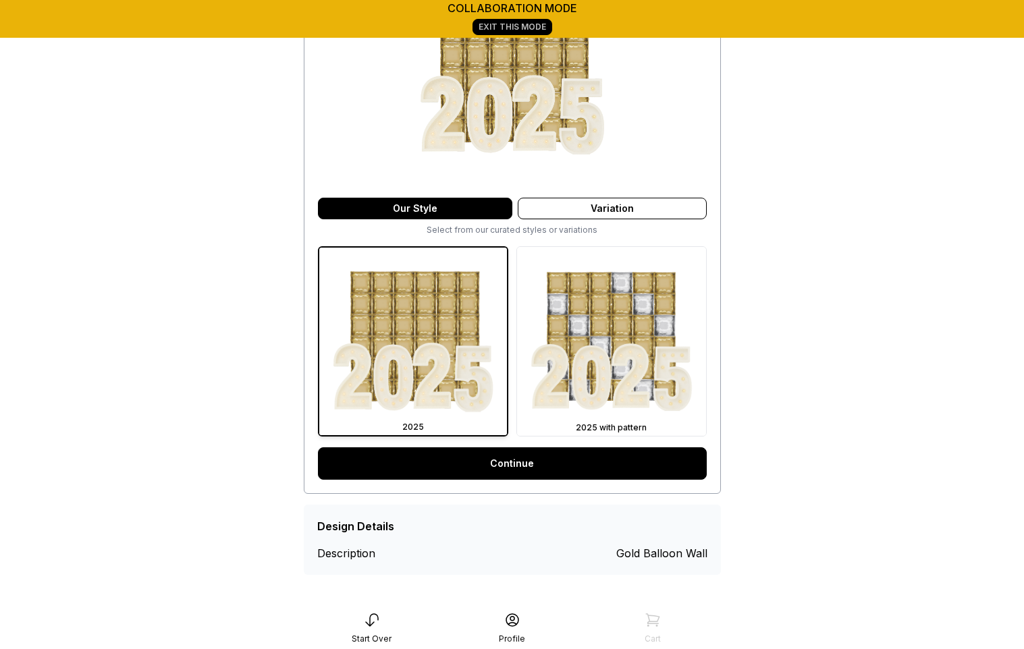
scroll to position [220, 0]
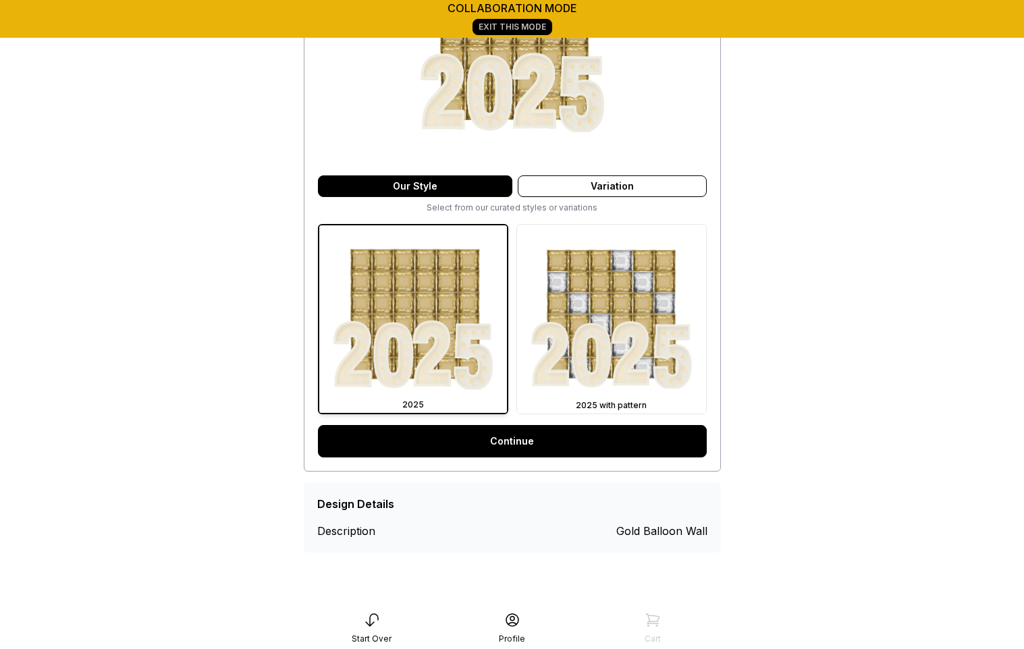
click at [500, 443] on link "Continue" at bounding box center [512, 441] width 389 height 32
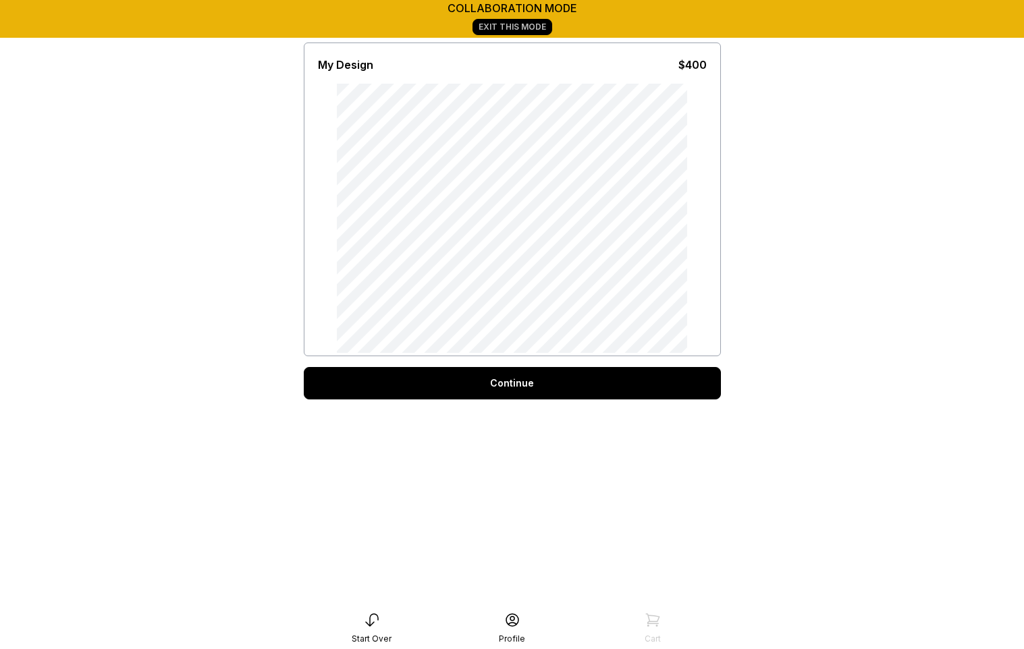
scroll to position [189, 0]
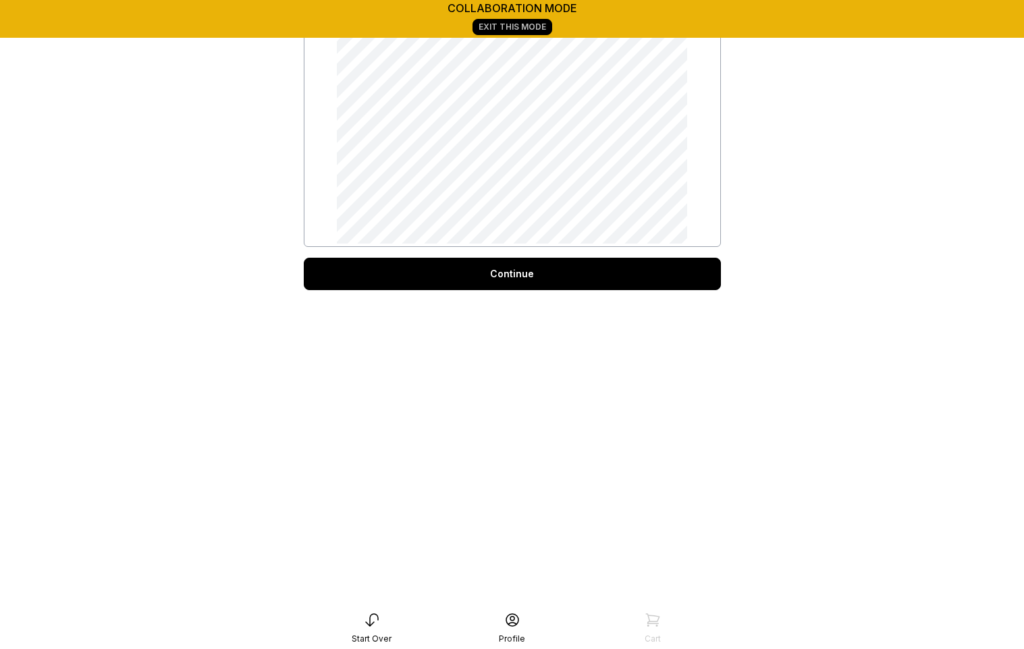
click at [512, 283] on div "Continue" at bounding box center [512, 274] width 417 height 32
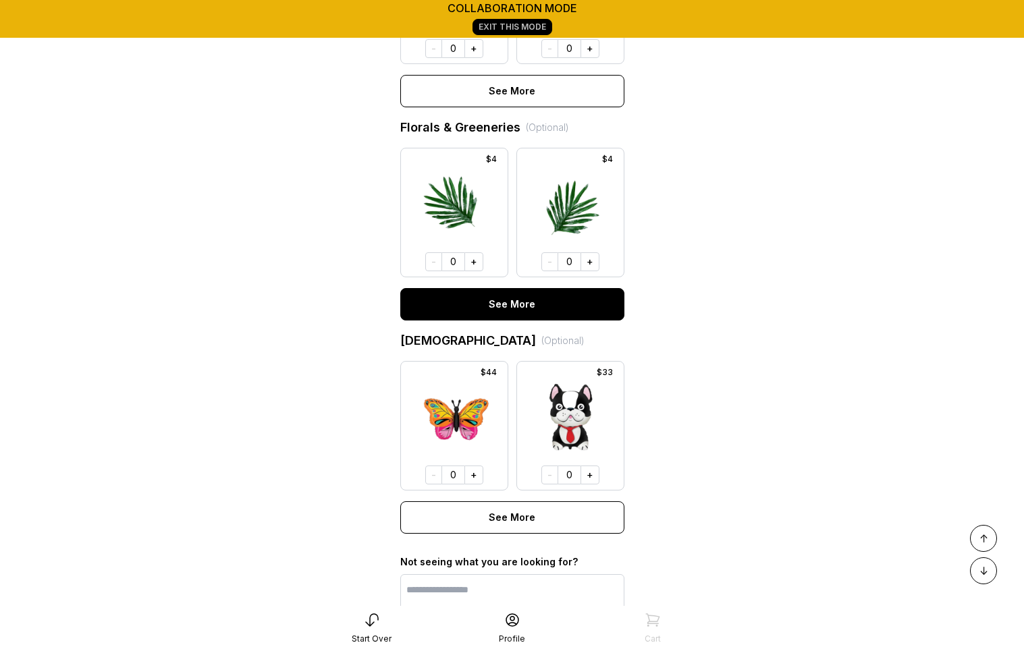
scroll to position [1077, 0]
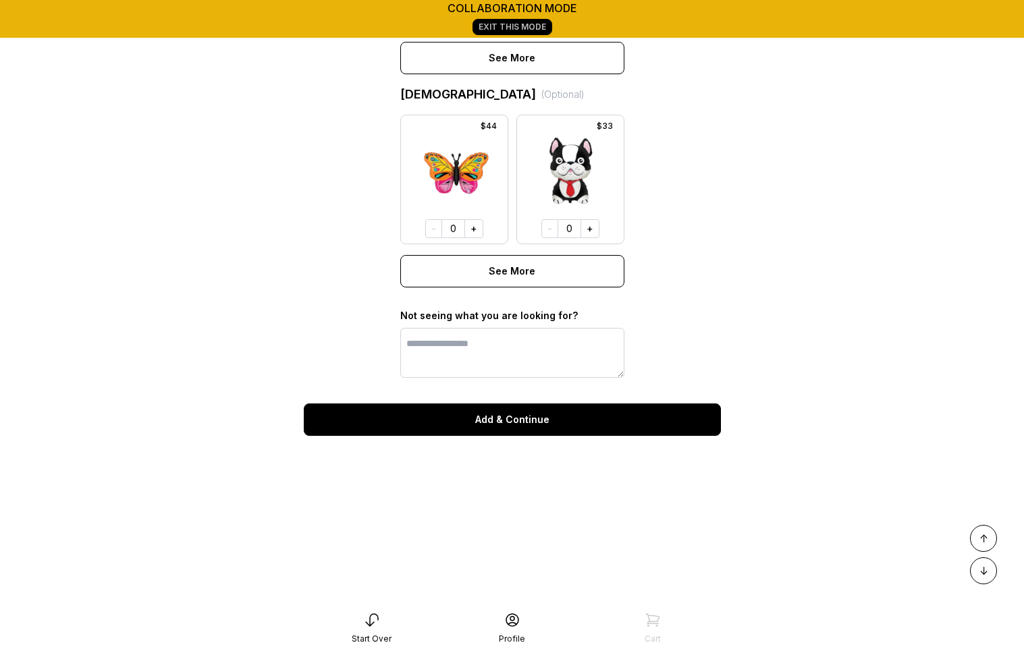
click at [493, 420] on button "Add & Continue" at bounding box center [512, 420] width 417 height 32
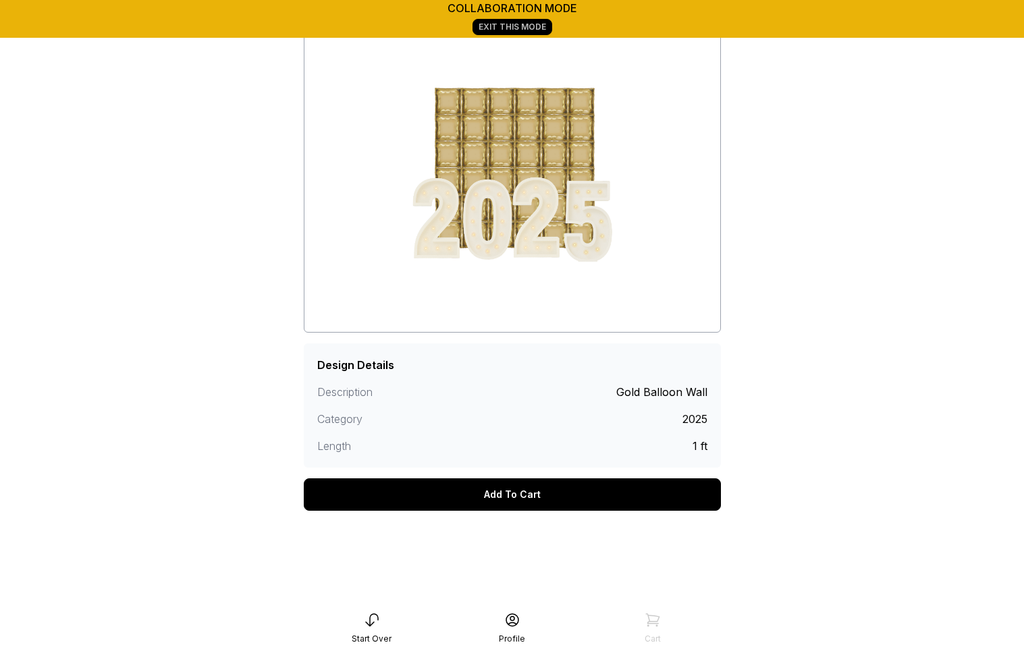
scroll to position [184, 0]
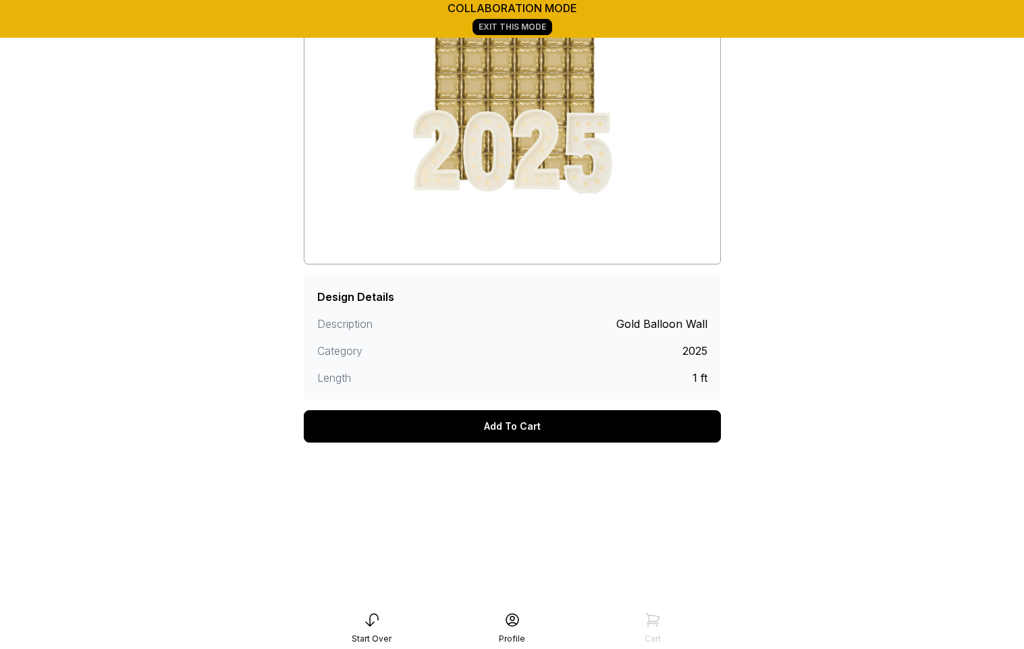
click at [510, 429] on div "Add To Cart" at bounding box center [512, 426] width 417 height 32
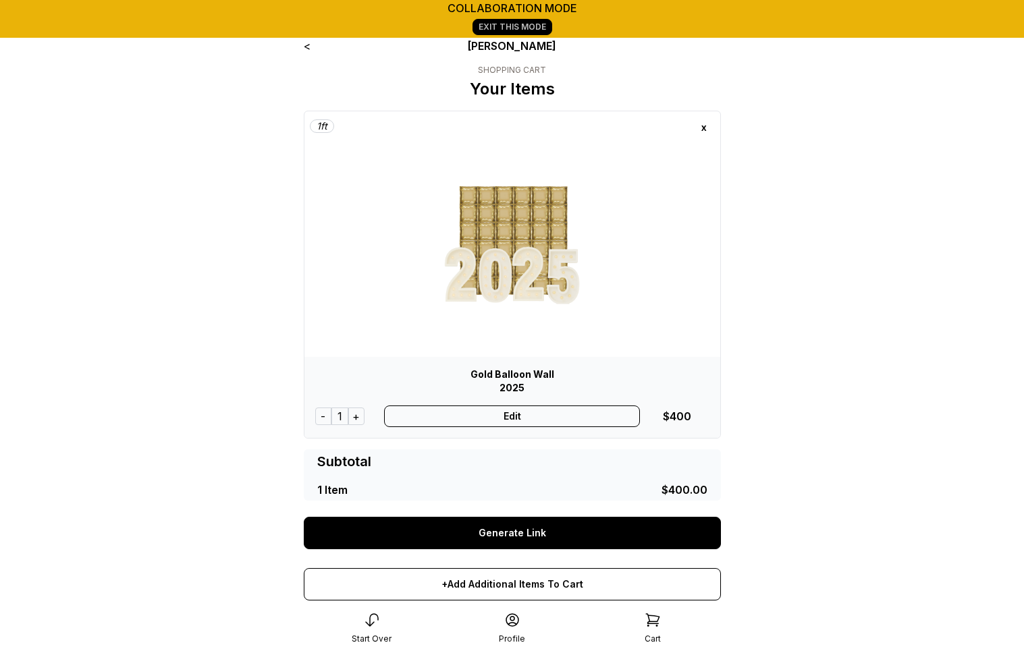
click at [514, 537] on link "Generate Link" at bounding box center [512, 533] width 417 height 32
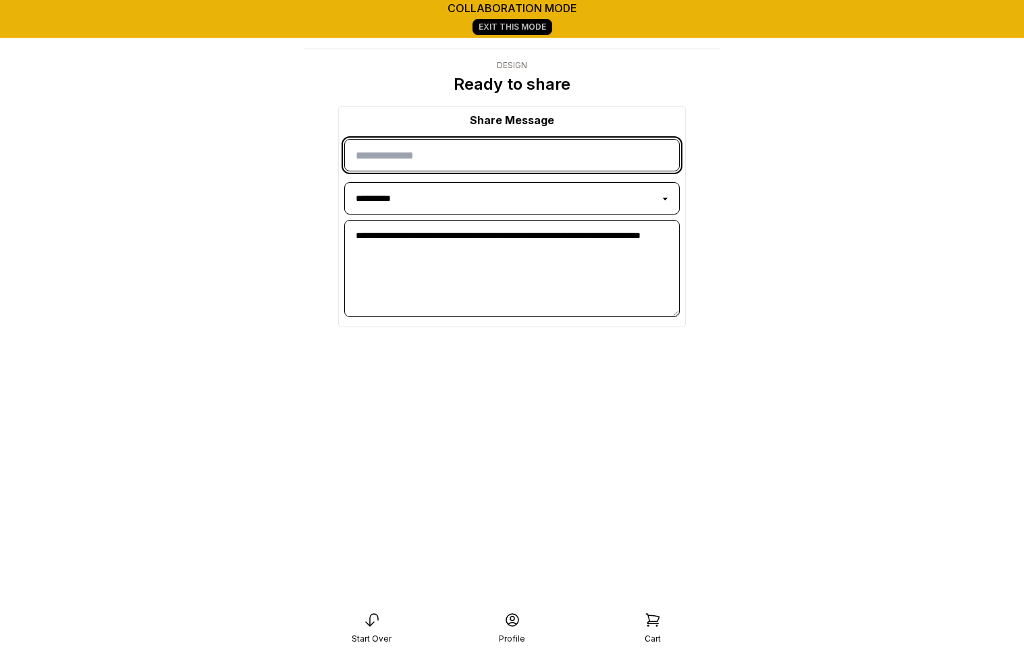
click at [429, 157] on input "input" at bounding box center [511, 155] width 335 height 32
type input "******"
